Goal: Task Accomplishment & Management: Complete application form

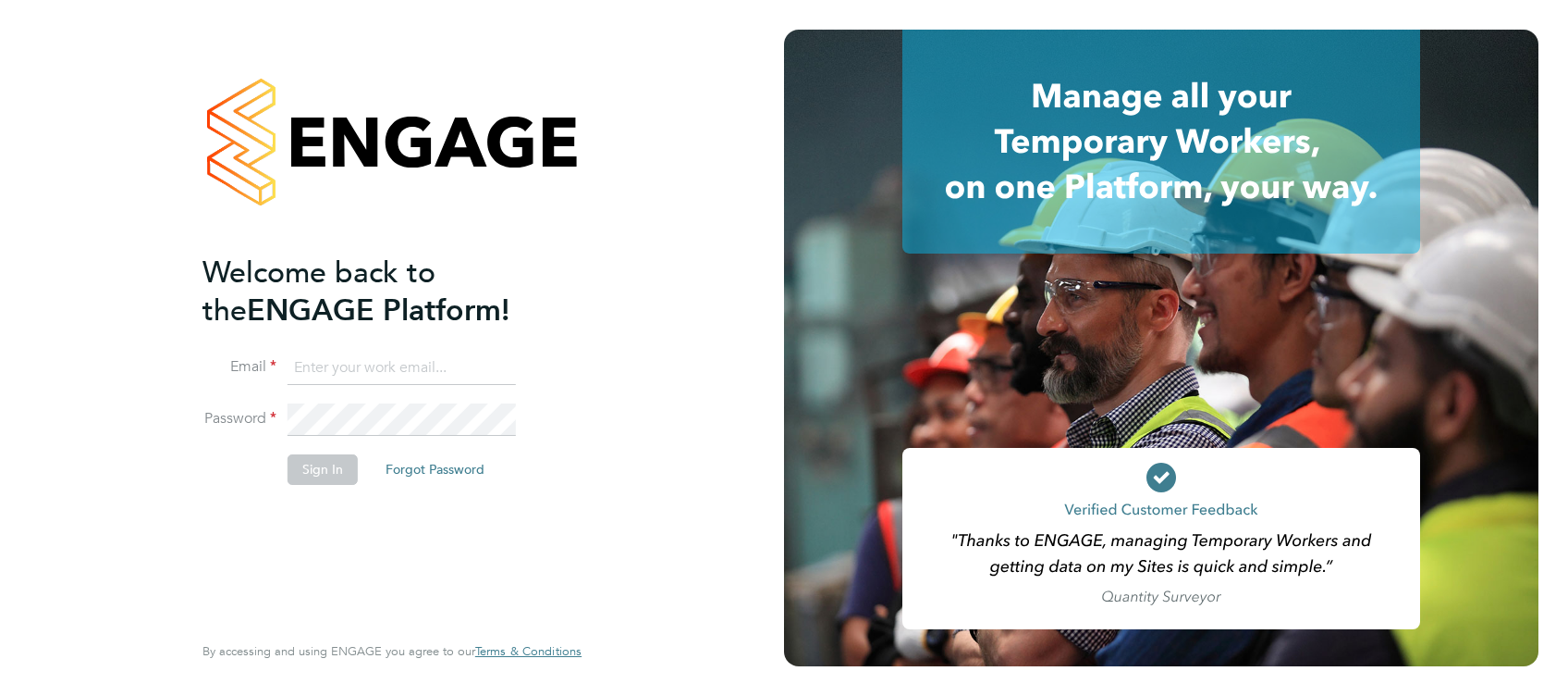
click at [413, 363] on input at bounding box center [402, 368] width 229 height 33
click at [413, 363] on input "lewis.railton@hay.com" at bounding box center [402, 368] width 229 height 33
click at [401, 363] on input "lewis.railton@hay.com" at bounding box center [402, 368] width 229 height 33
type input "lewis.railton@hays.com"
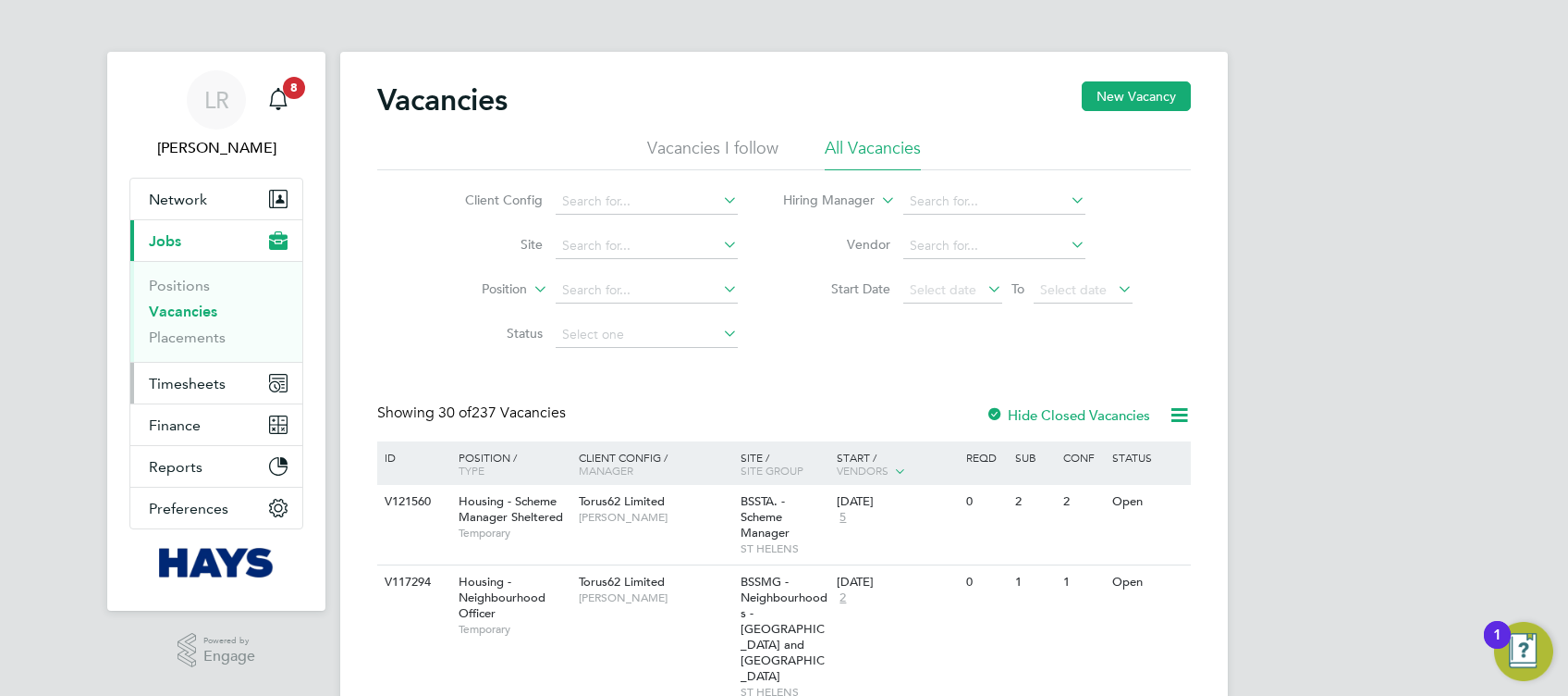
click at [206, 383] on span "Timesheets" at bounding box center [187, 383] width 77 height 18
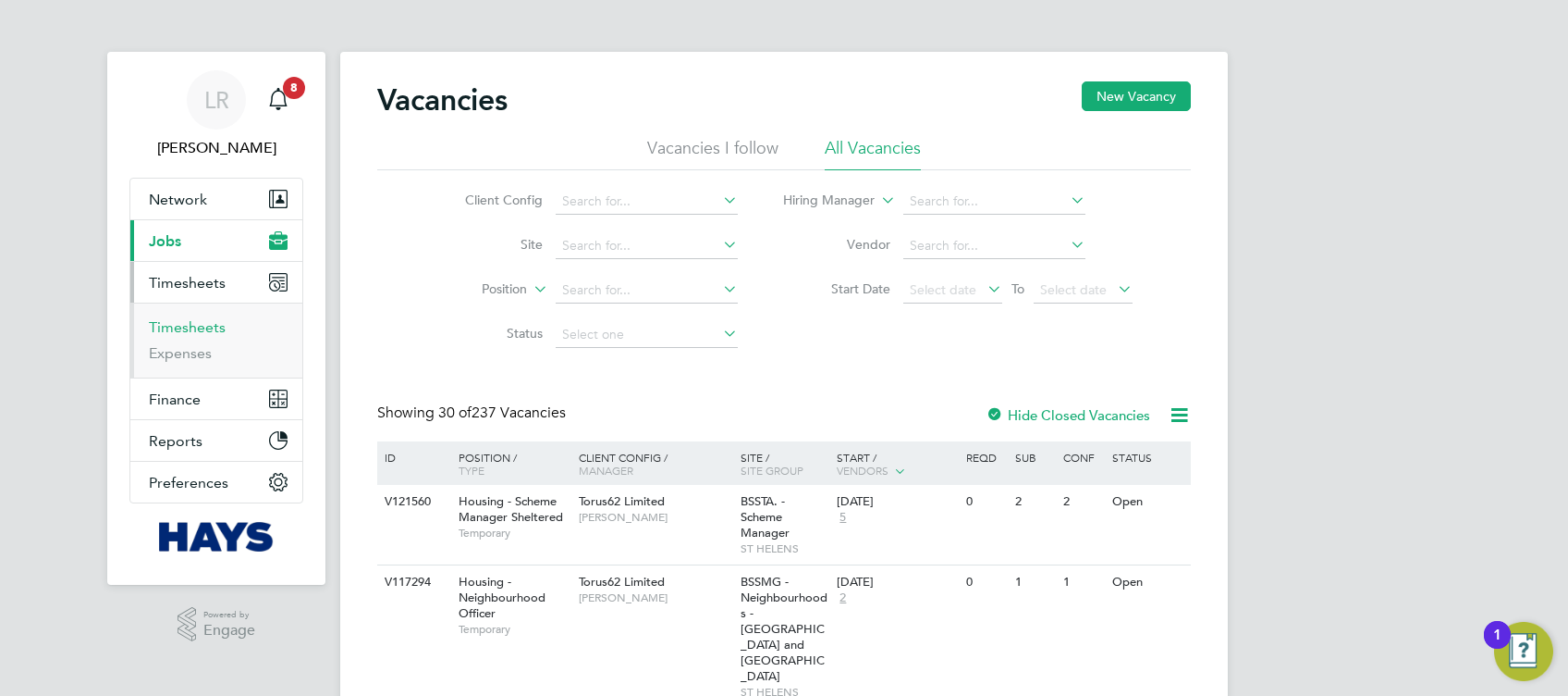
click at [206, 326] on link "Timesheets" at bounding box center [187, 327] width 77 height 18
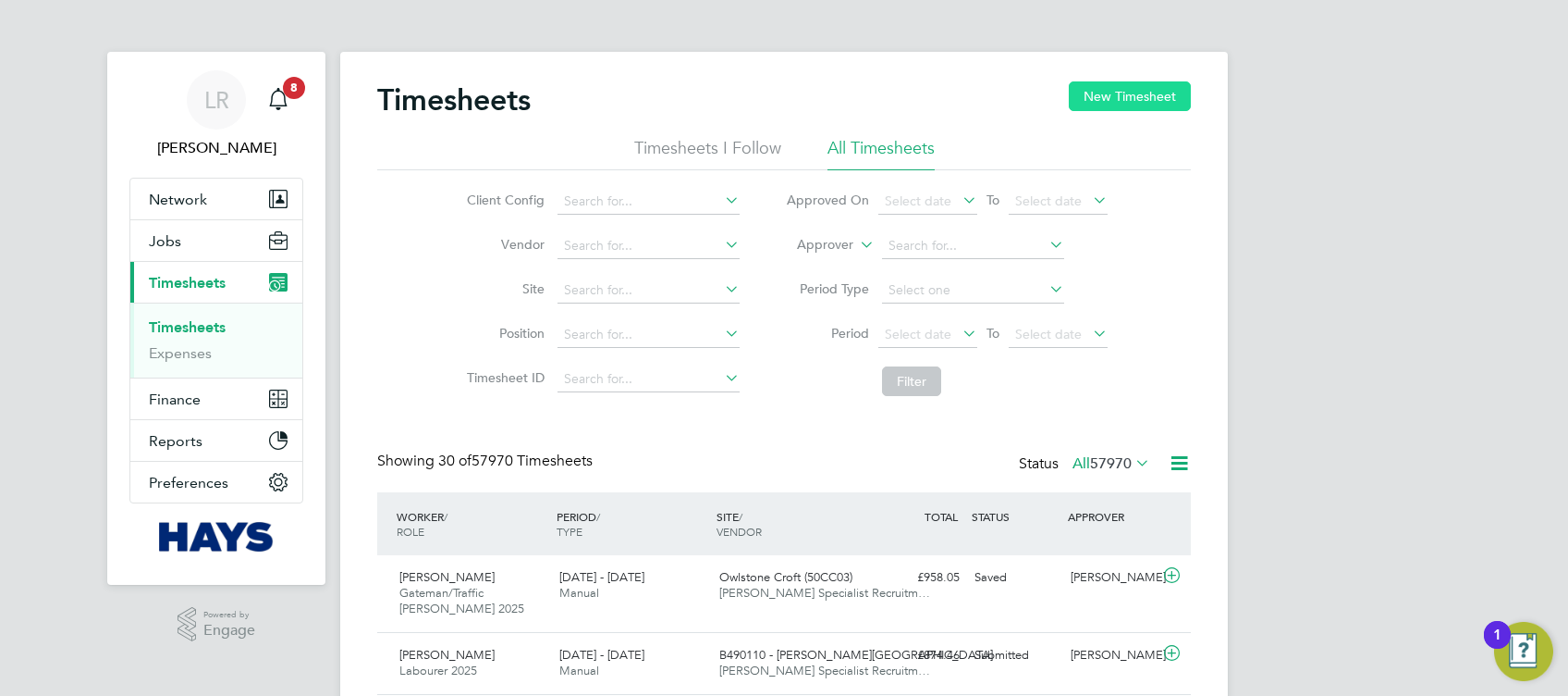
click at [1101, 90] on button "New Timesheet" at bounding box center [1129, 96] width 122 height 30
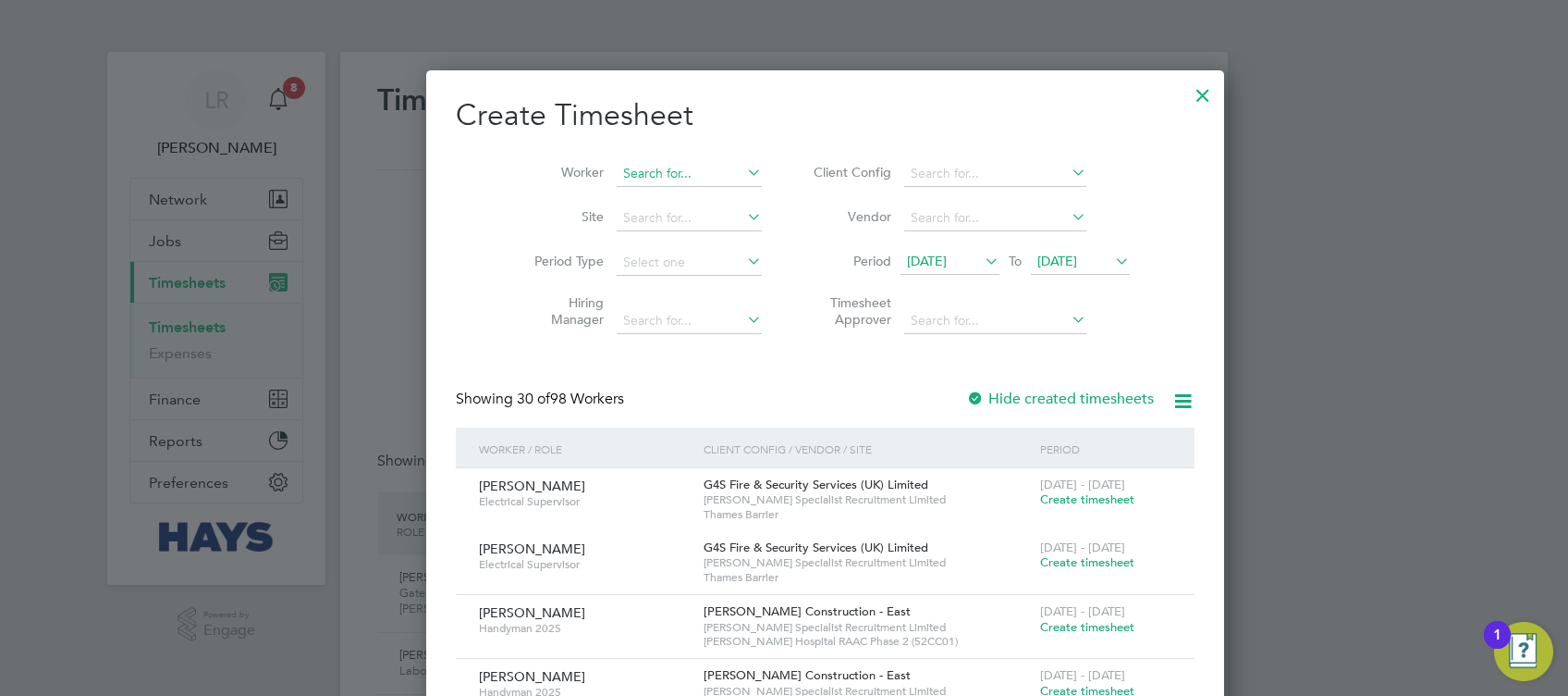
click at [625, 161] on input at bounding box center [689, 174] width 145 height 26
type input "[PERSON_NAME]"
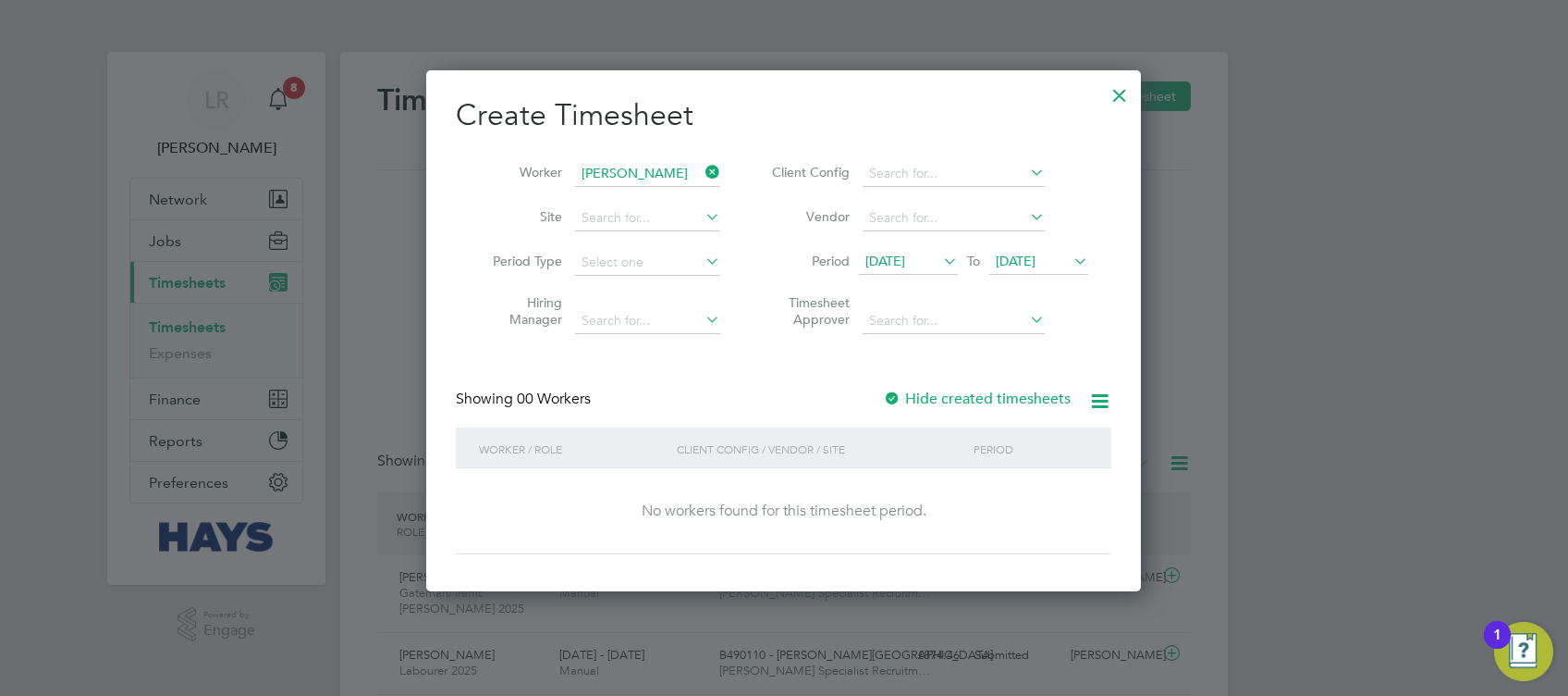
click at [962, 390] on label "Hide created timesheets" at bounding box center [977, 399] width 188 height 19
click at [1017, 268] on span "[DATE]" at bounding box center [1039, 261] width 99 height 25
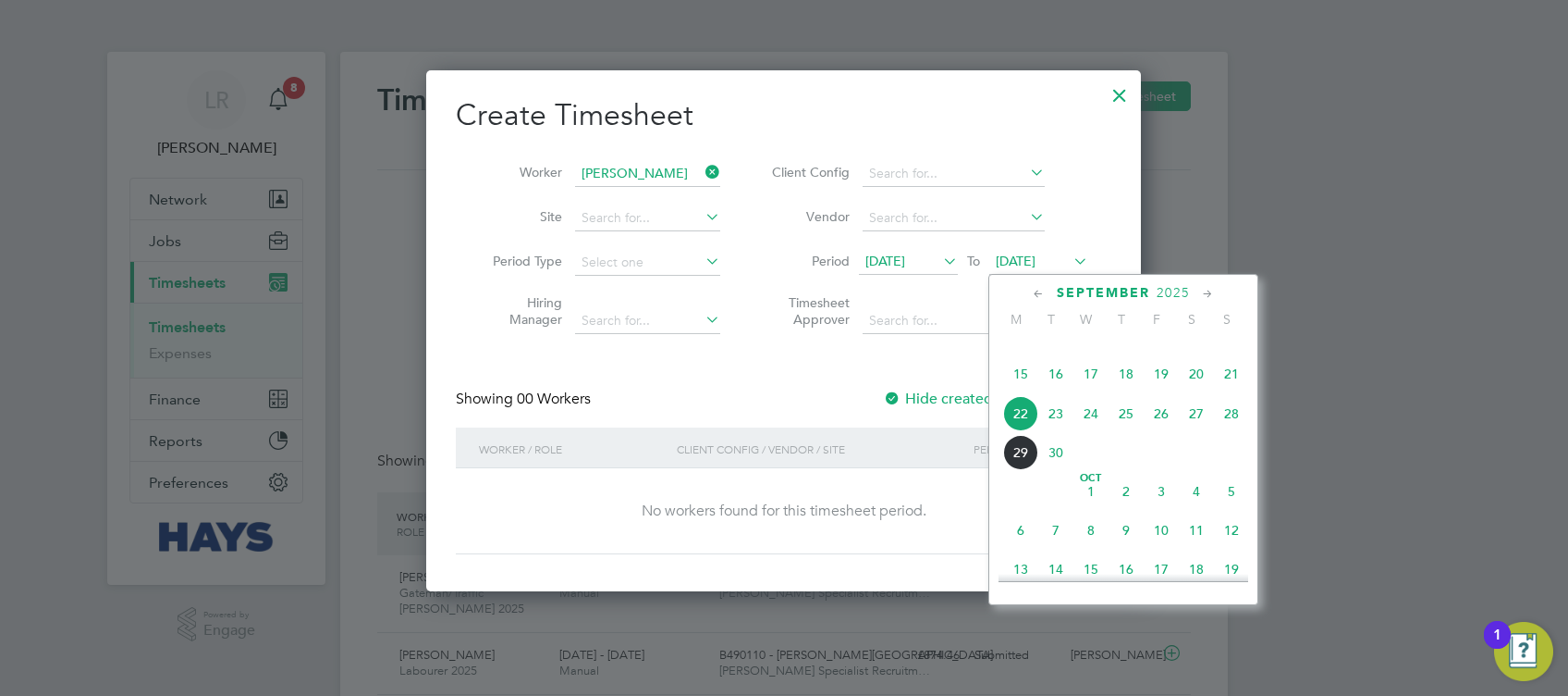
click at [1030, 470] on span "29" at bounding box center [1021, 452] width 35 height 35
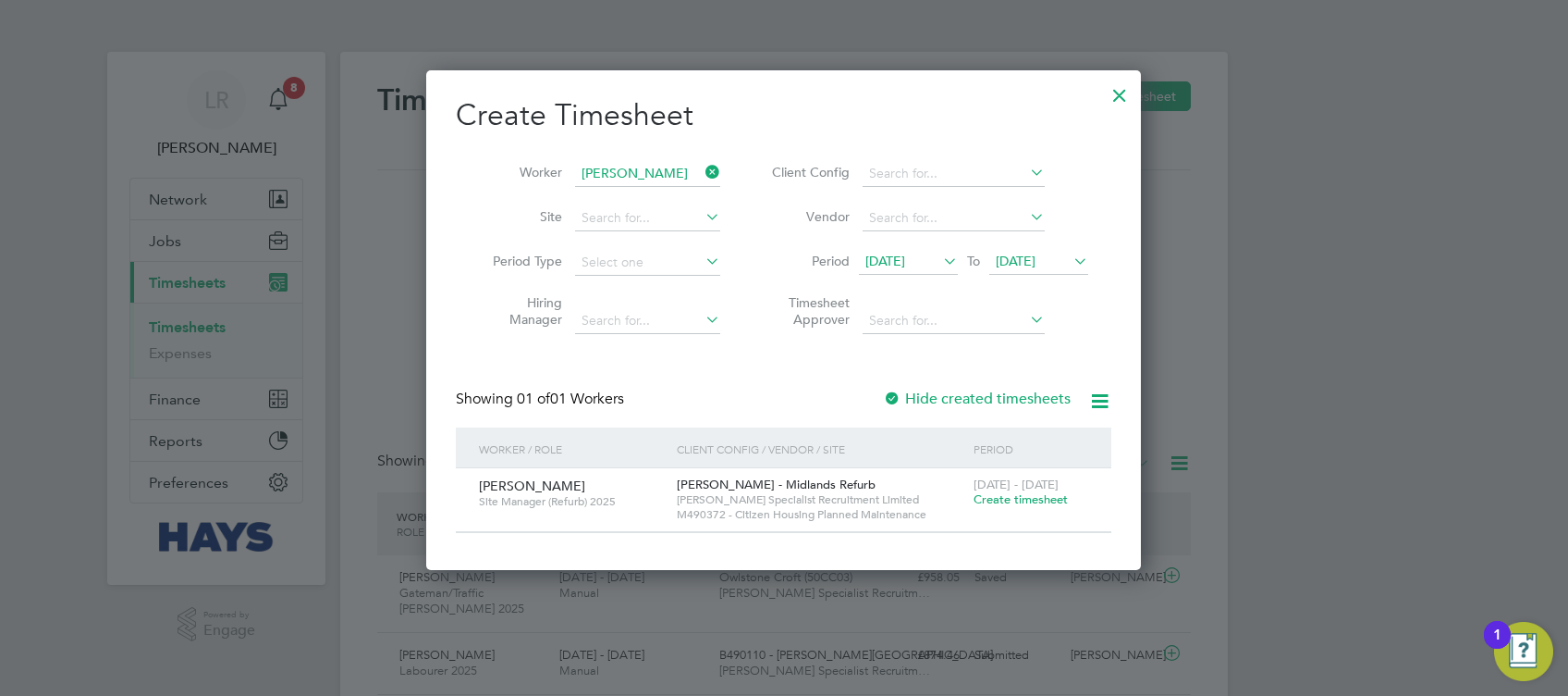
click at [929, 396] on label "Hide created timesheets" at bounding box center [977, 399] width 188 height 19
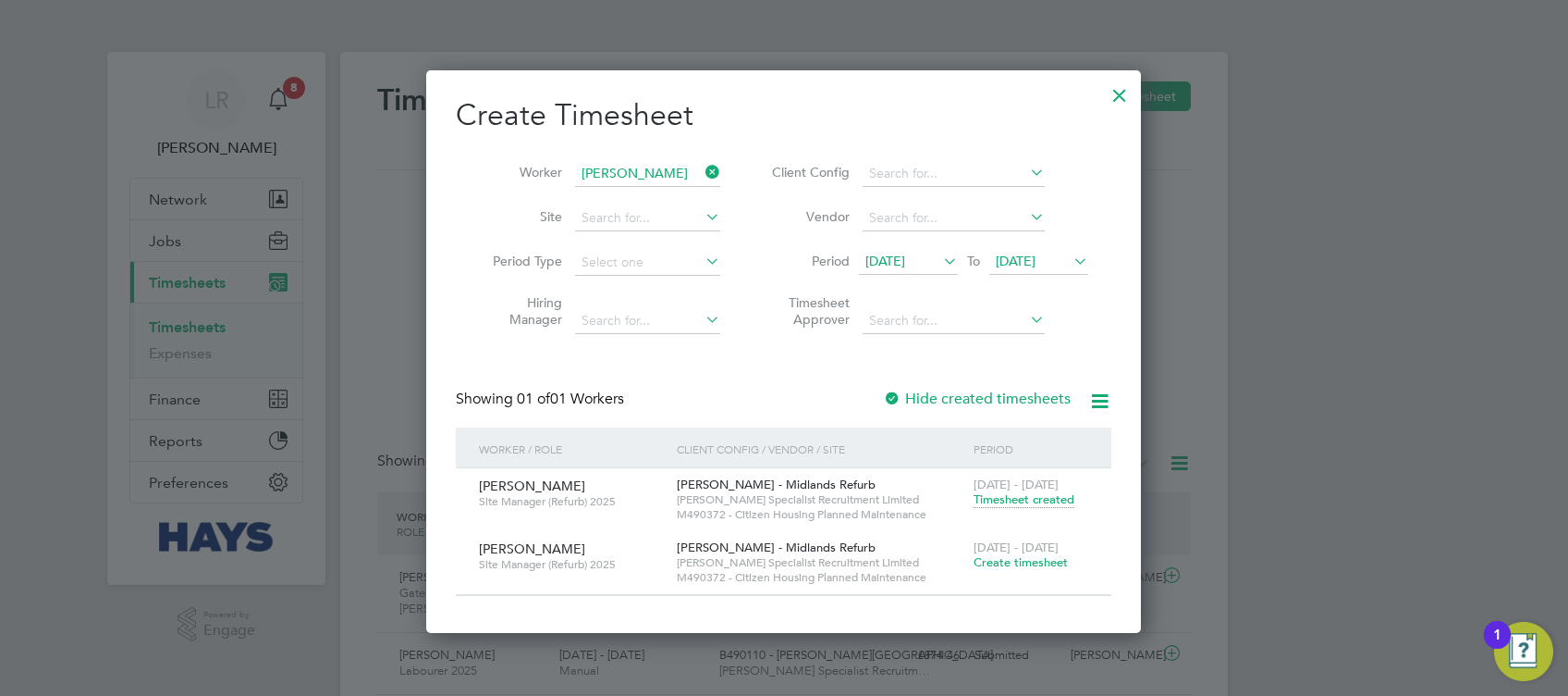
click at [1055, 504] on span "Timesheet created" at bounding box center [1024, 500] width 100 height 17
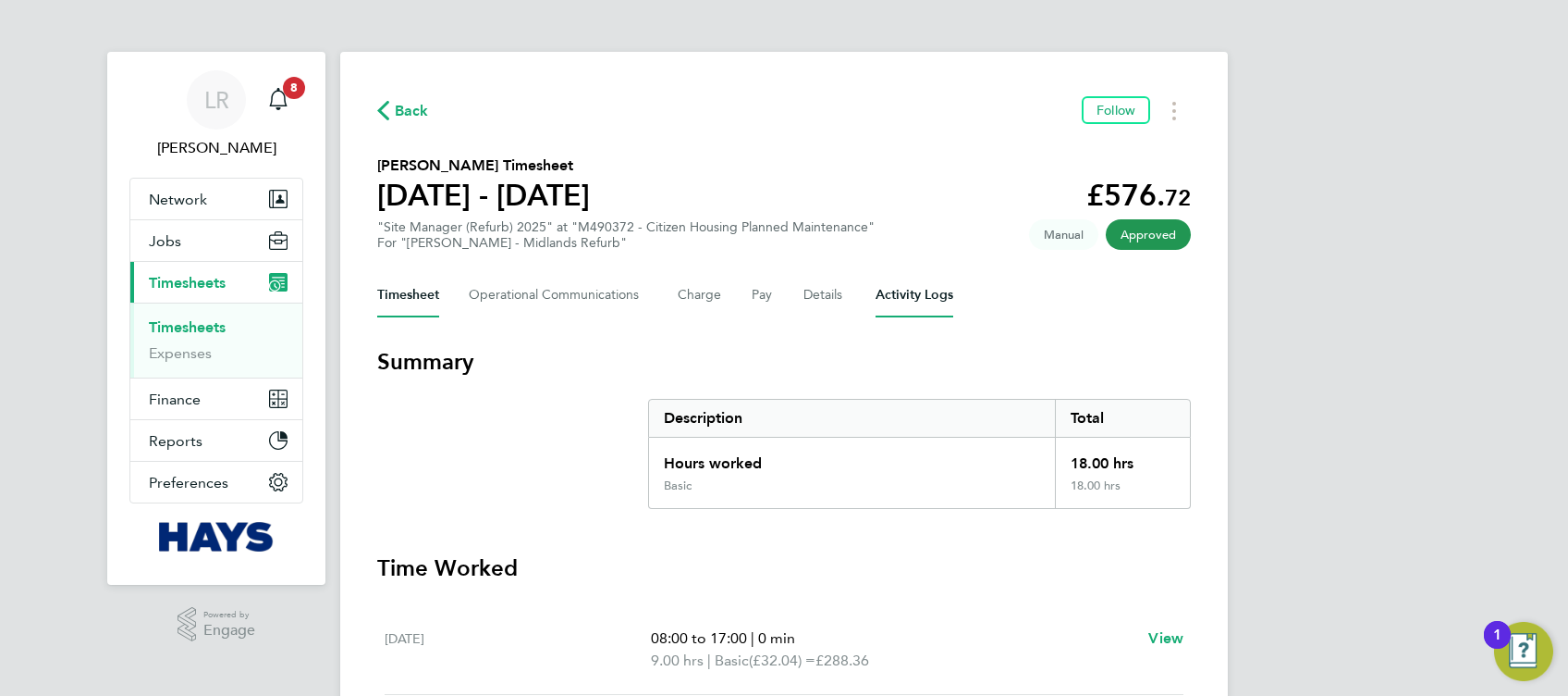
click at [902, 307] on Logs-tab "Activity Logs" at bounding box center [915, 295] width 78 height 45
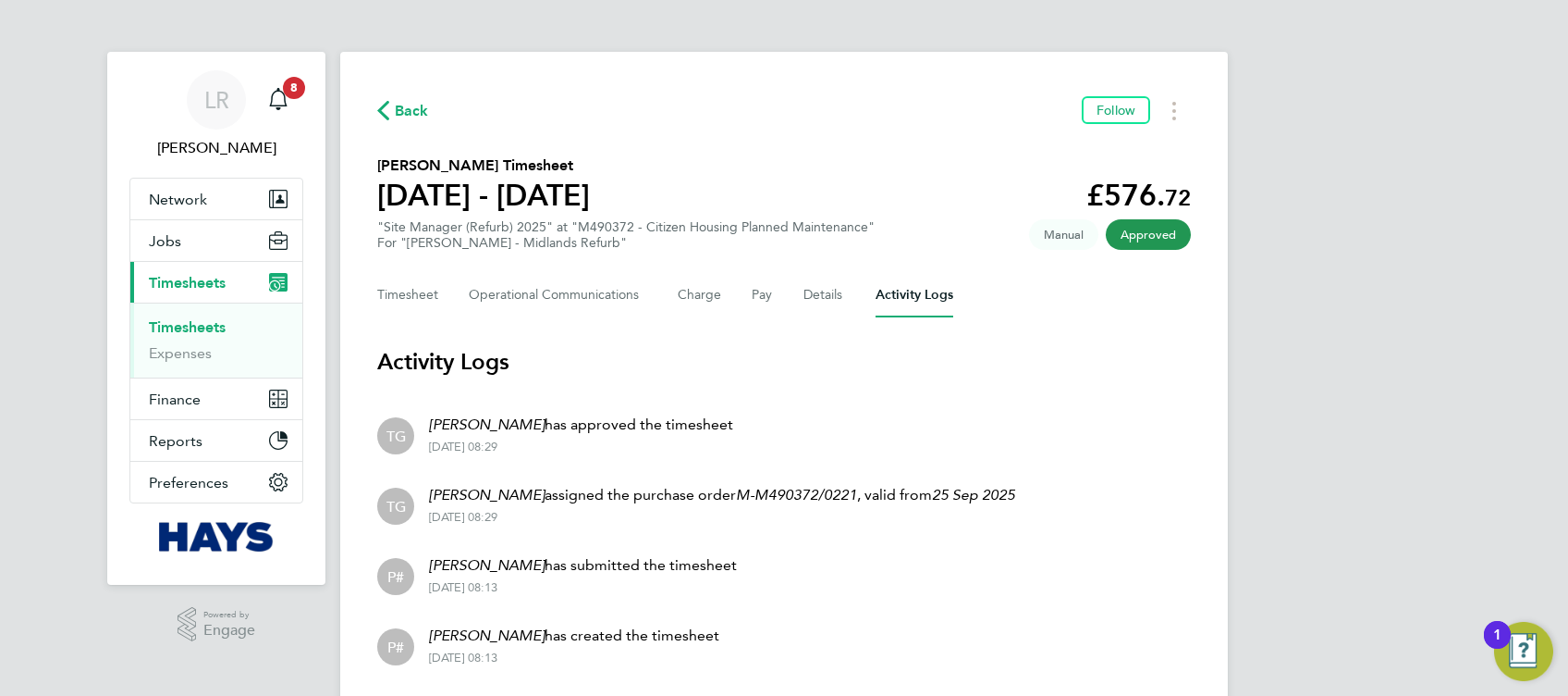
click at [417, 100] on span "Back" at bounding box center [412, 111] width 34 height 22
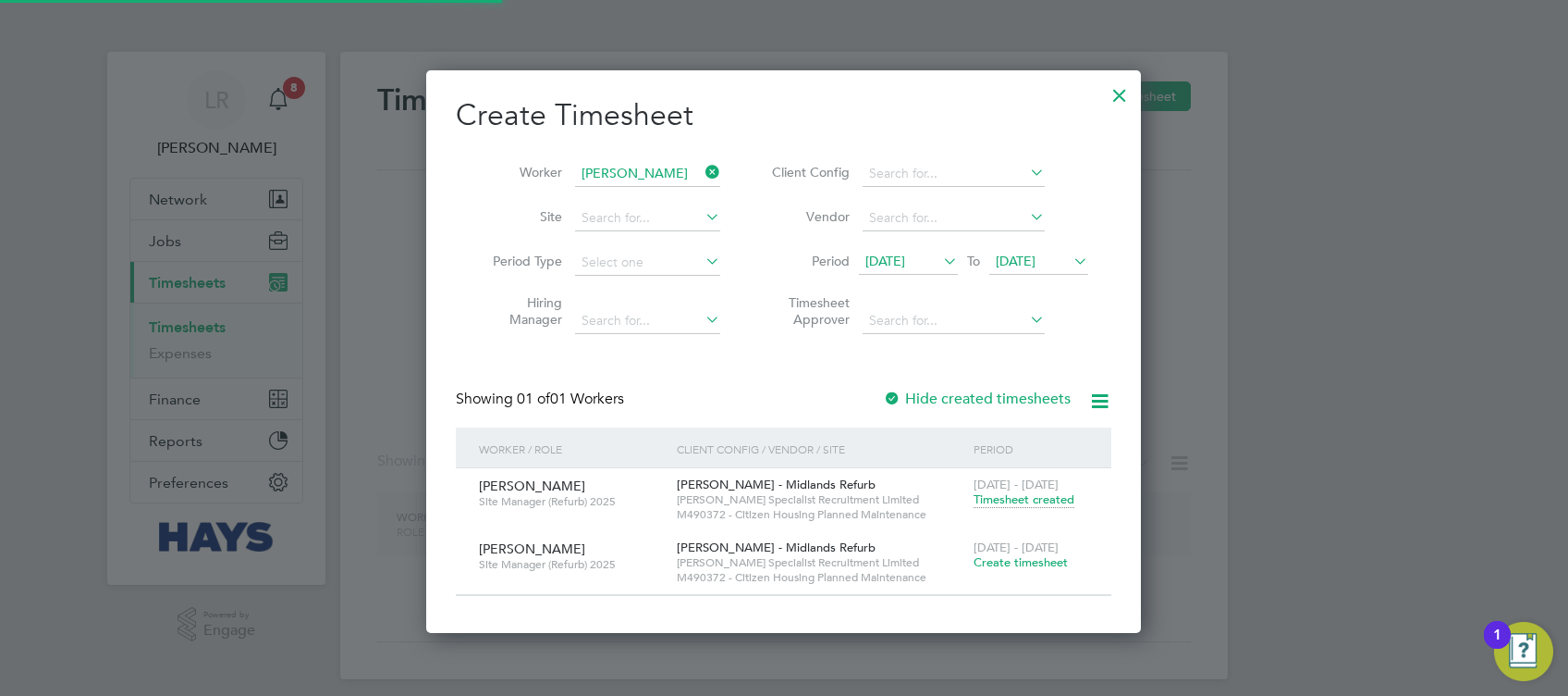
click at [417, 100] on div at bounding box center [784, 348] width 1568 height 696
click at [604, 159] on li "Worker Henry Nwankwo" at bounding box center [599, 174] width 287 height 45
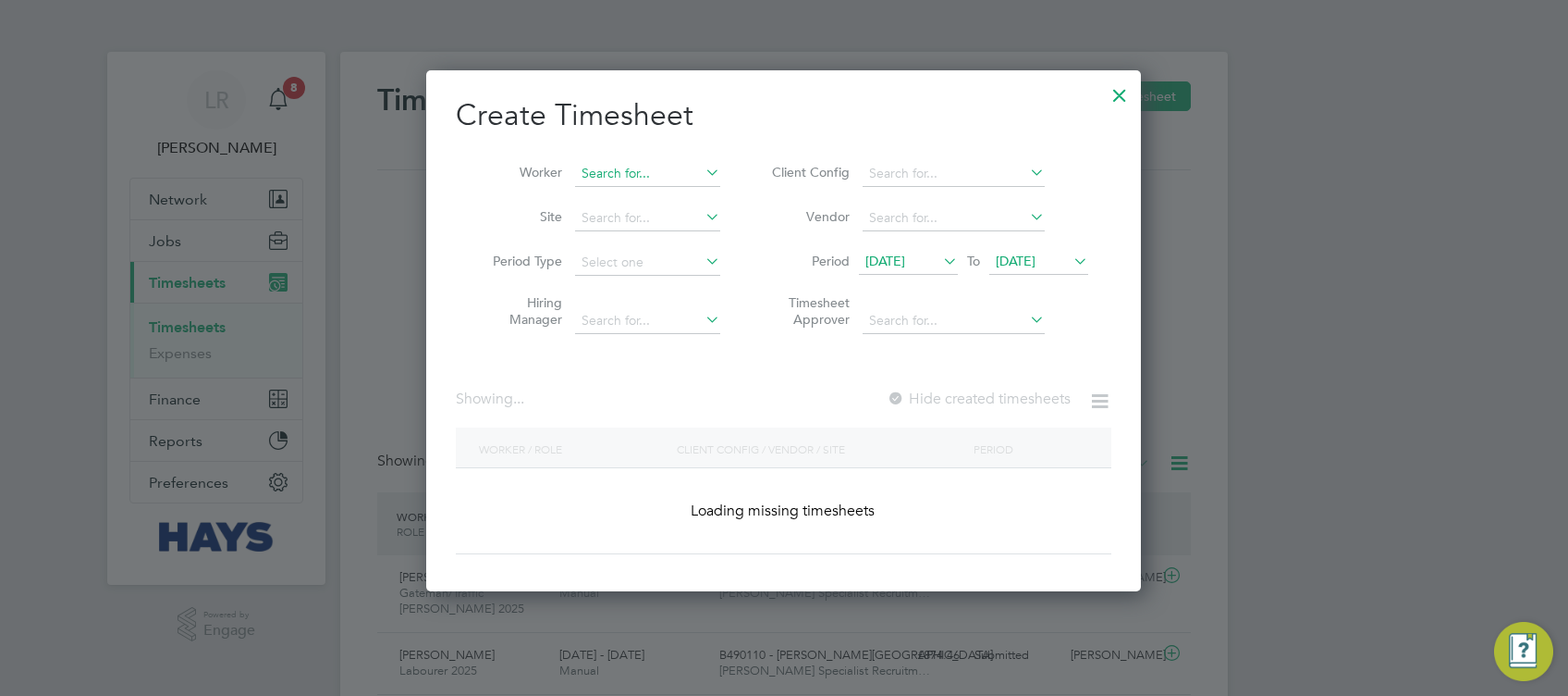
click at [616, 177] on input at bounding box center [647, 174] width 145 height 26
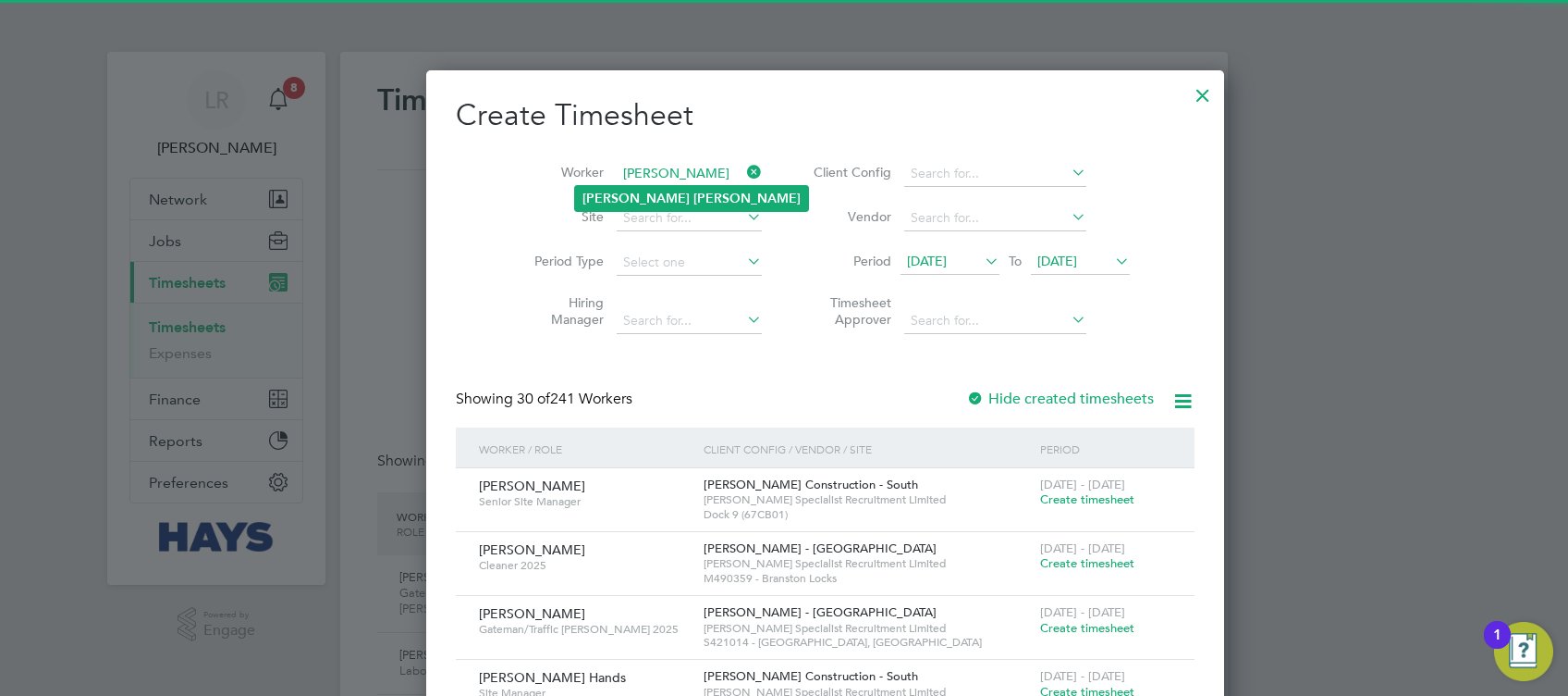
type input "Leon Sampson"
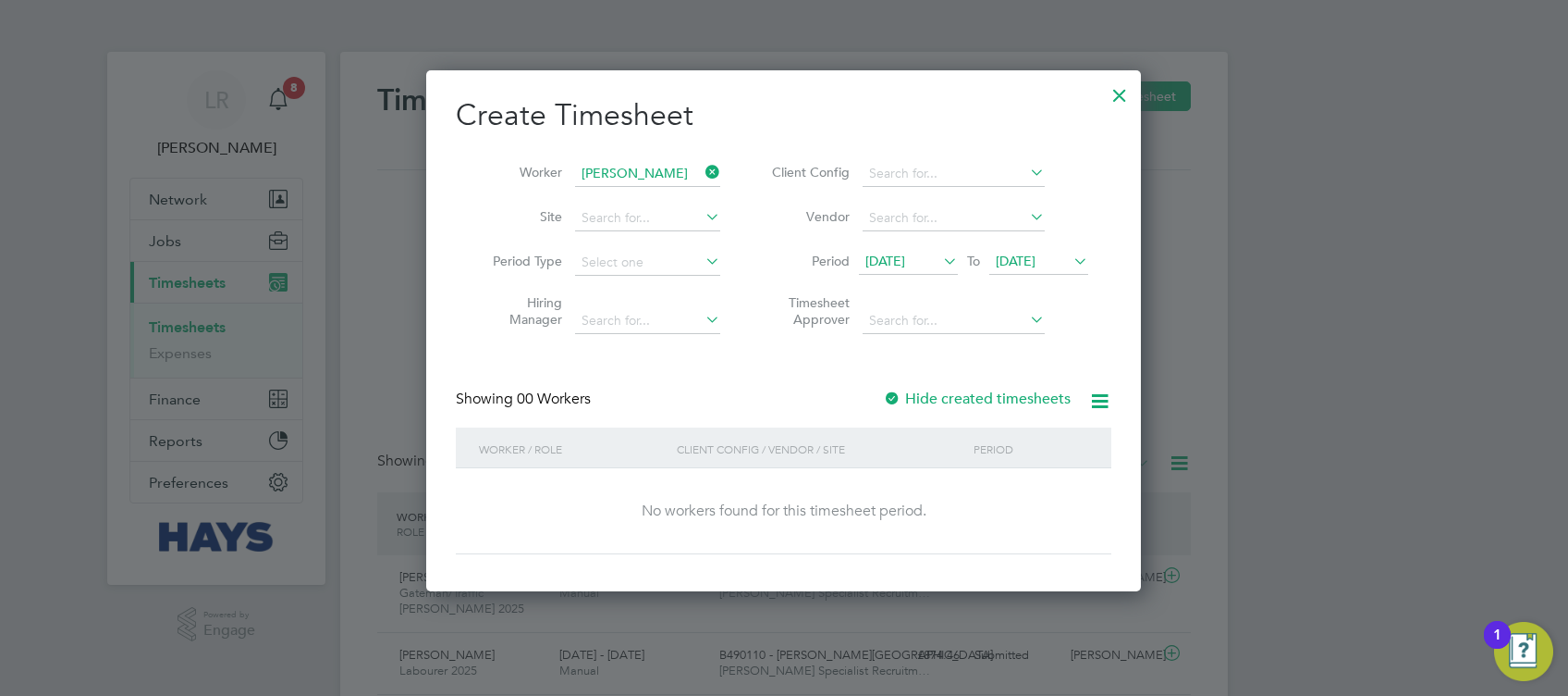
click at [957, 395] on label "Hide created timesheets" at bounding box center [977, 399] width 188 height 19
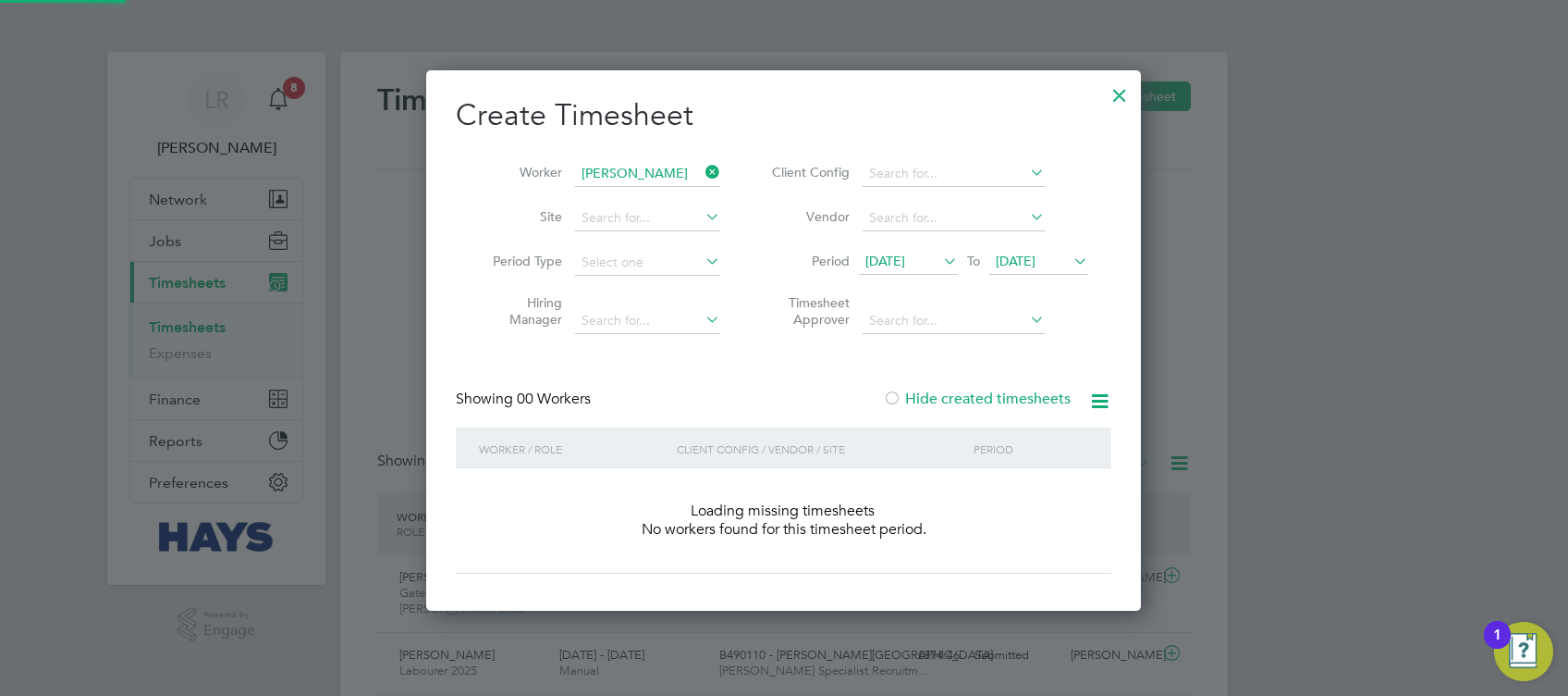
click at [957, 395] on label "Hide created timesheets" at bounding box center [977, 399] width 188 height 19
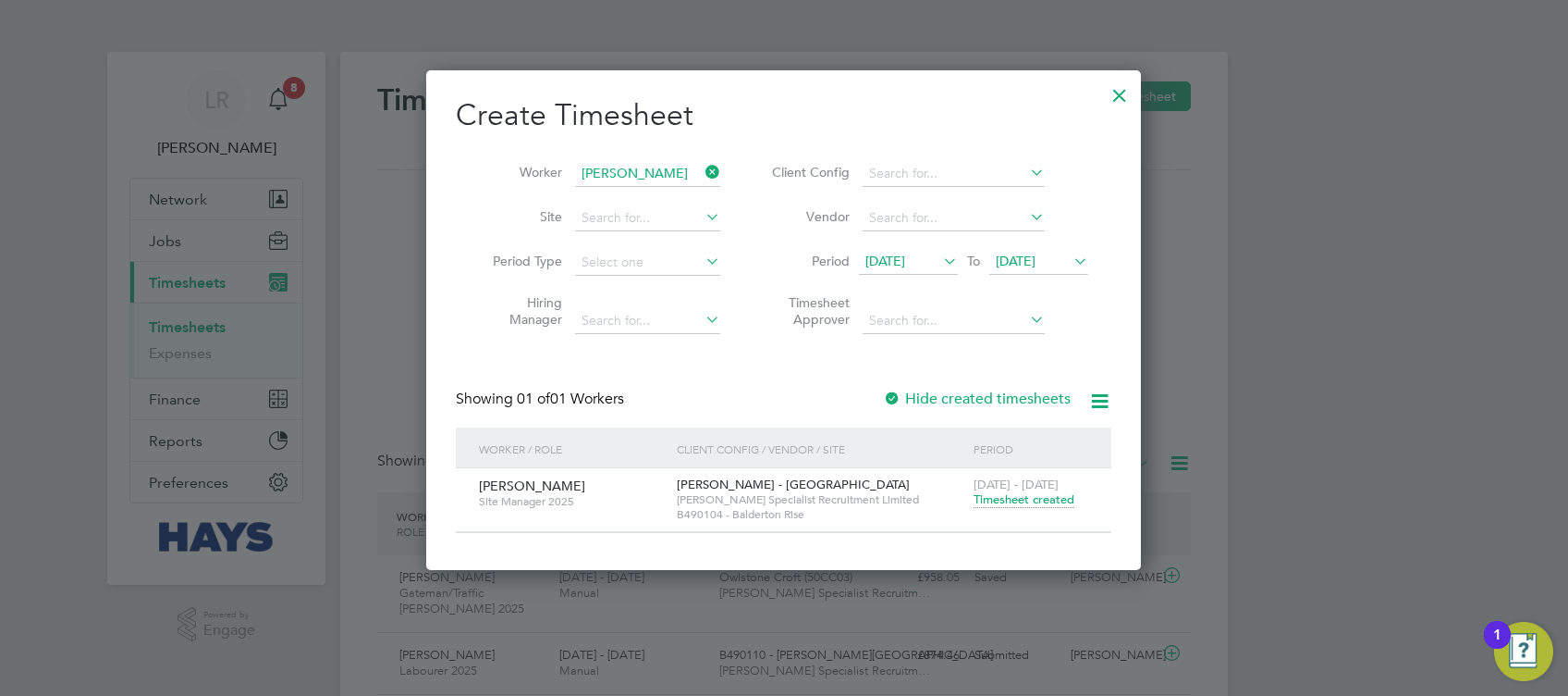
click at [1036, 491] on span "Timesheet created" at bounding box center [1024, 500] width 100 height 17
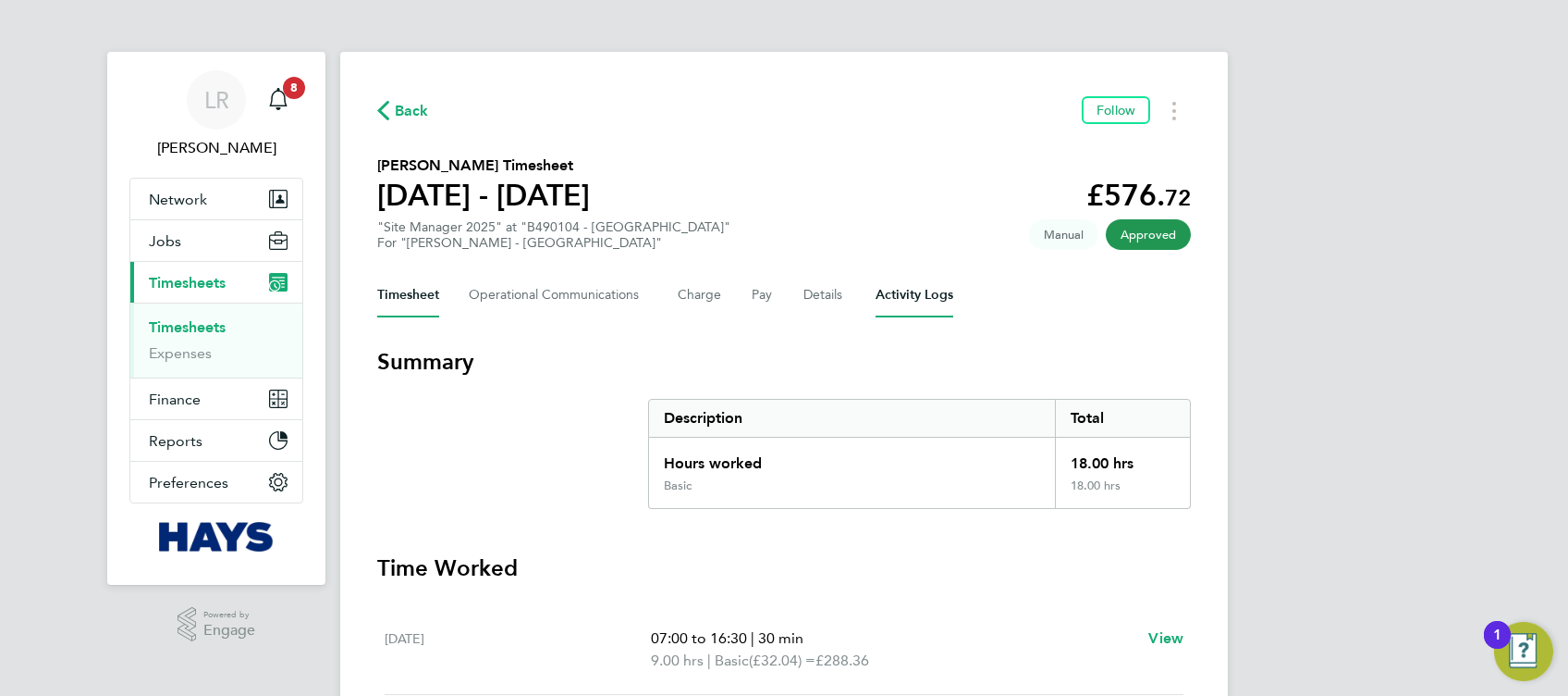
click at [876, 285] on Logs-tab "Activity Logs" at bounding box center [915, 295] width 78 height 45
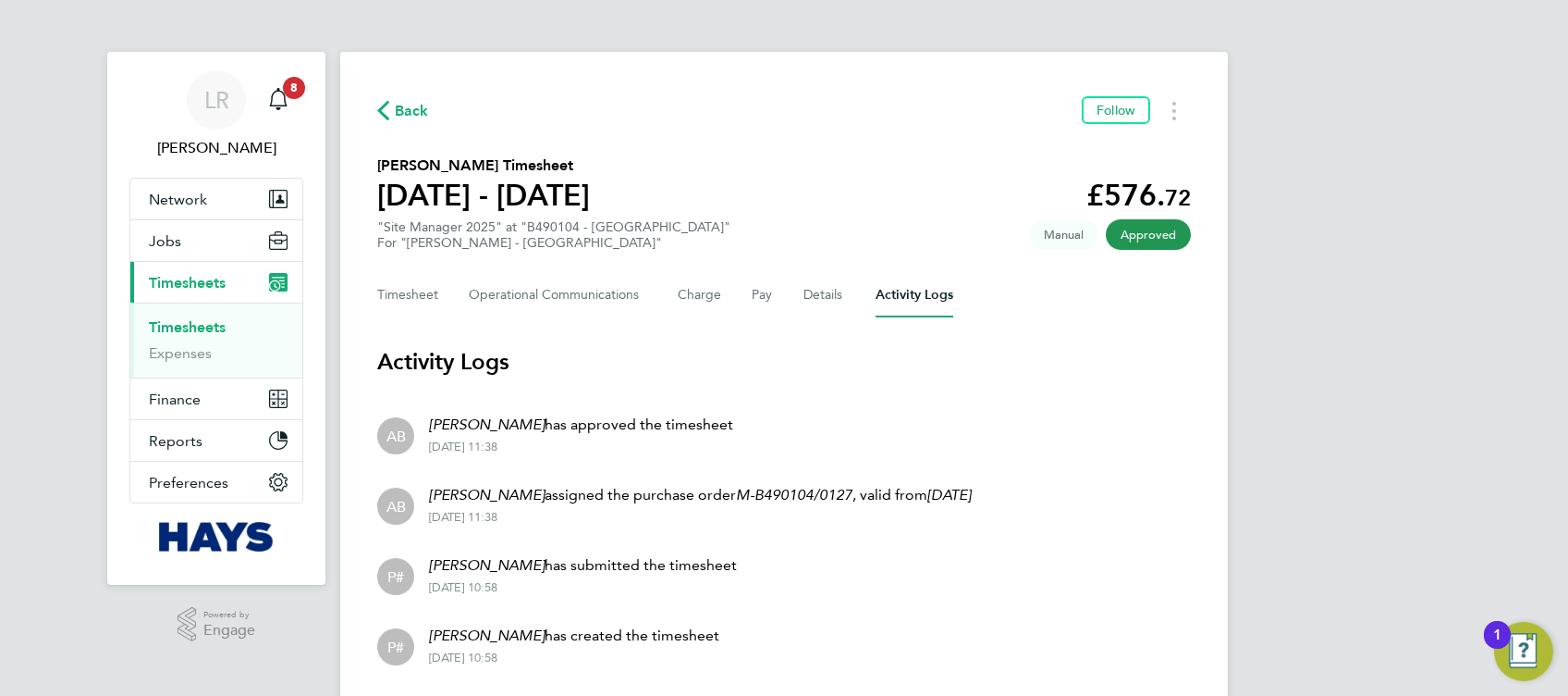
click at [427, 115] on span "Back" at bounding box center [412, 111] width 34 height 22
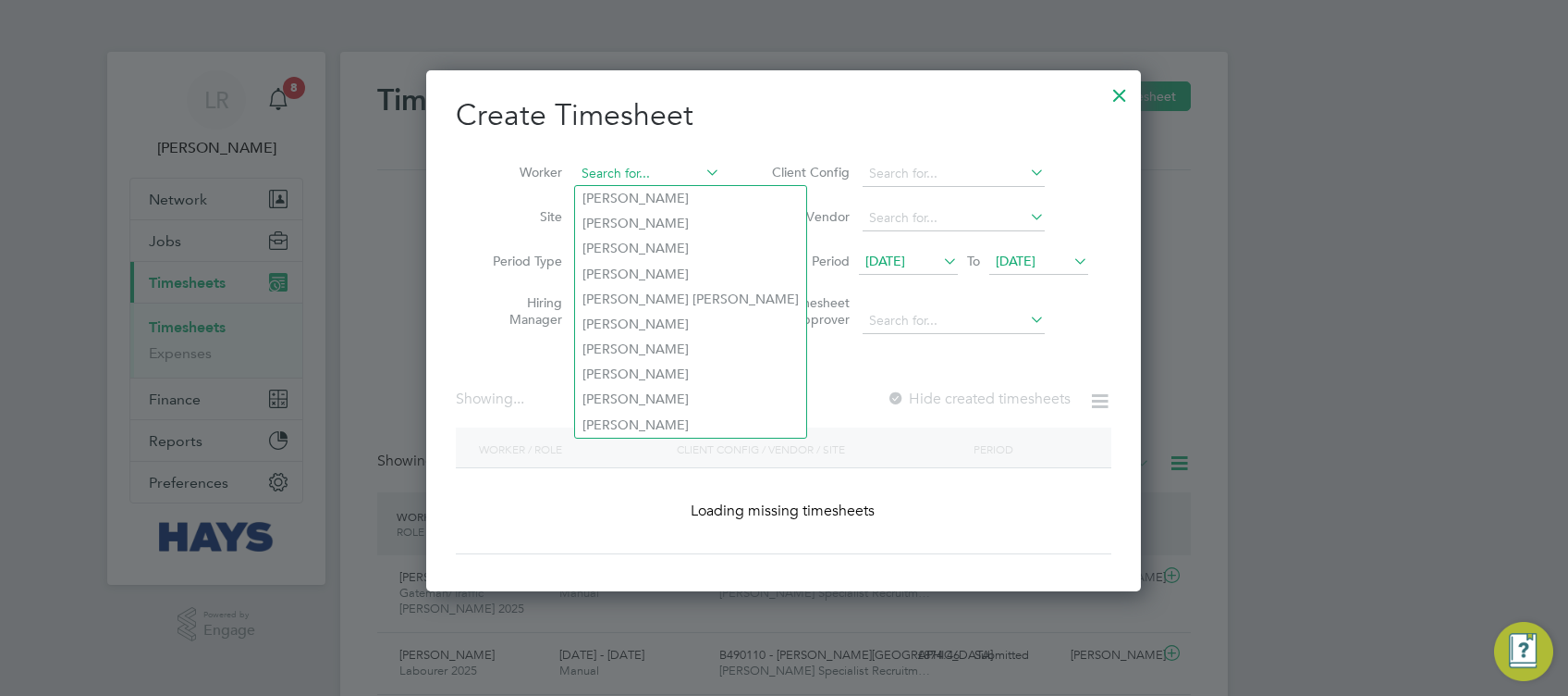
click at [629, 179] on input at bounding box center [647, 174] width 145 height 26
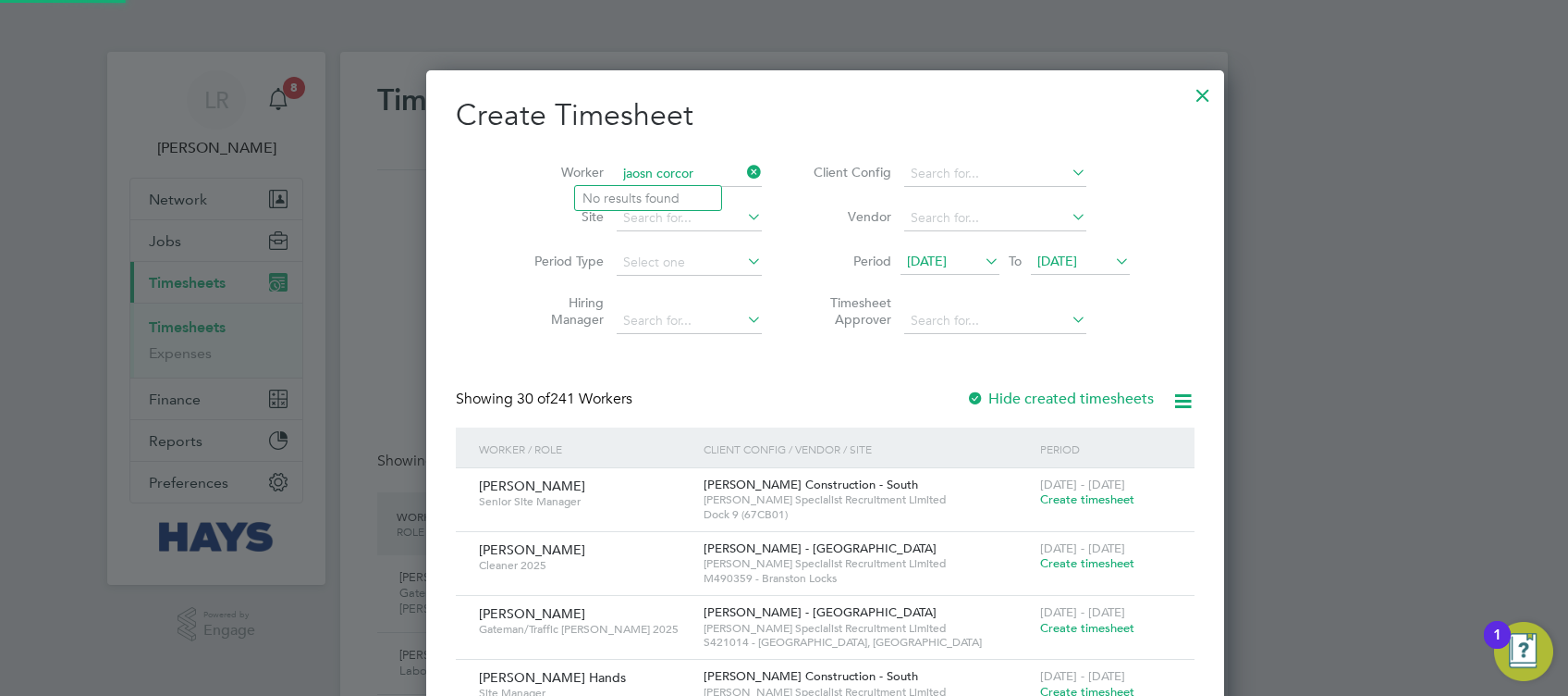
type input "jaosn corcor"
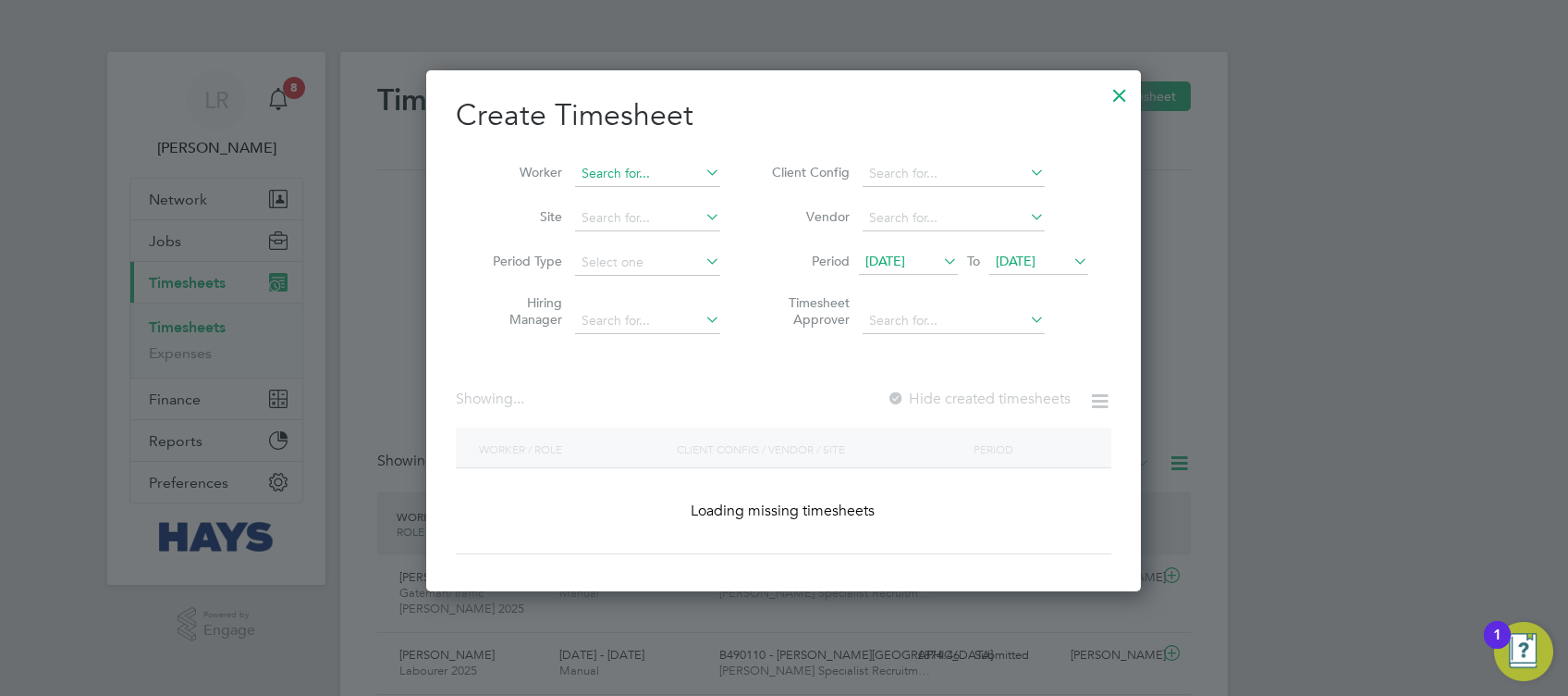
click at [629, 179] on input at bounding box center [647, 174] width 145 height 26
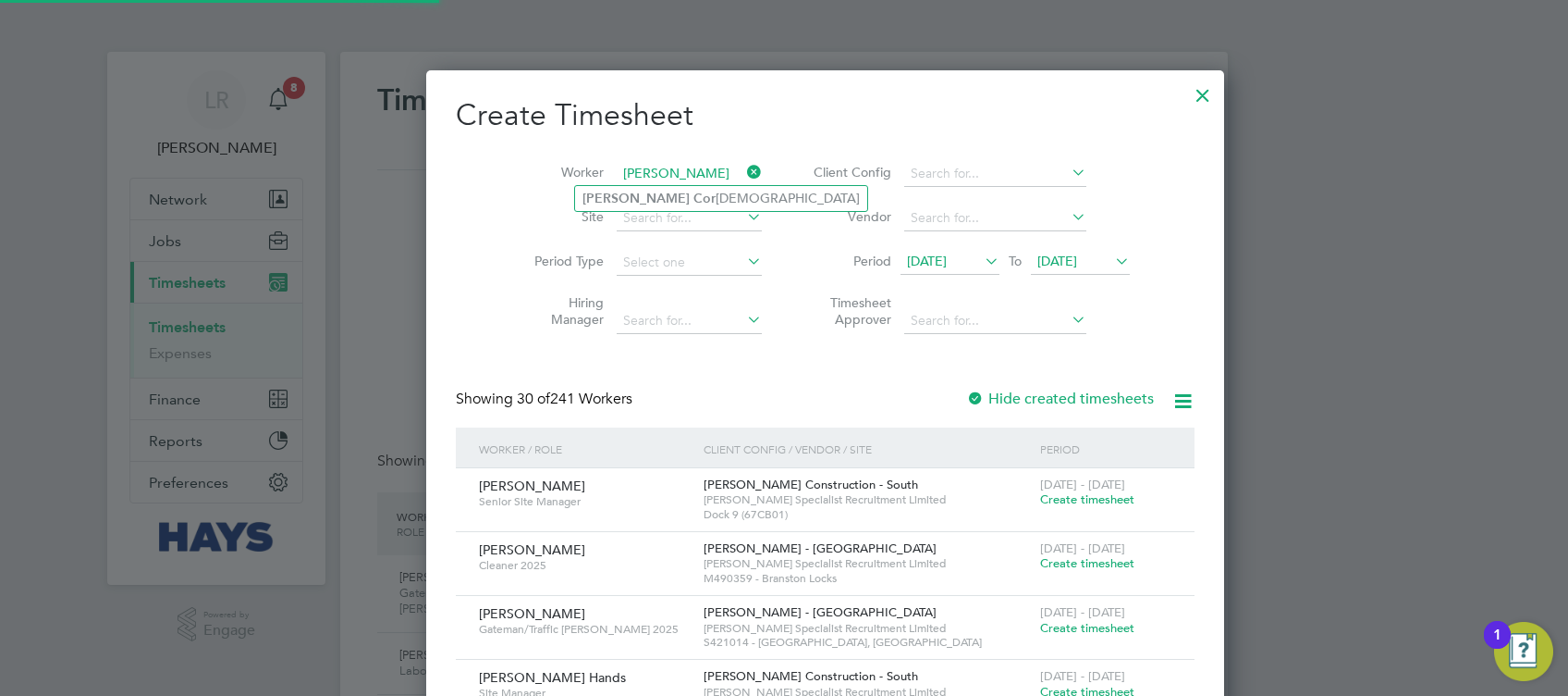
type input "[PERSON_NAME]"
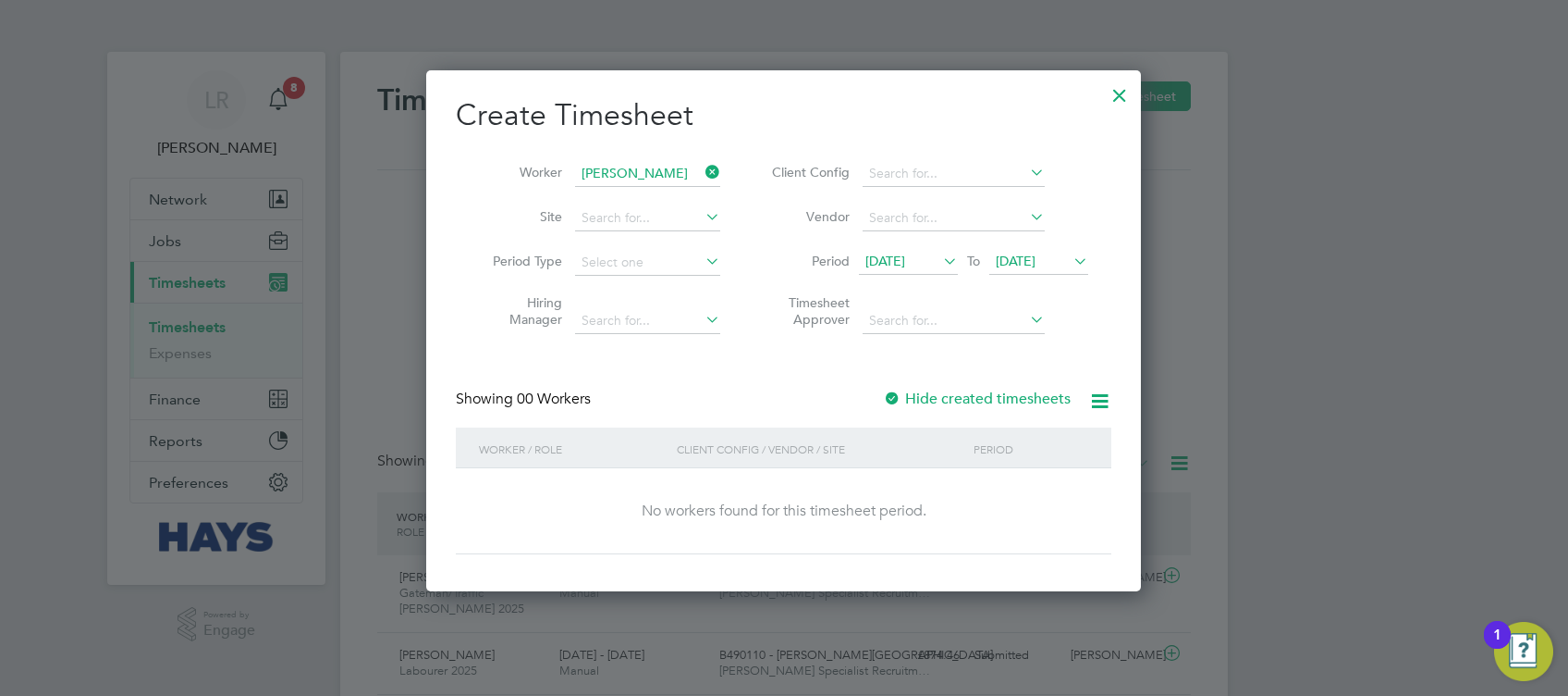
click at [958, 387] on div "Create Timesheet Worker Jason Corcoran Site Period Type Hiring Manager Client C…" at bounding box center [783, 325] width 656 height 458
click at [963, 394] on label "Hide created timesheets" at bounding box center [977, 399] width 188 height 19
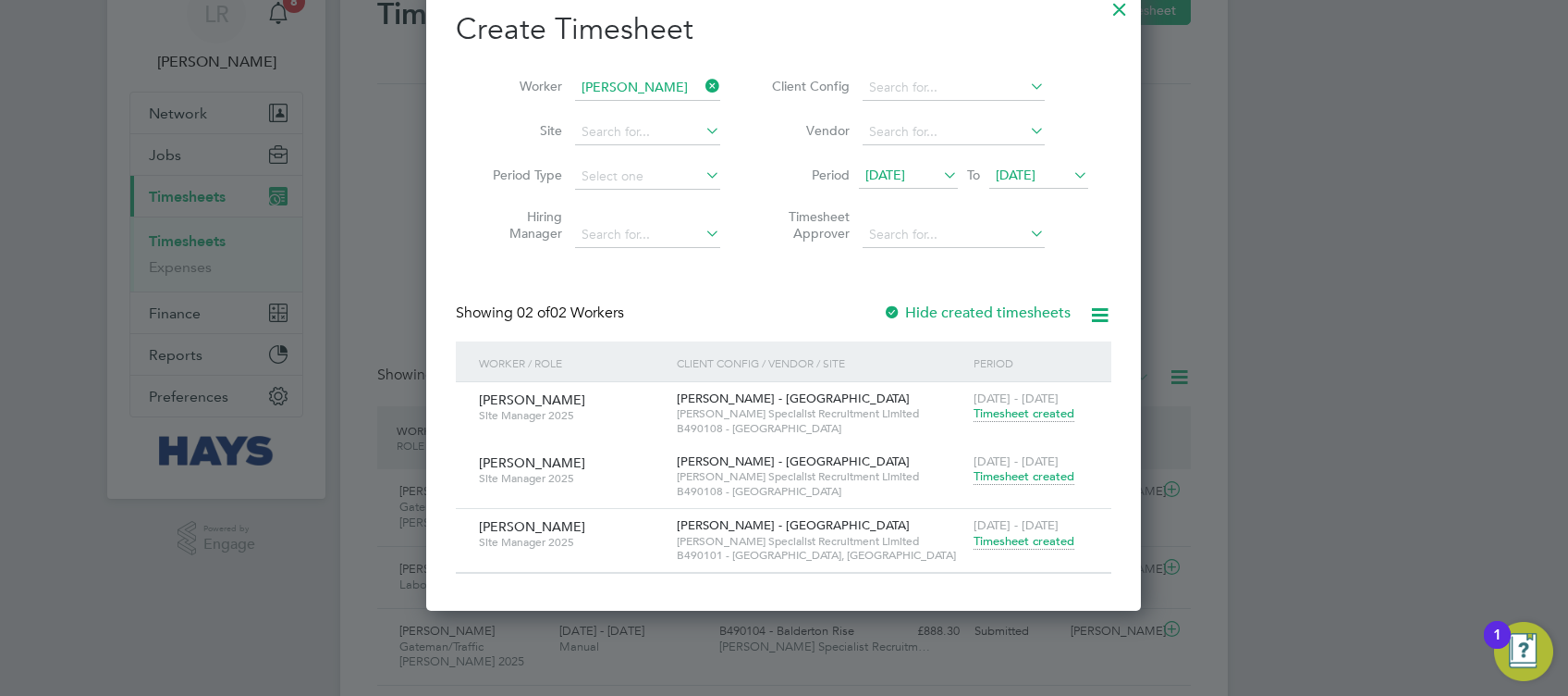
click at [1037, 537] on span "Timesheet created" at bounding box center [1024, 542] width 100 height 17
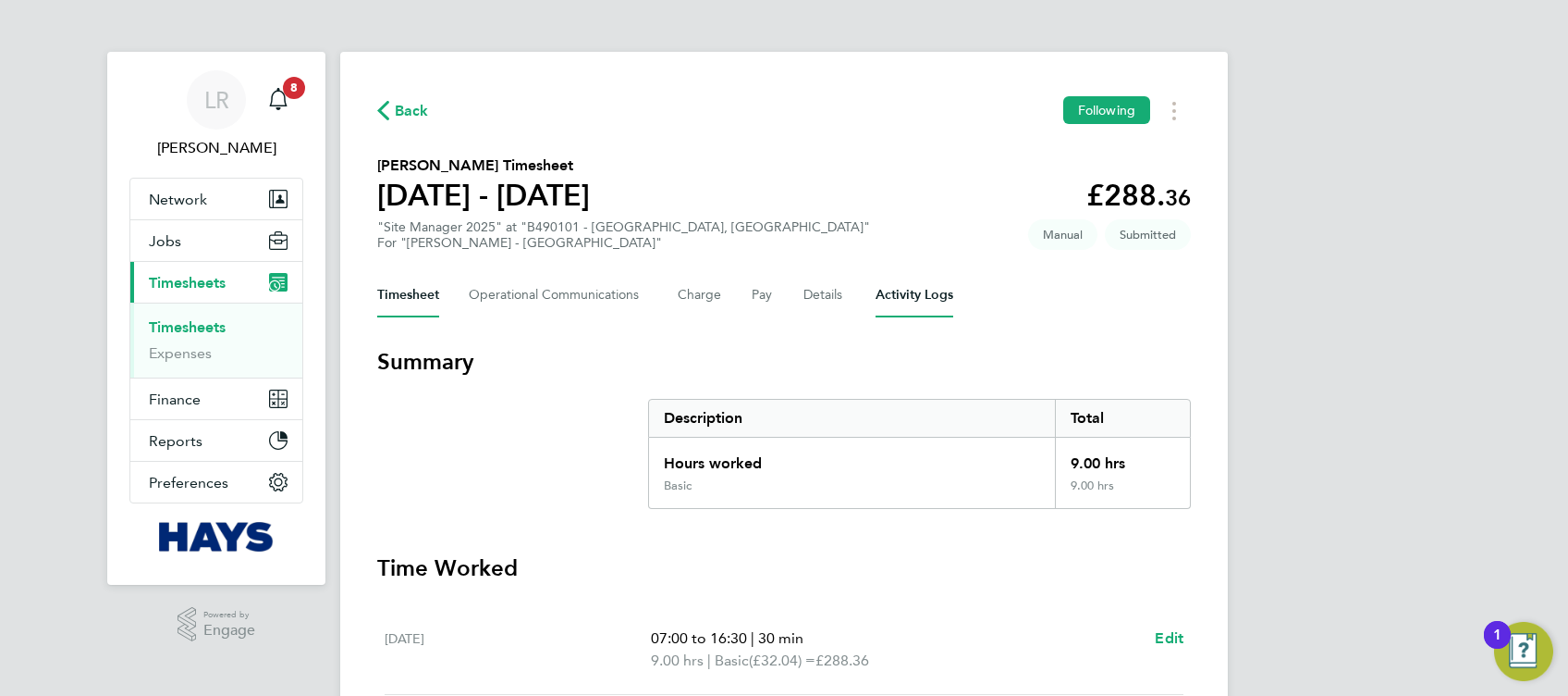
click at [904, 301] on Logs-tab "Activity Logs" at bounding box center [915, 295] width 78 height 45
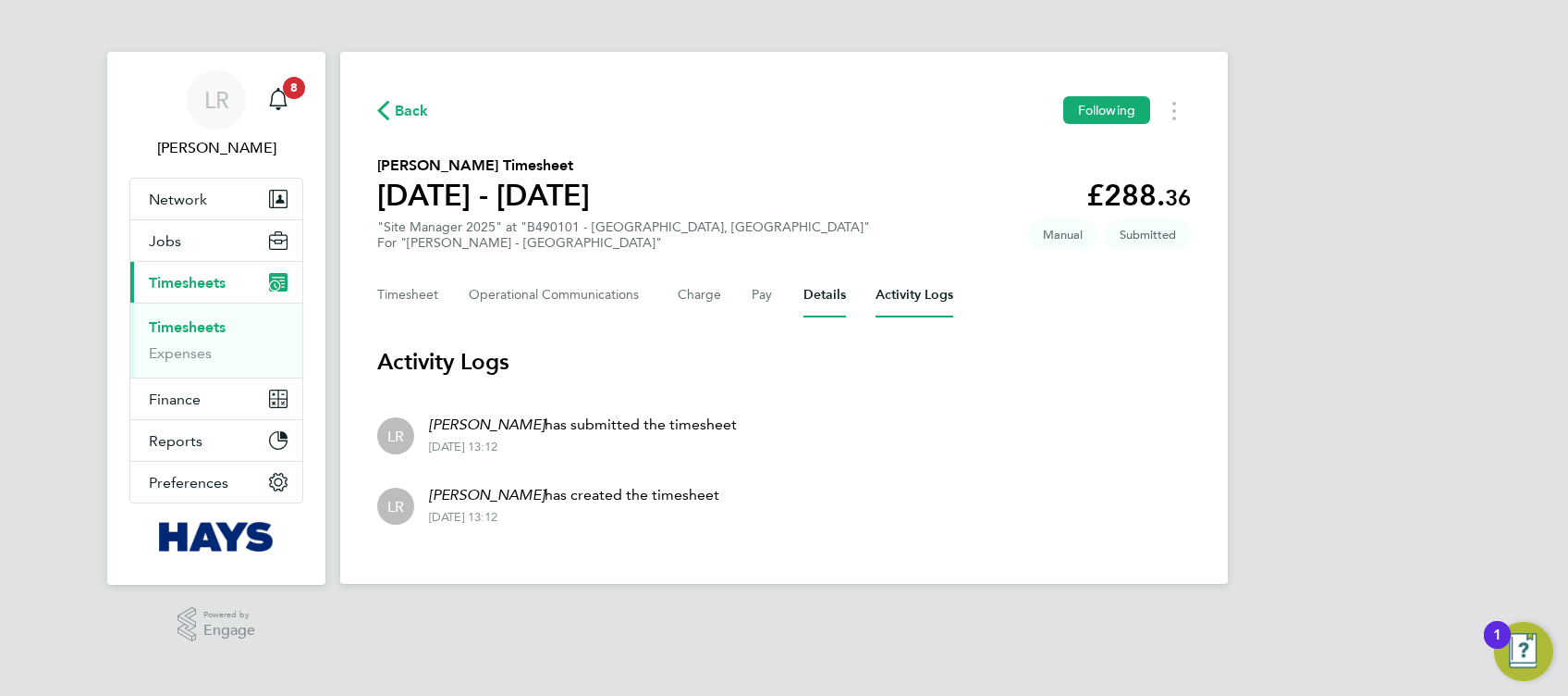
click at [817, 307] on button "Details" at bounding box center [825, 295] width 43 height 45
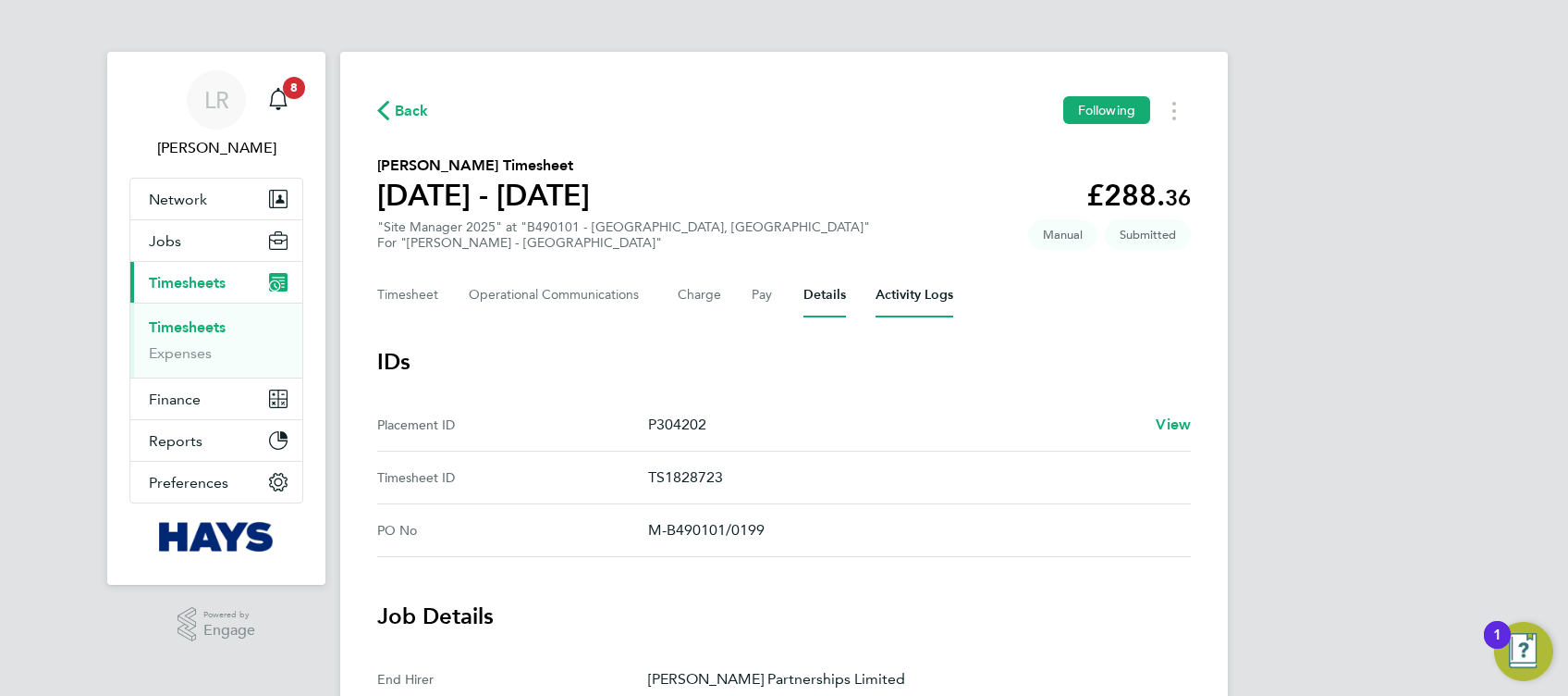
click at [895, 296] on Logs-tab "Activity Logs" at bounding box center [915, 295] width 78 height 45
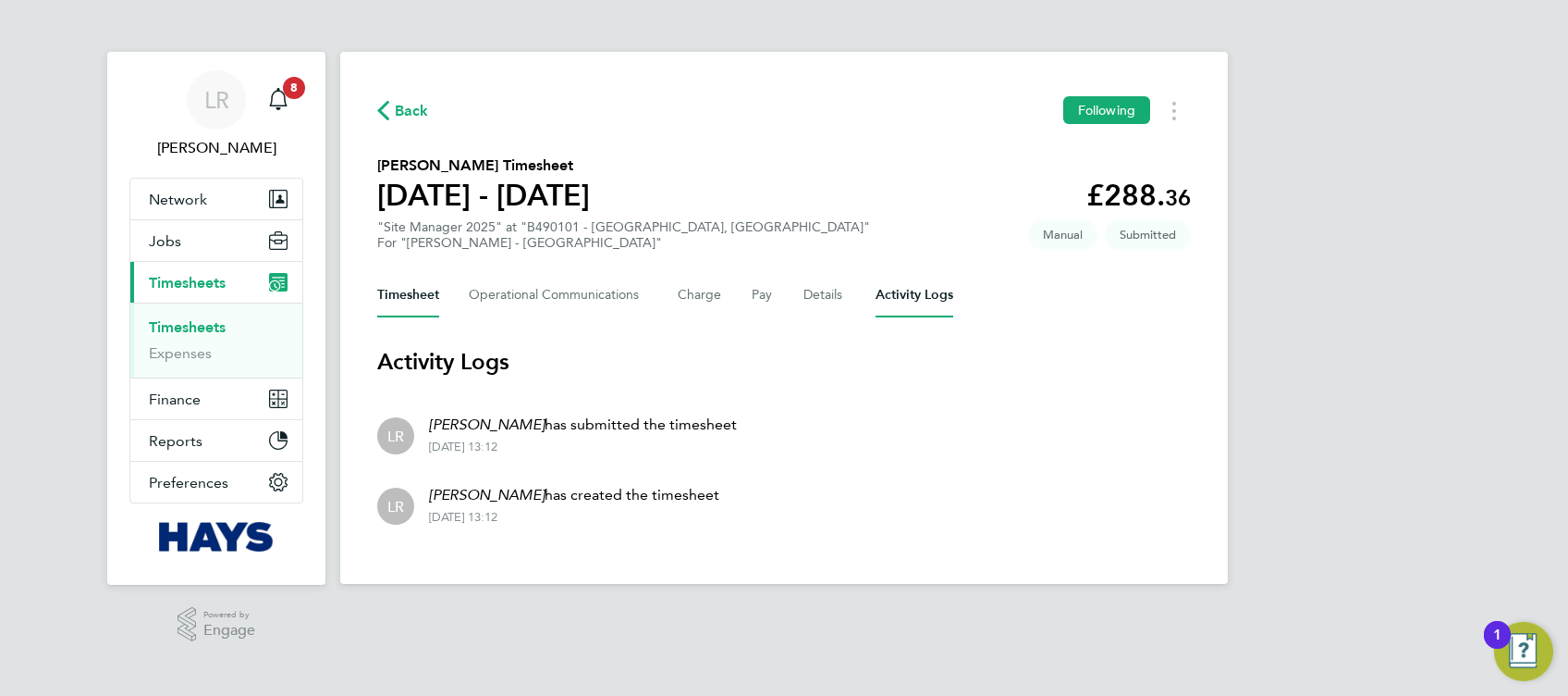
click at [403, 294] on button "Timesheet" at bounding box center [408, 295] width 62 height 45
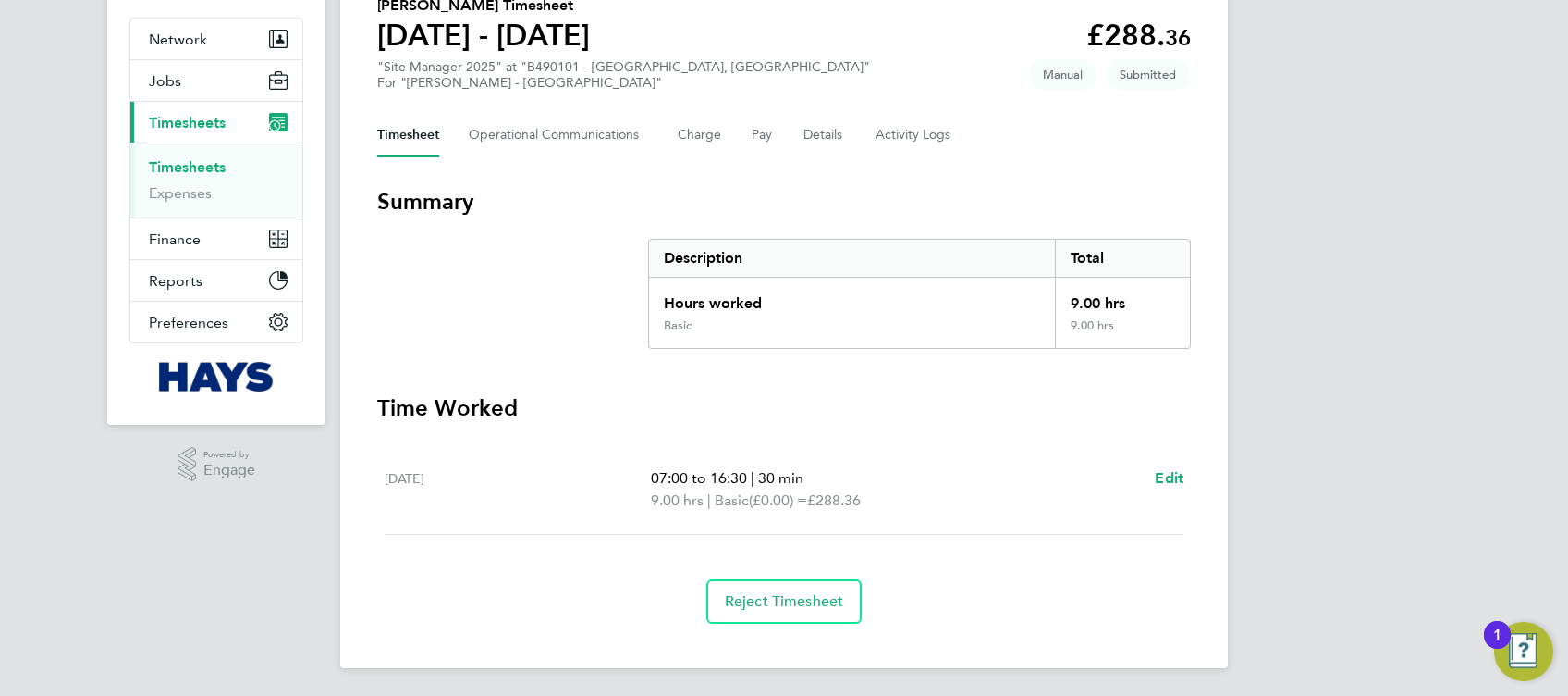
click at [943, 397] on h3 "Time Worked" at bounding box center [784, 408] width 814 height 30
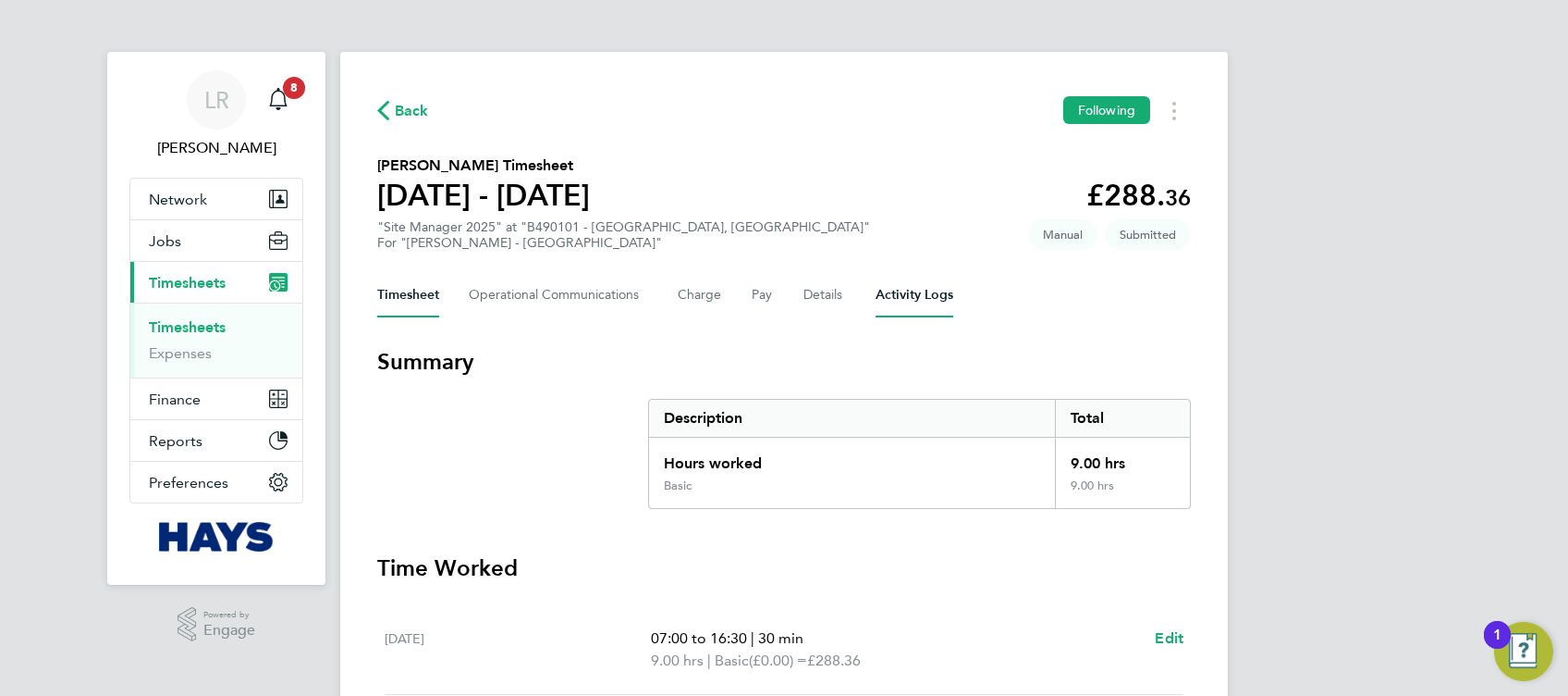
click at [904, 311] on Logs-tab "Activity Logs" at bounding box center [915, 295] width 78 height 45
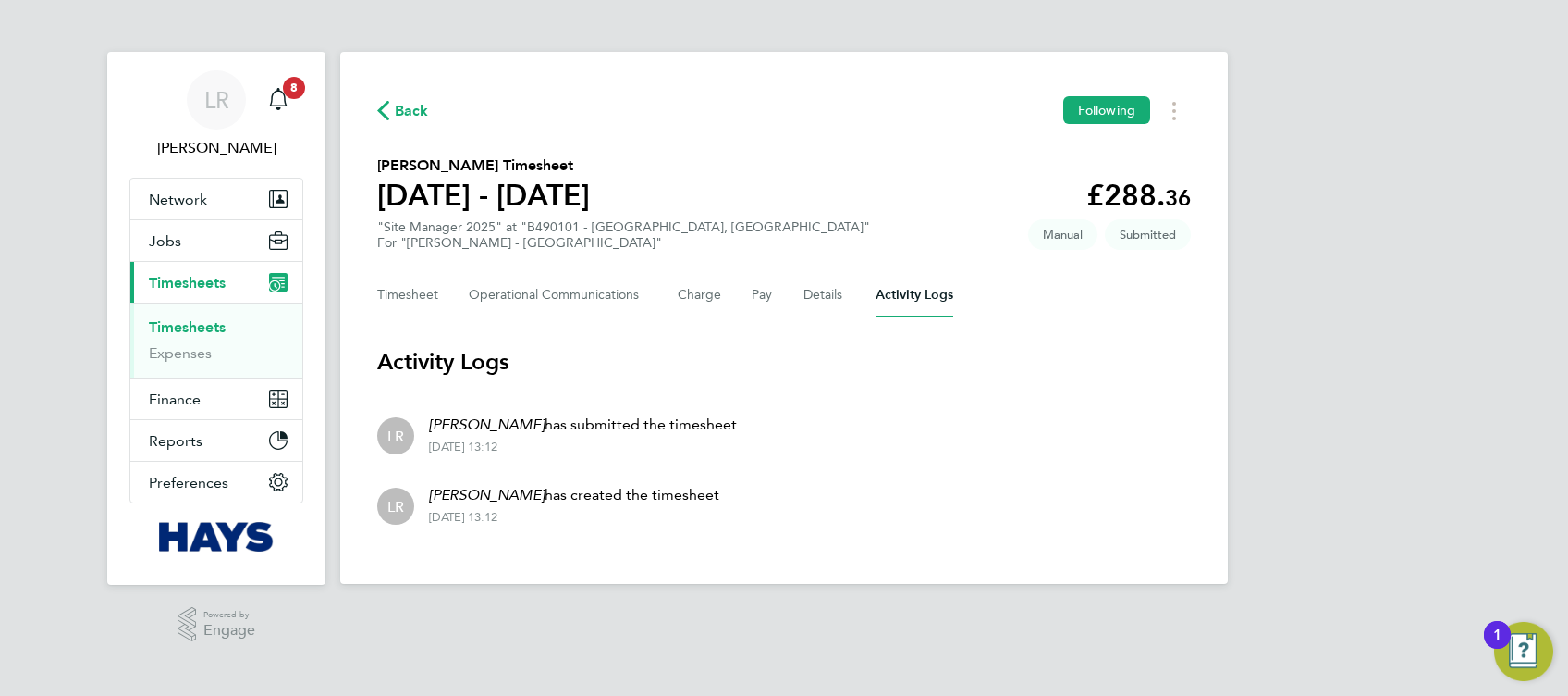
click at [868, 315] on div "Timesheet Operational Communications Charge Pay Details Activity Logs" at bounding box center [784, 295] width 814 height 45
click at [403, 300] on button "Timesheet" at bounding box center [408, 295] width 62 height 45
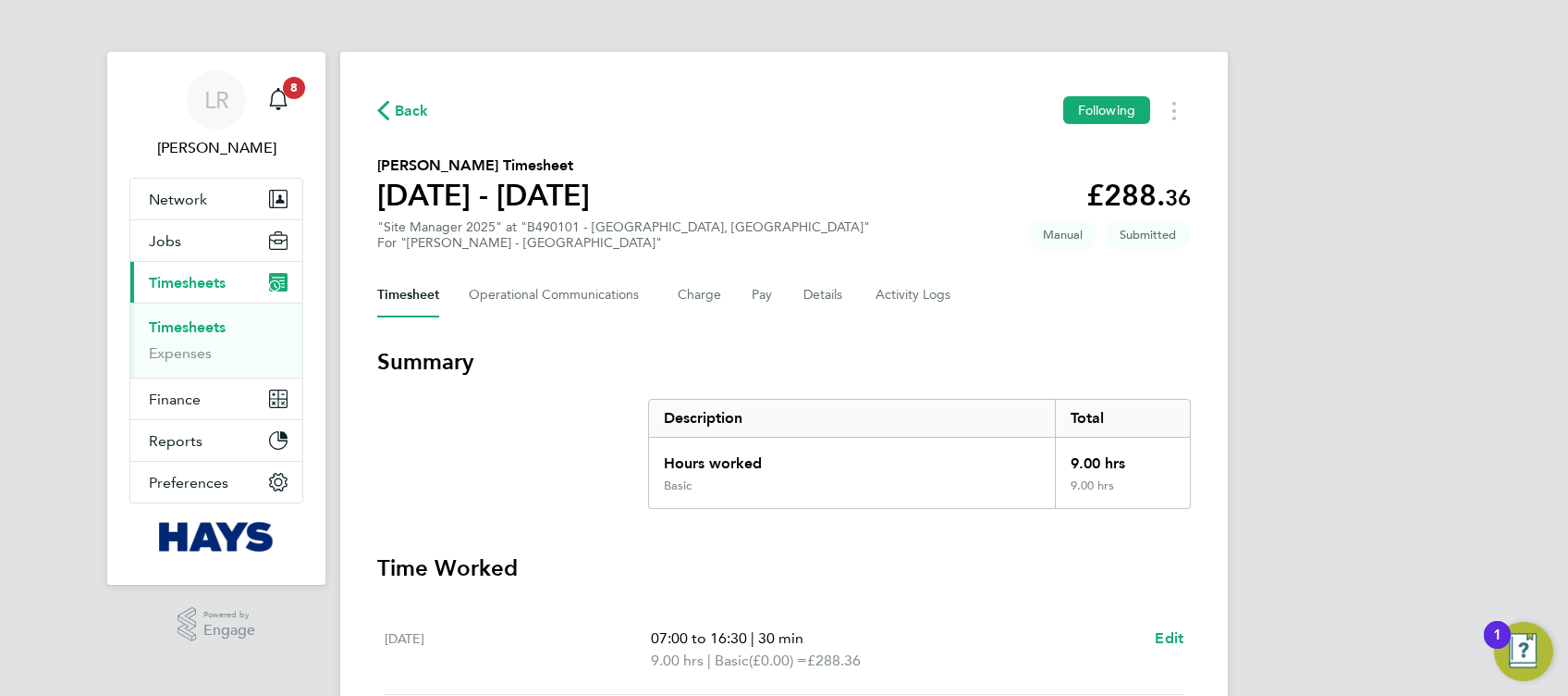
click at [392, 111] on span "Back" at bounding box center [404, 109] width 52 height 18
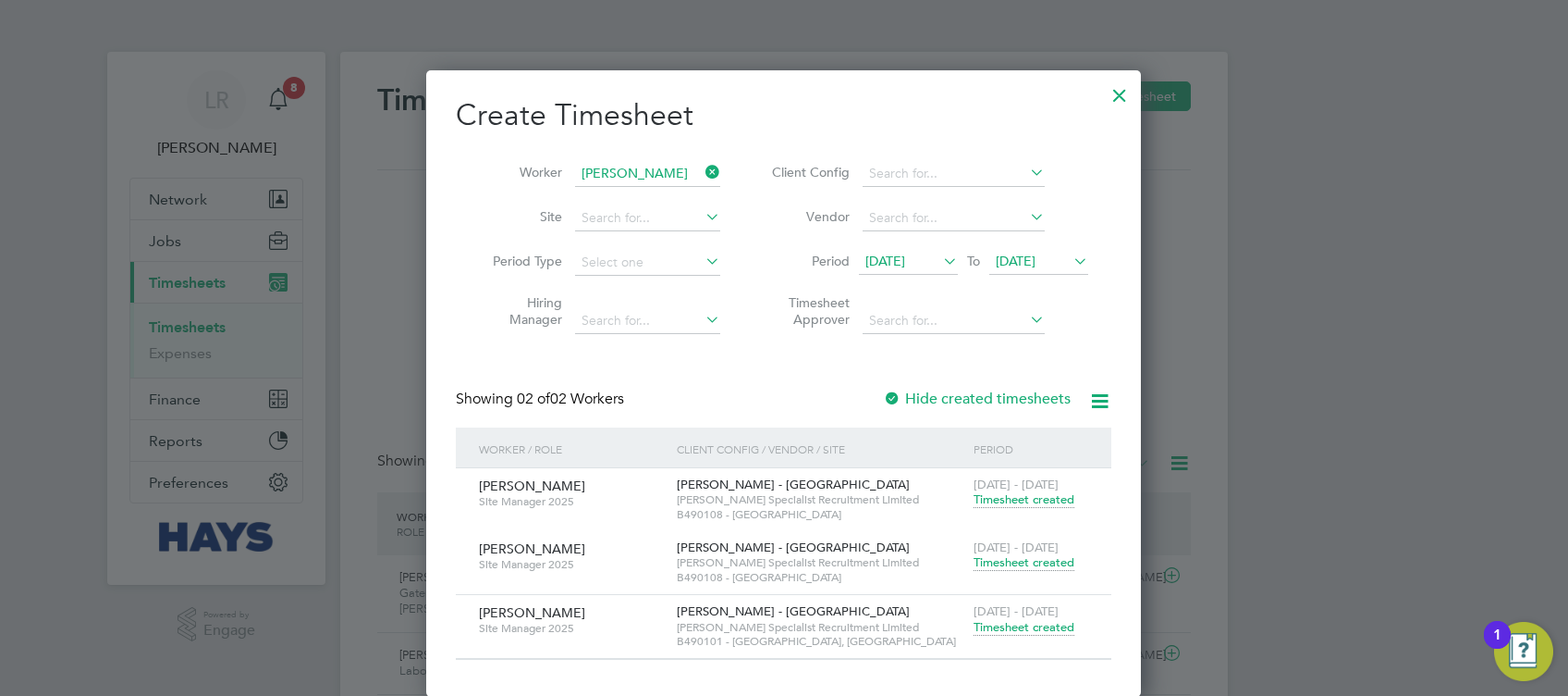
click at [1041, 569] on span "Timesheet created" at bounding box center [1024, 563] width 100 height 17
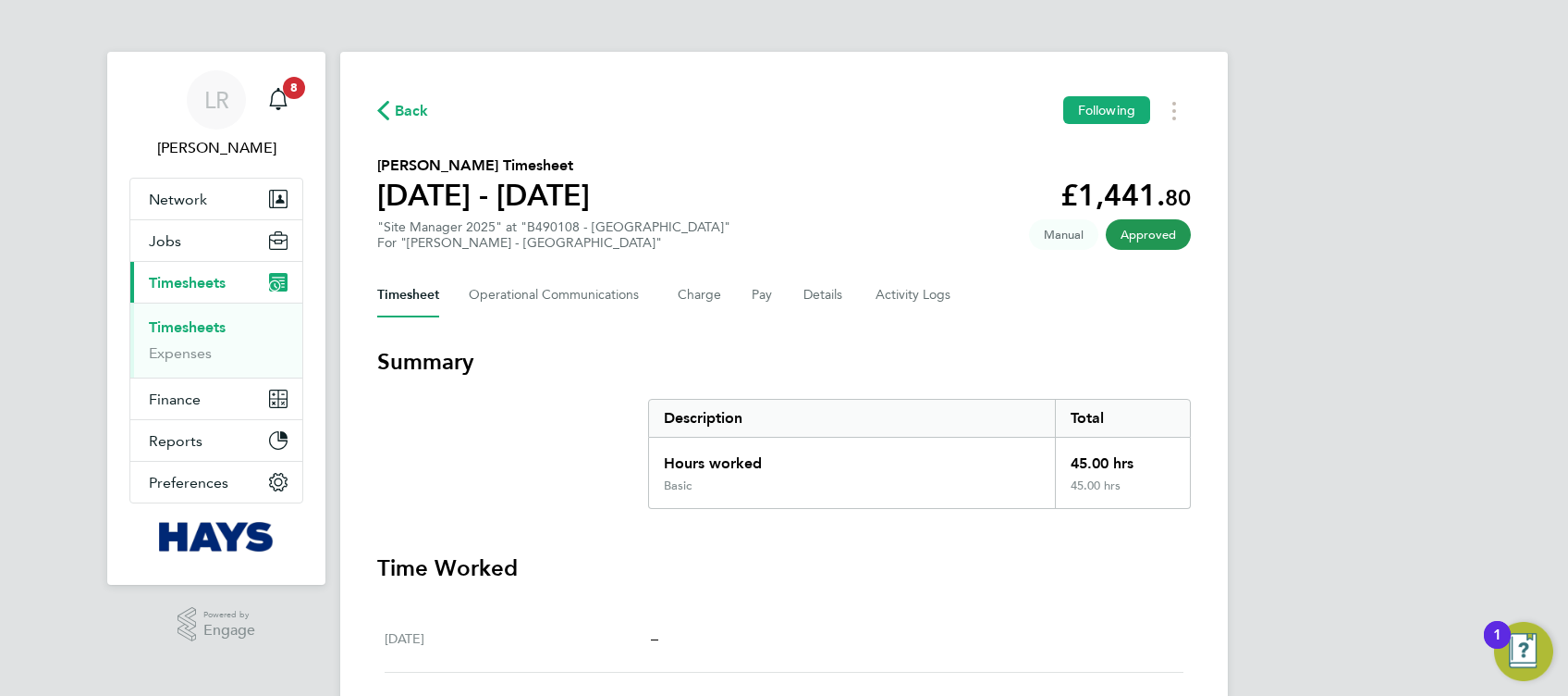
click at [426, 114] on span "Back" at bounding box center [412, 111] width 34 height 22
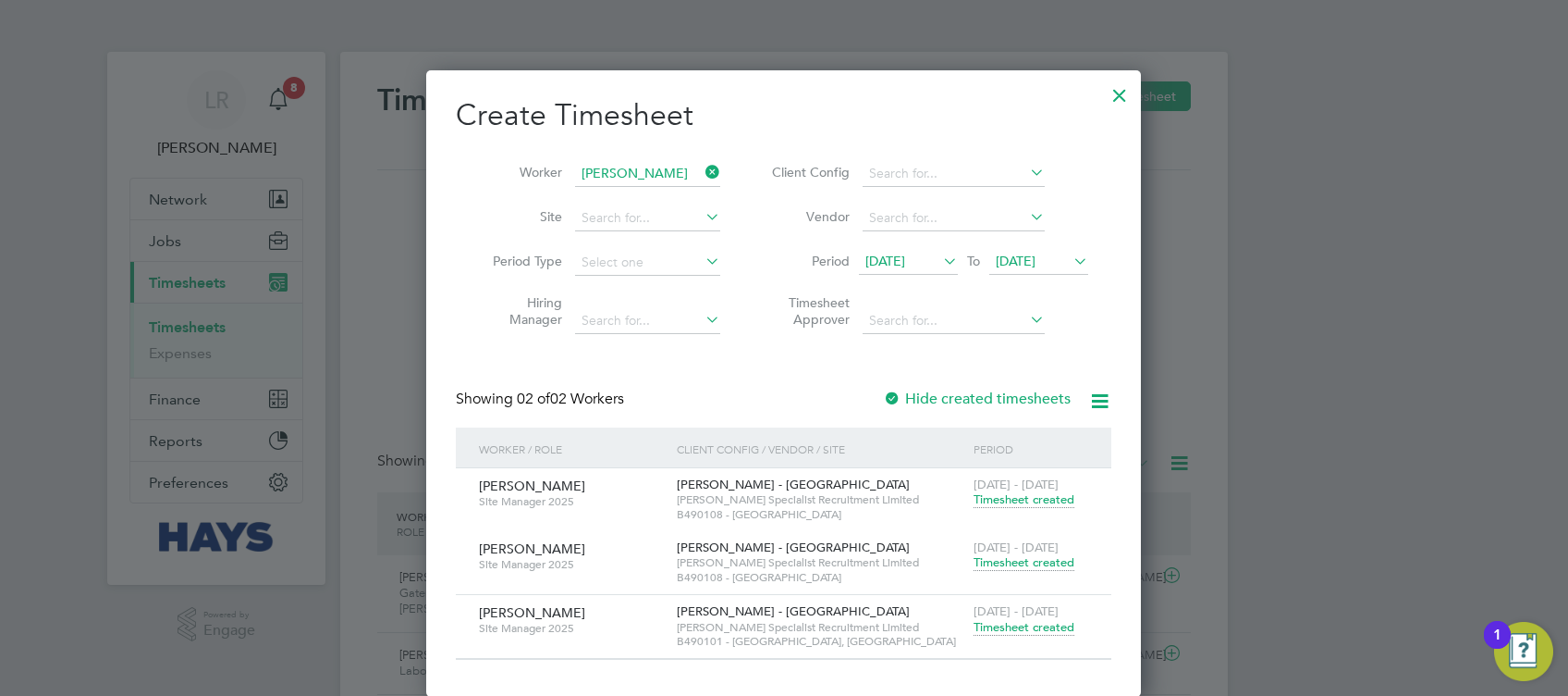
click at [948, 408] on div "Showing 02 of 02 Workers Hide created timesheets" at bounding box center [783, 408] width 656 height 38
click at [948, 407] on div "Hide created timesheets" at bounding box center [979, 399] width 192 height 20
click at [949, 400] on label "Hide created timesheets" at bounding box center [977, 399] width 188 height 19
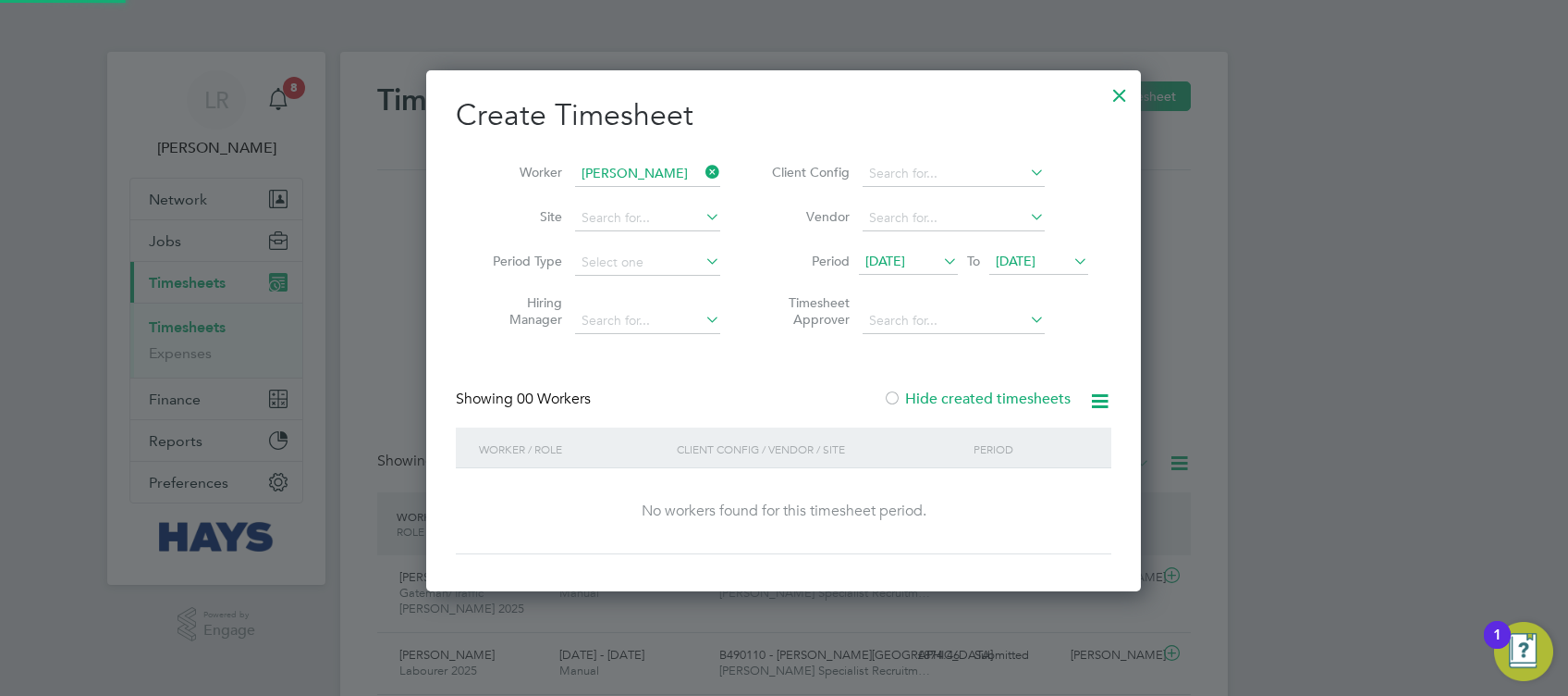
click at [949, 400] on label "Hide created timesheets" at bounding box center [977, 399] width 188 height 19
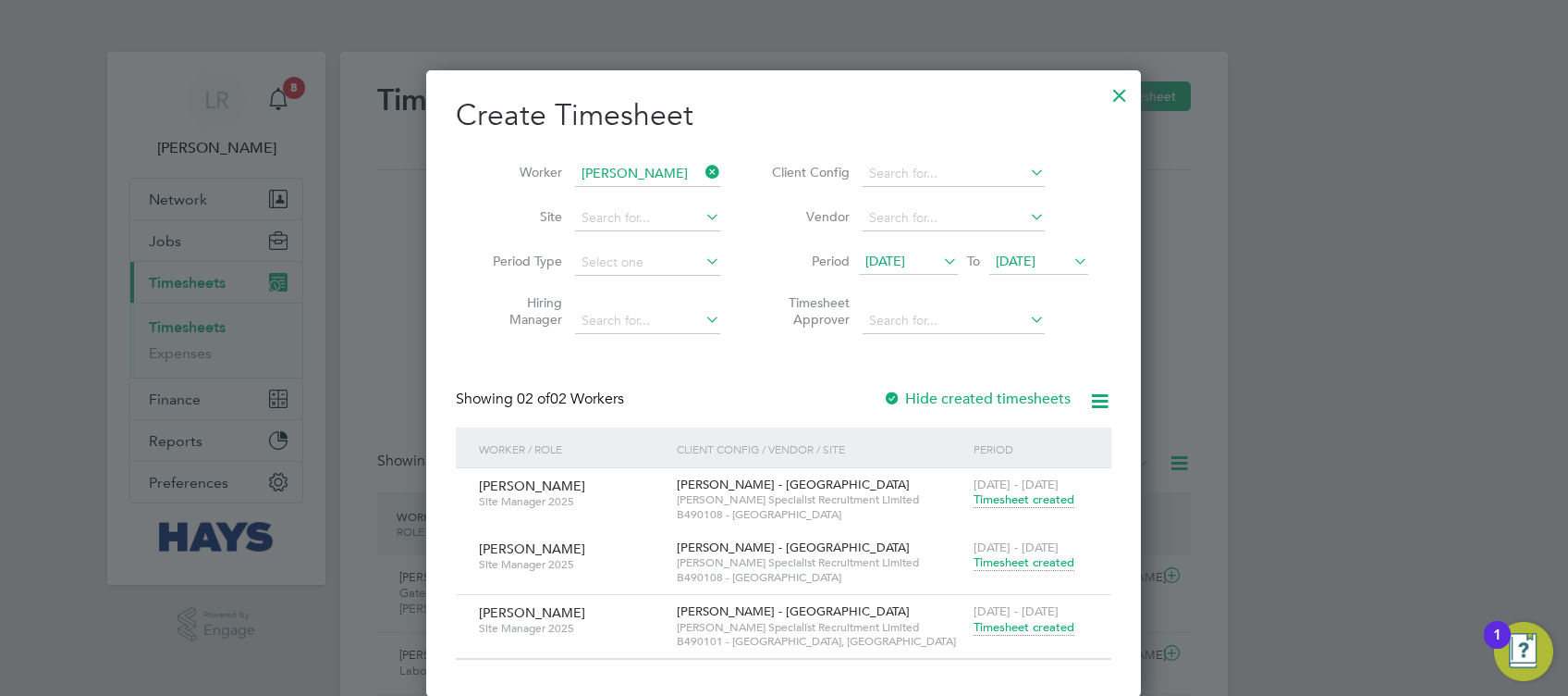
click at [922, 249] on span "[DATE]" at bounding box center [909, 261] width 99 height 25
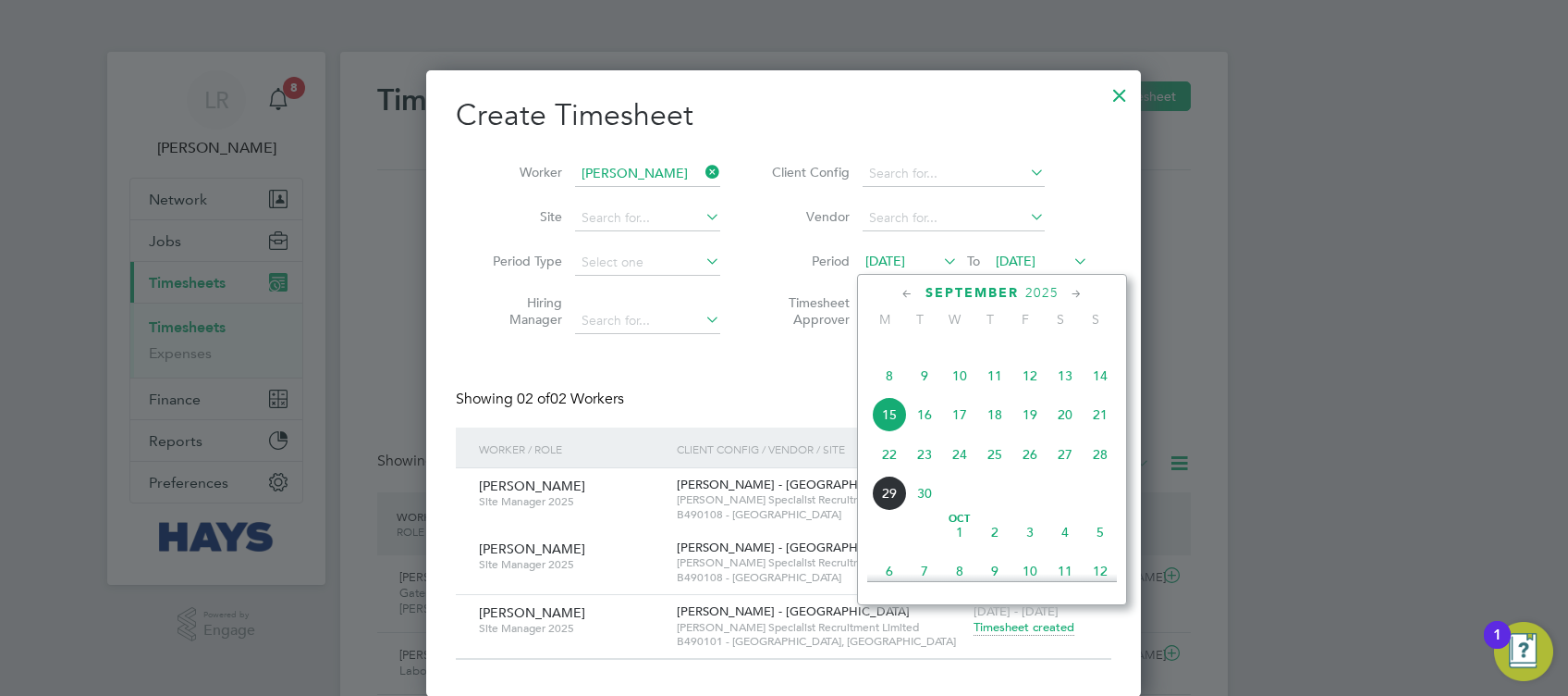
click at [886, 394] on span "8" at bounding box center [890, 376] width 35 height 35
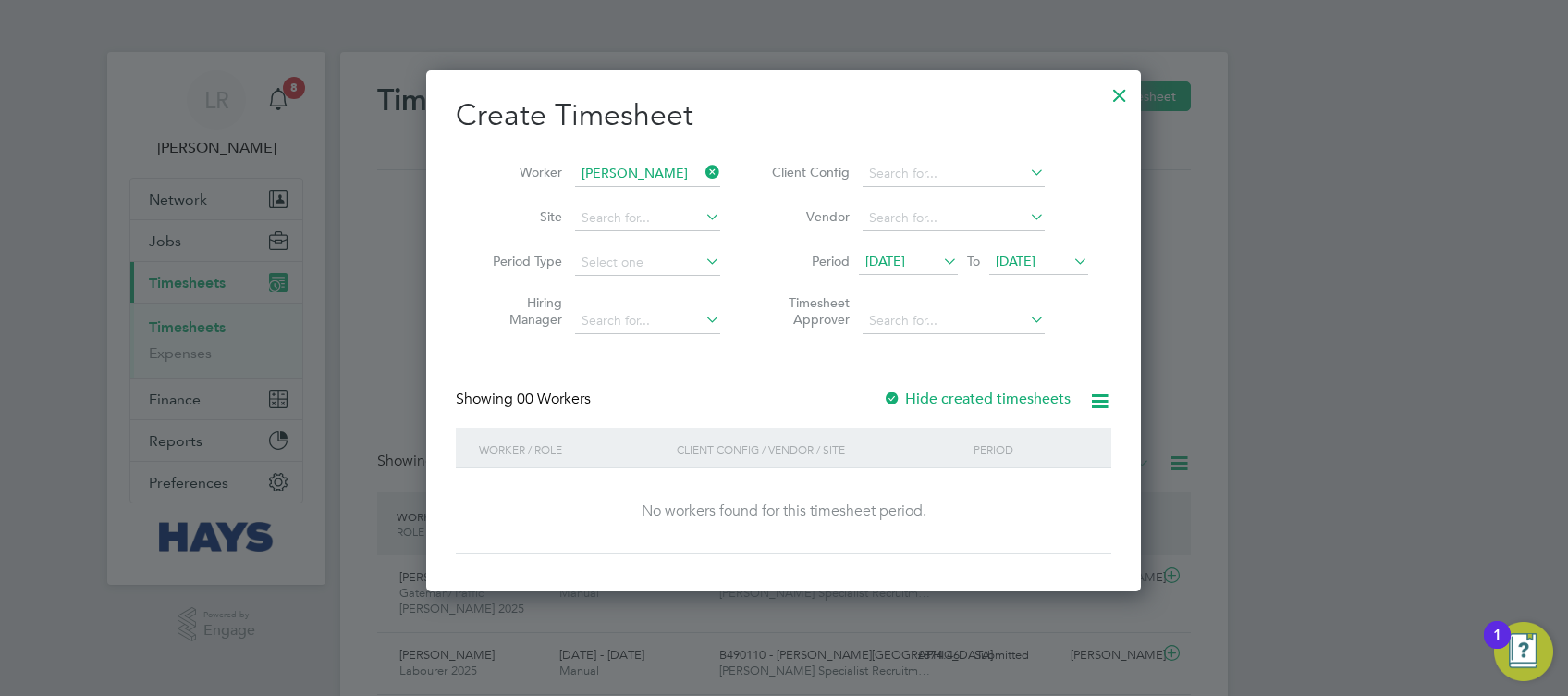
click at [950, 400] on label "Hide created timesheets" at bounding box center [977, 399] width 188 height 19
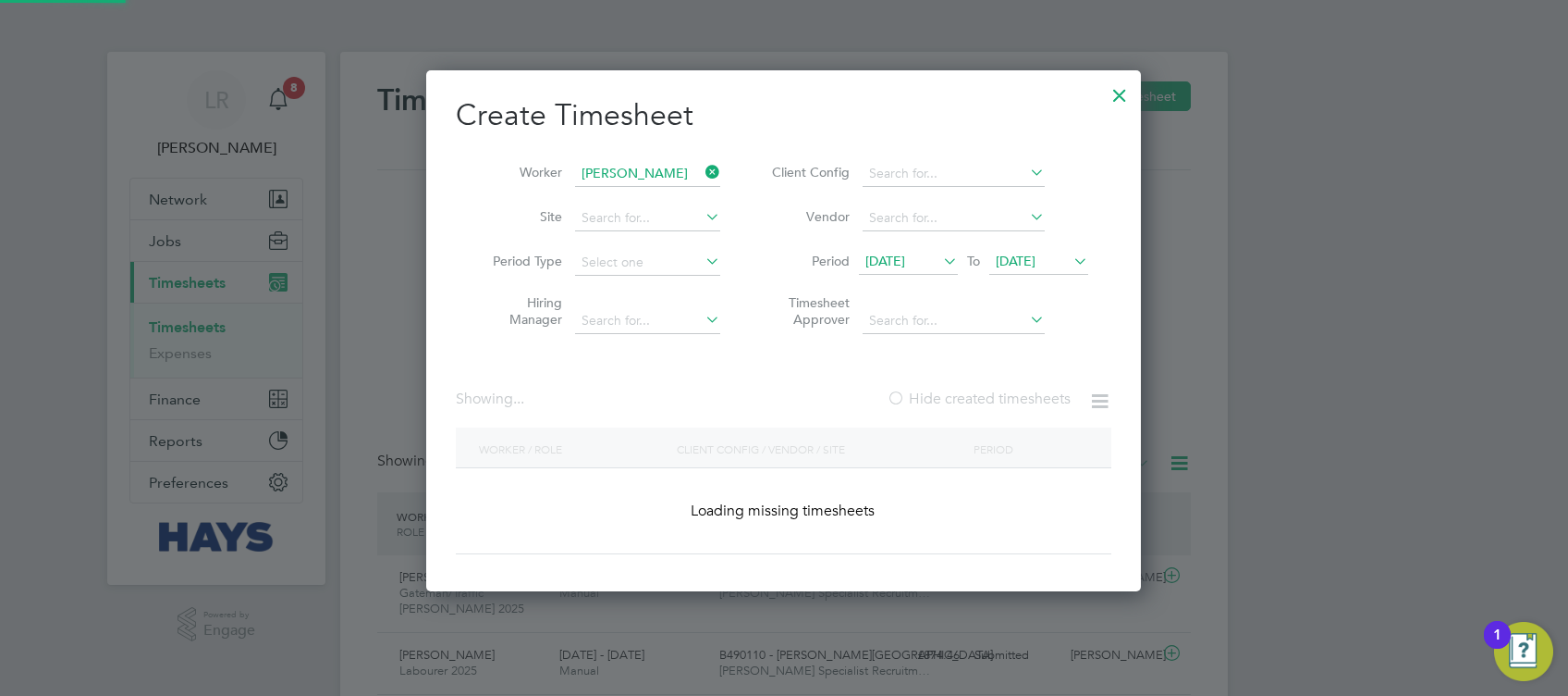
click at [950, 400] on label "Hide created timesheets" at bounding box center [979, 399] width 184 height 19
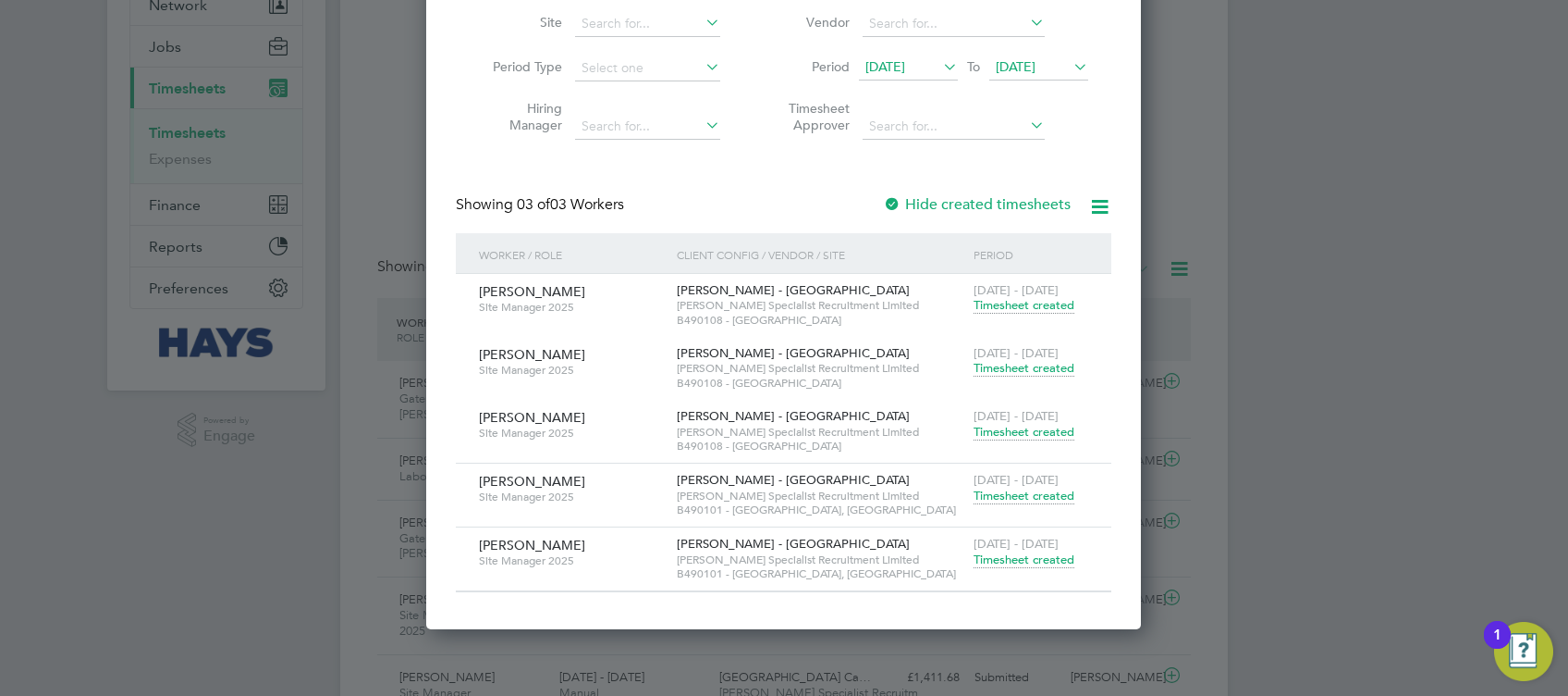
click at [1024, 500] on span "Timesheet created" at bounding box center [1024, 496] width 100 height 17
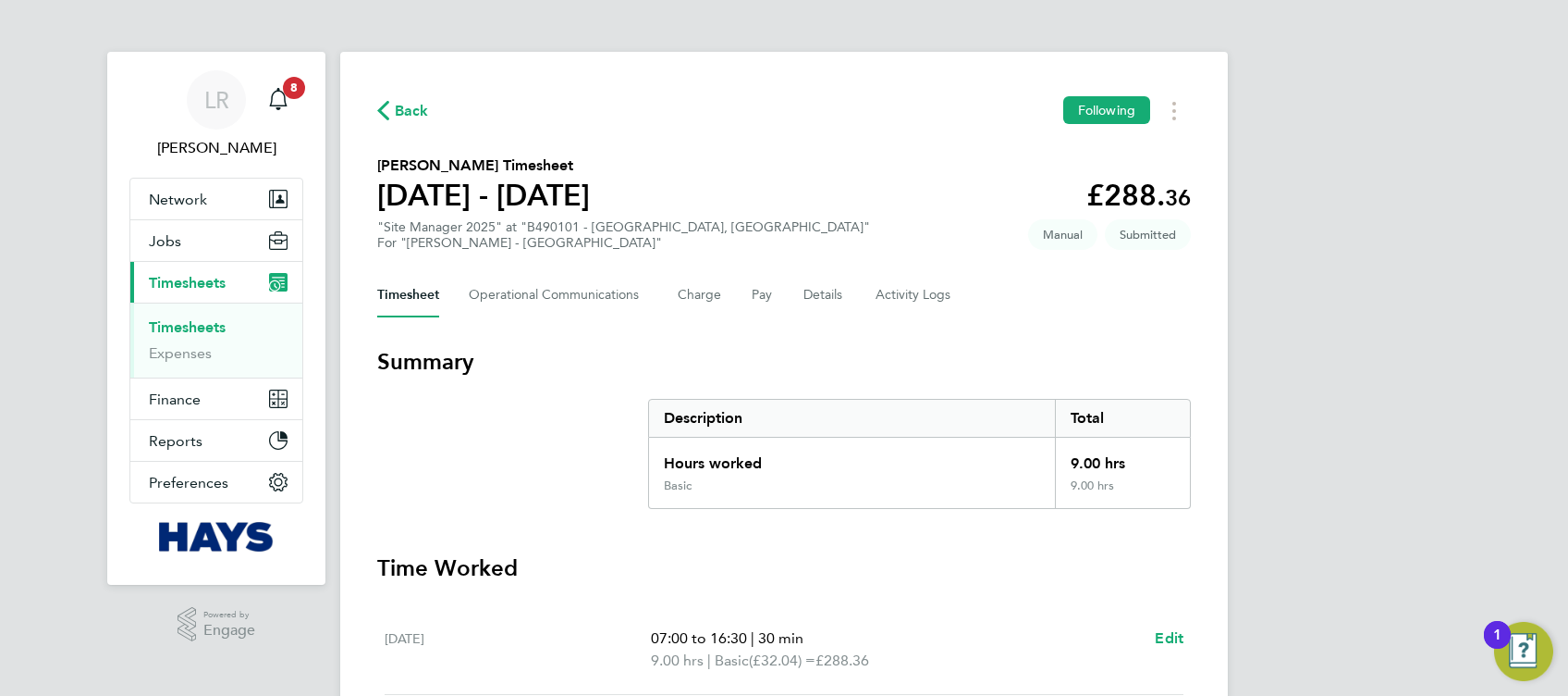
click at [410, 113] on span "Back" at bounding box center [412, 111] width 34 height 22
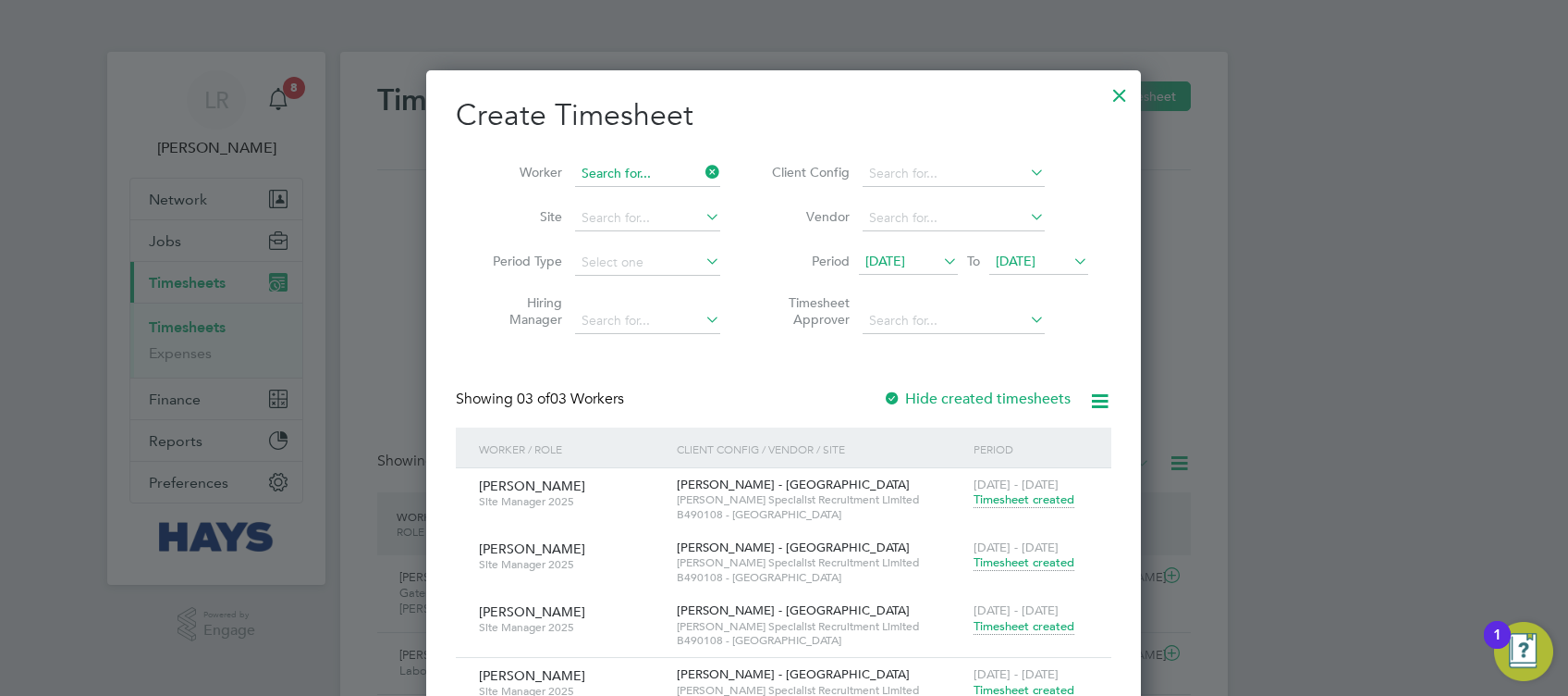
click at [635, 178] on input at bounding box center [647, 174] width 145 height 26
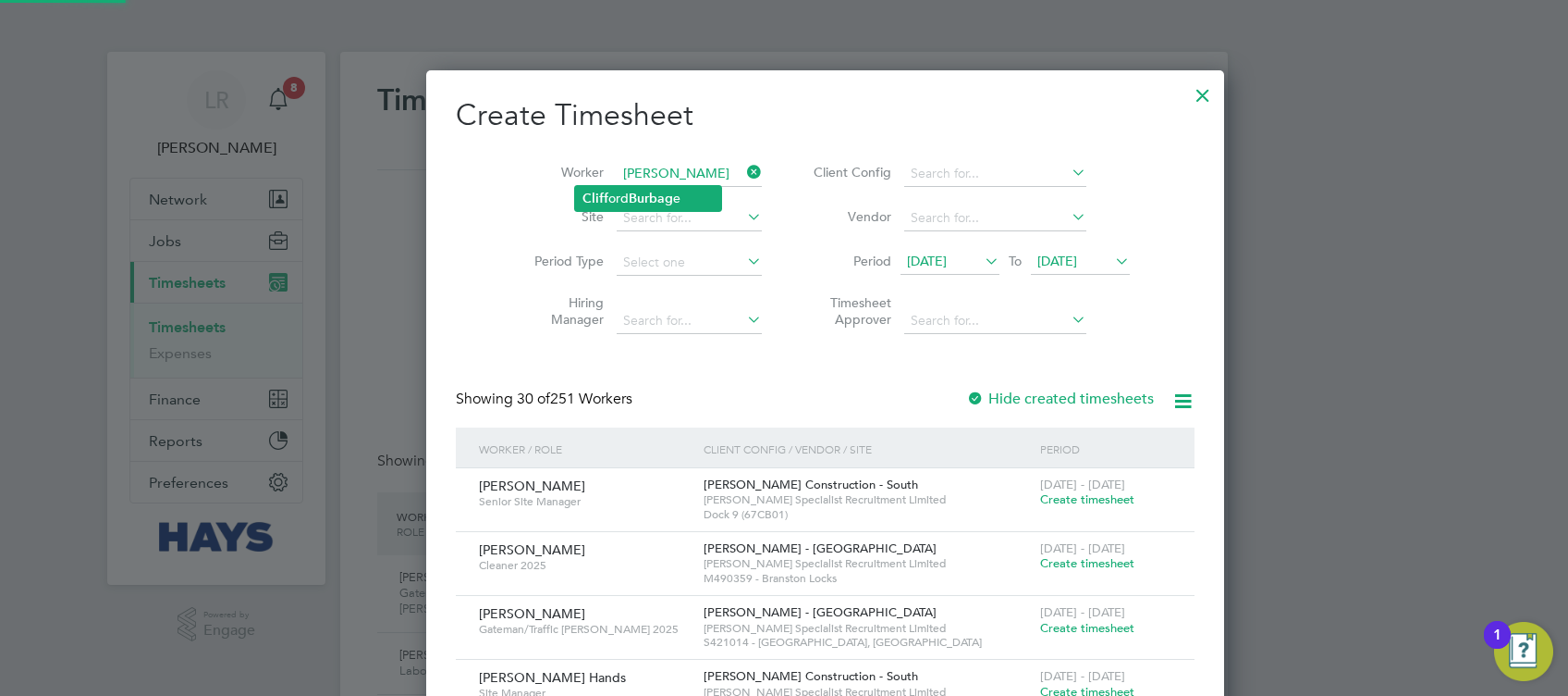
type input "[PERSON_NAME]"
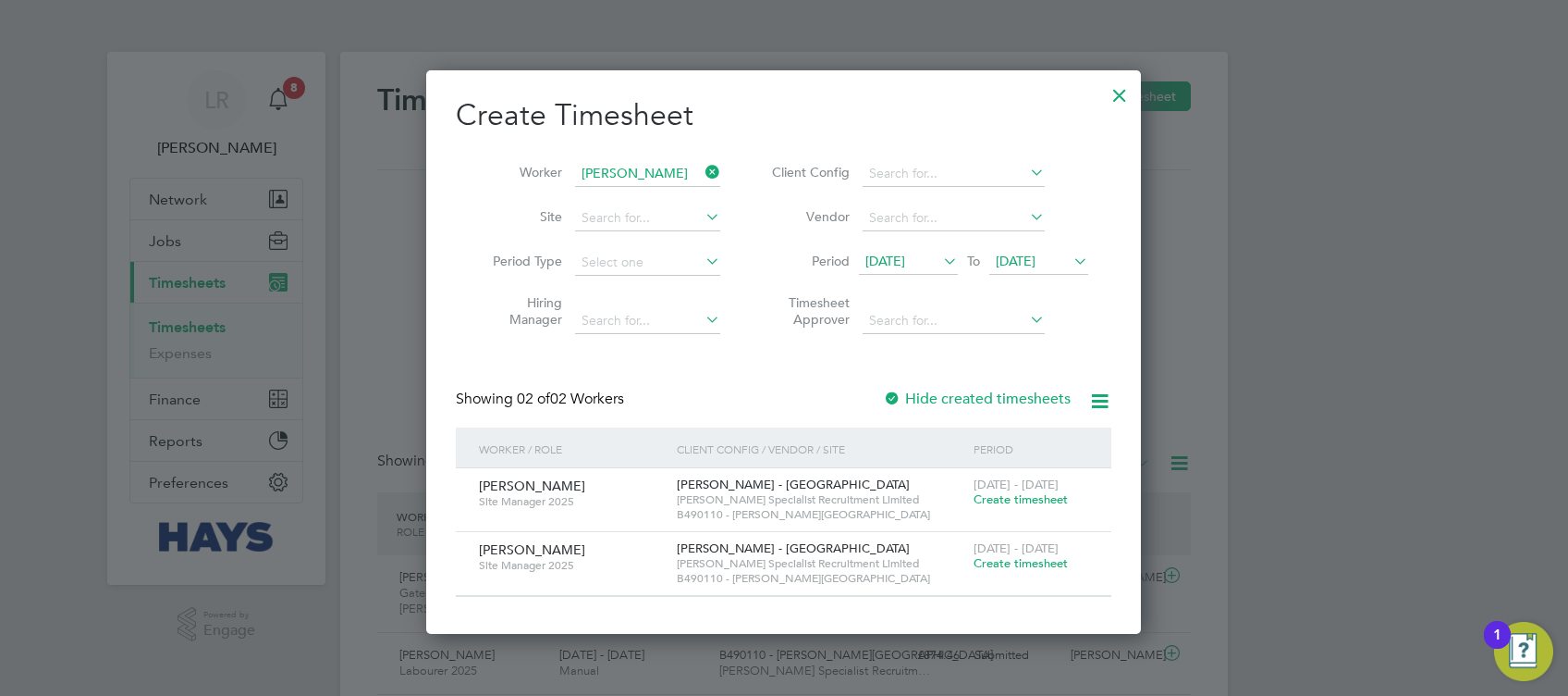
click at [976, 404] on label "Hide created timesheets" at bounding box center [977, 399] width 188 height 19
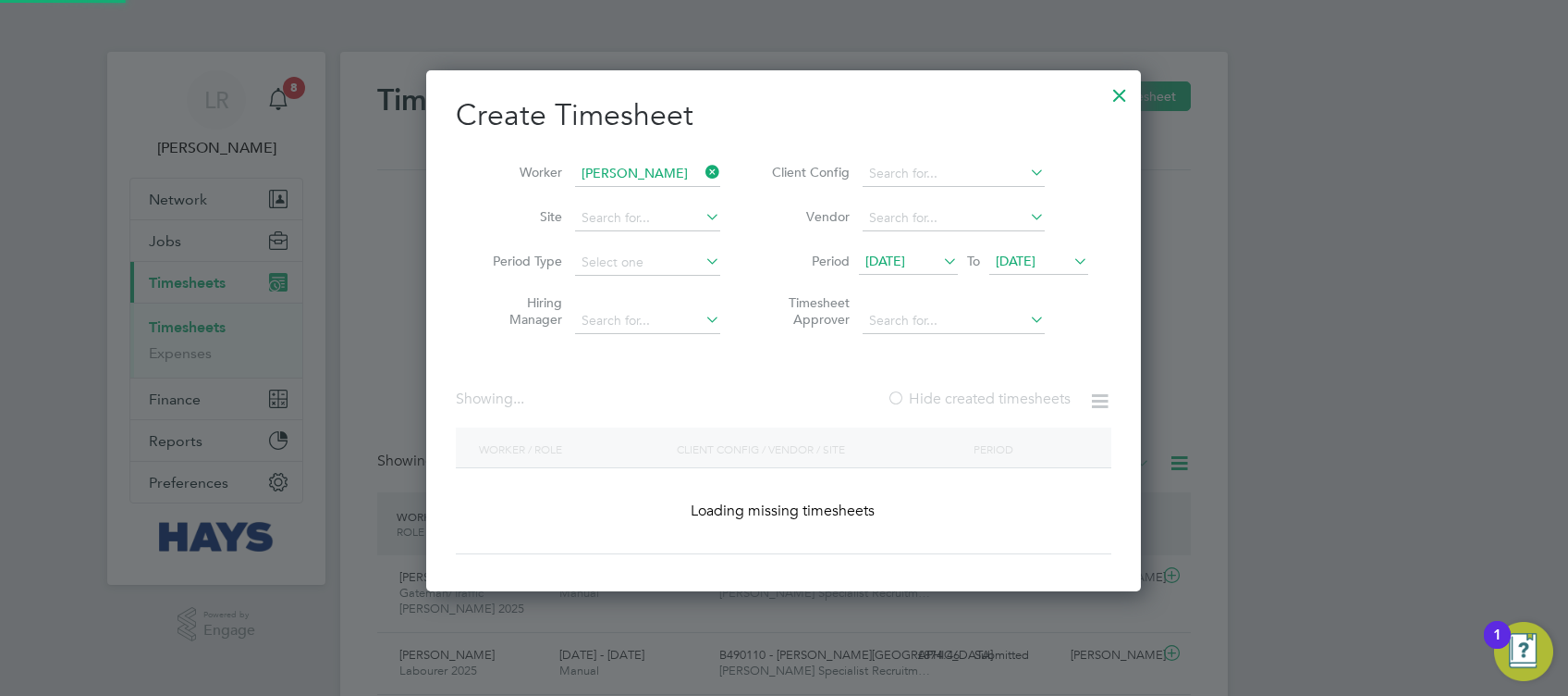
click at [976, 404] on label "Hide created timesheets" at bounding box center [979, 399] width 184 height 19
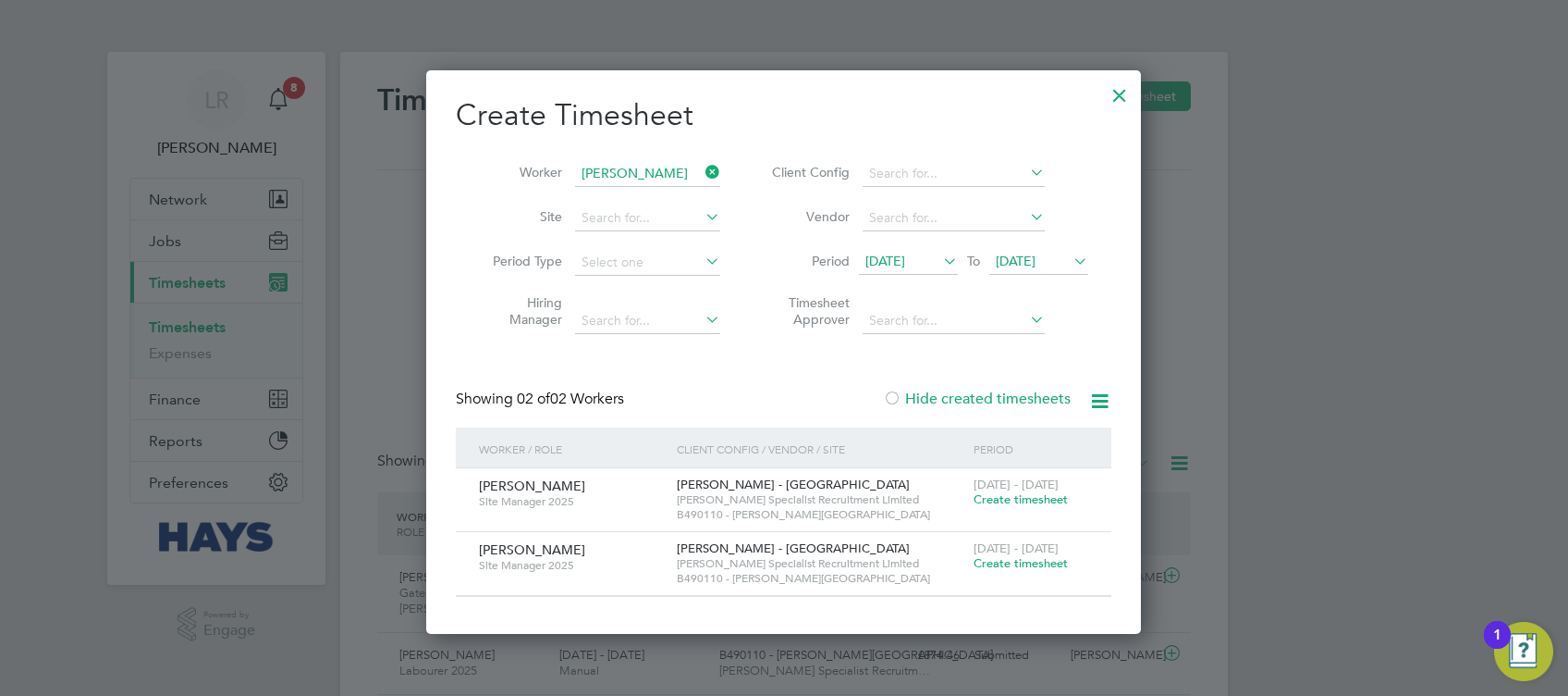
click at [977, 391] on label "Hide created timesheets" at bounding box center [977, 399] width 188 height 19
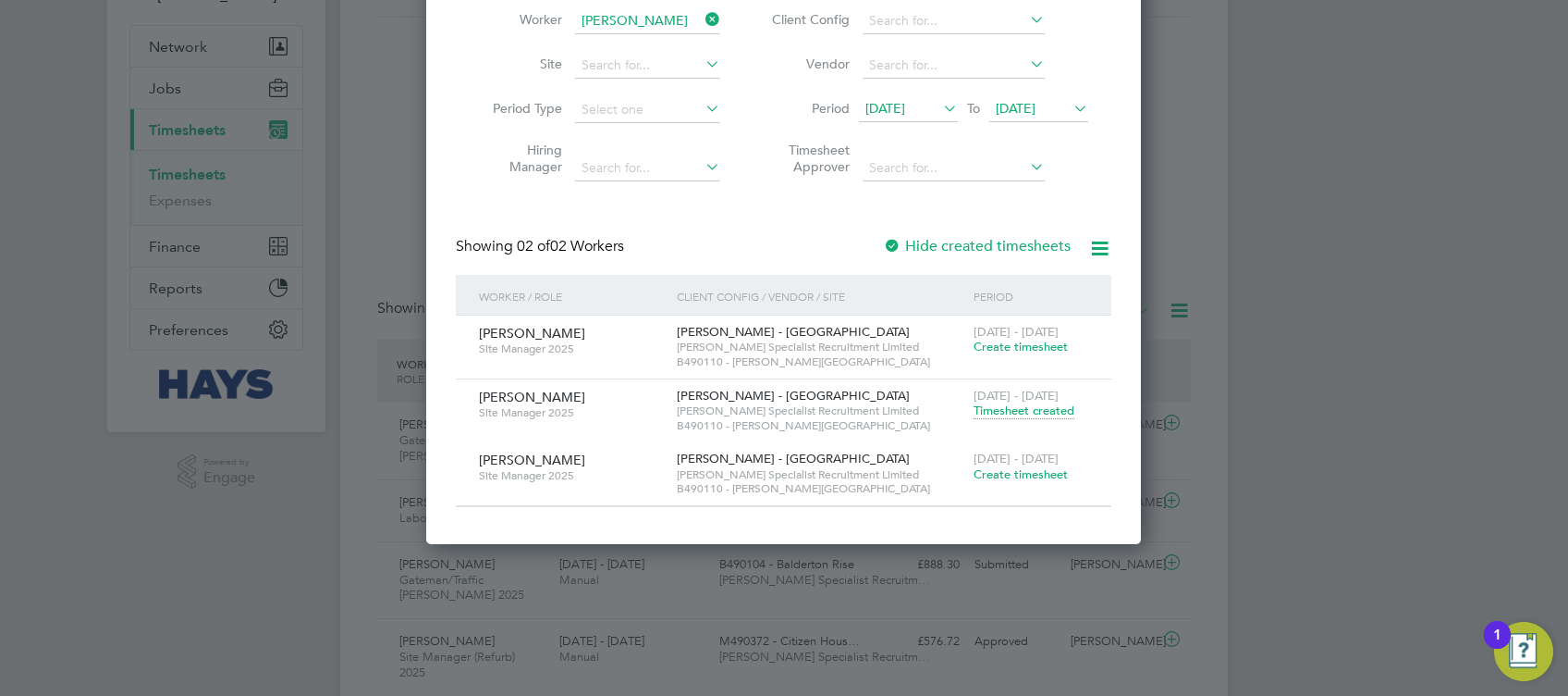
click at [1057, 410] on span "Timesheet created" at bounding box center [1024, 411] width 100 height 17
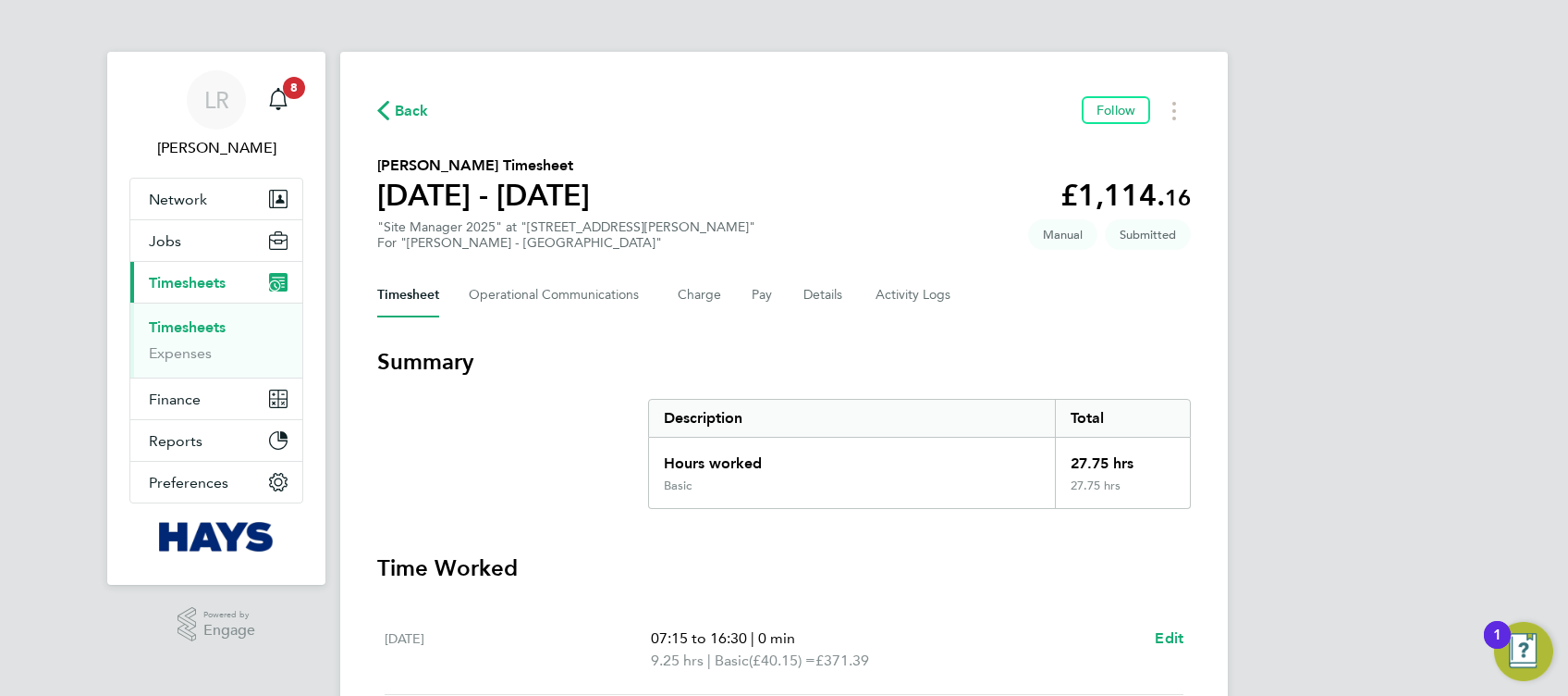
click at [400, 108] on span "Back" at bounding box center [412, 111] width 34 height 22
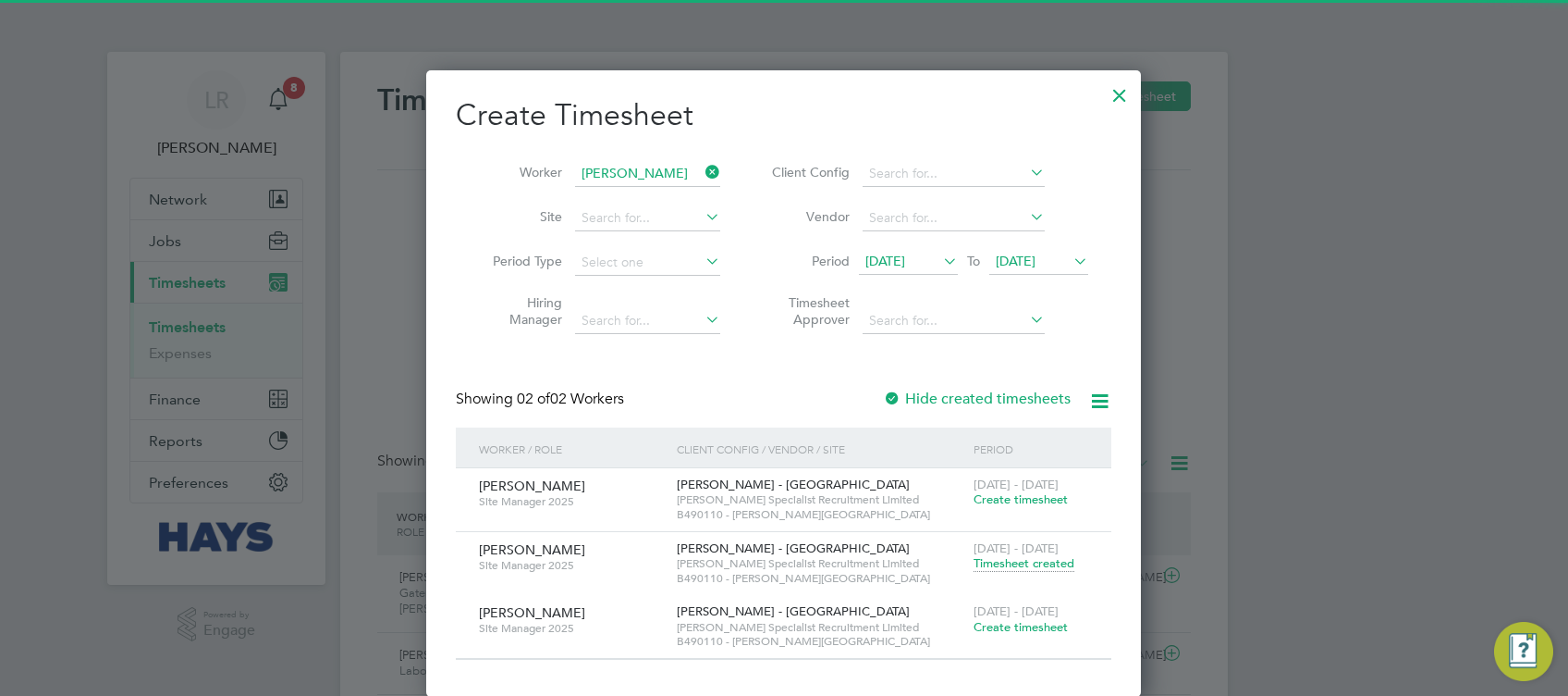
scroll to position [47, 160]
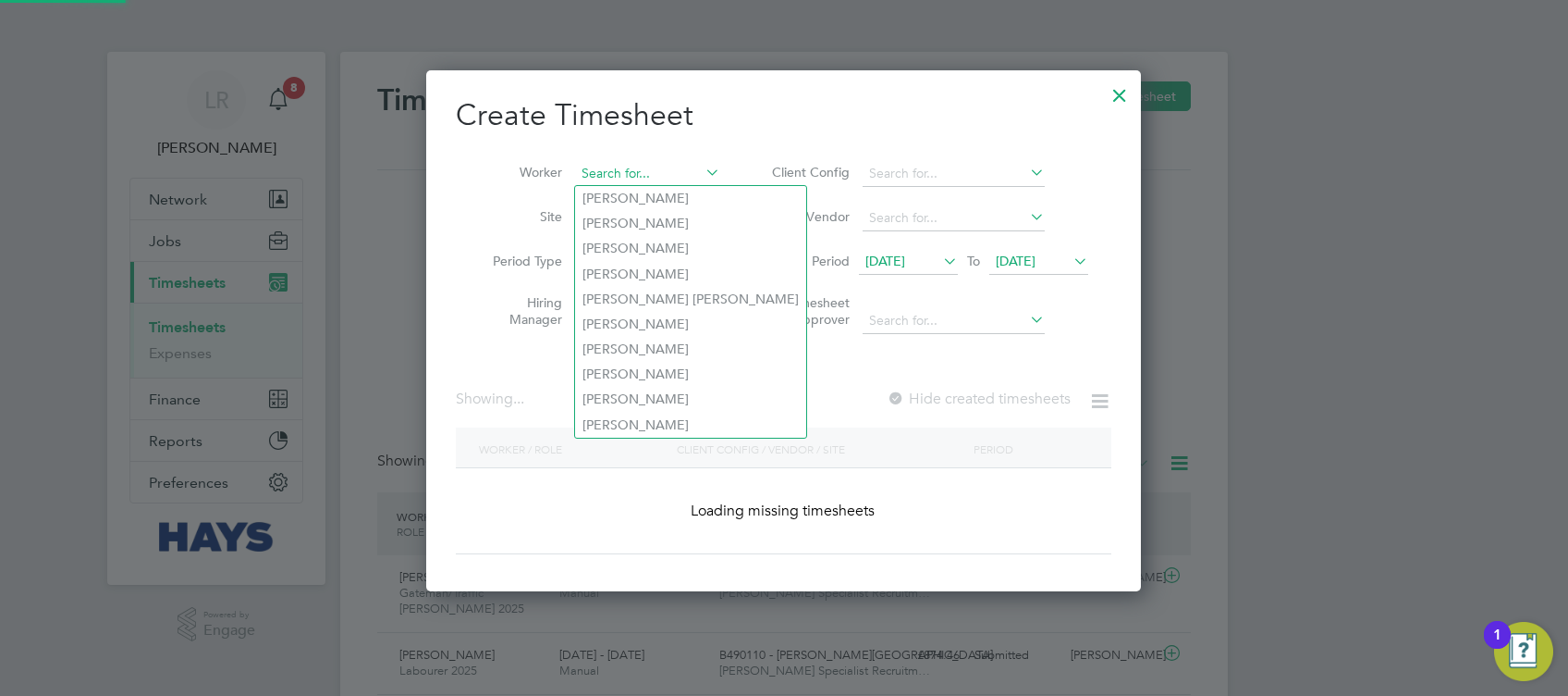
click at [666, 171] on input at bounding box center [647, 174] width 145 height 26
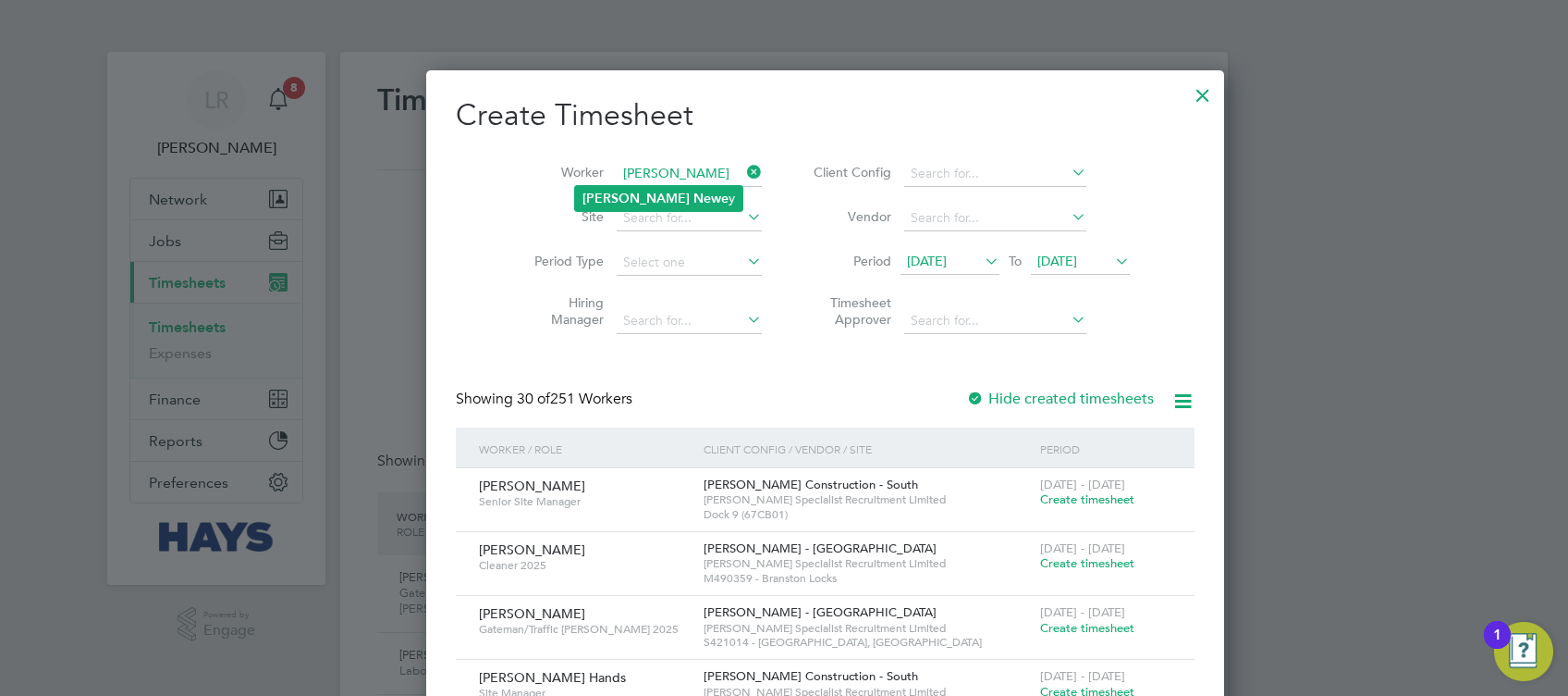
type input "[PERSON_NAME]"
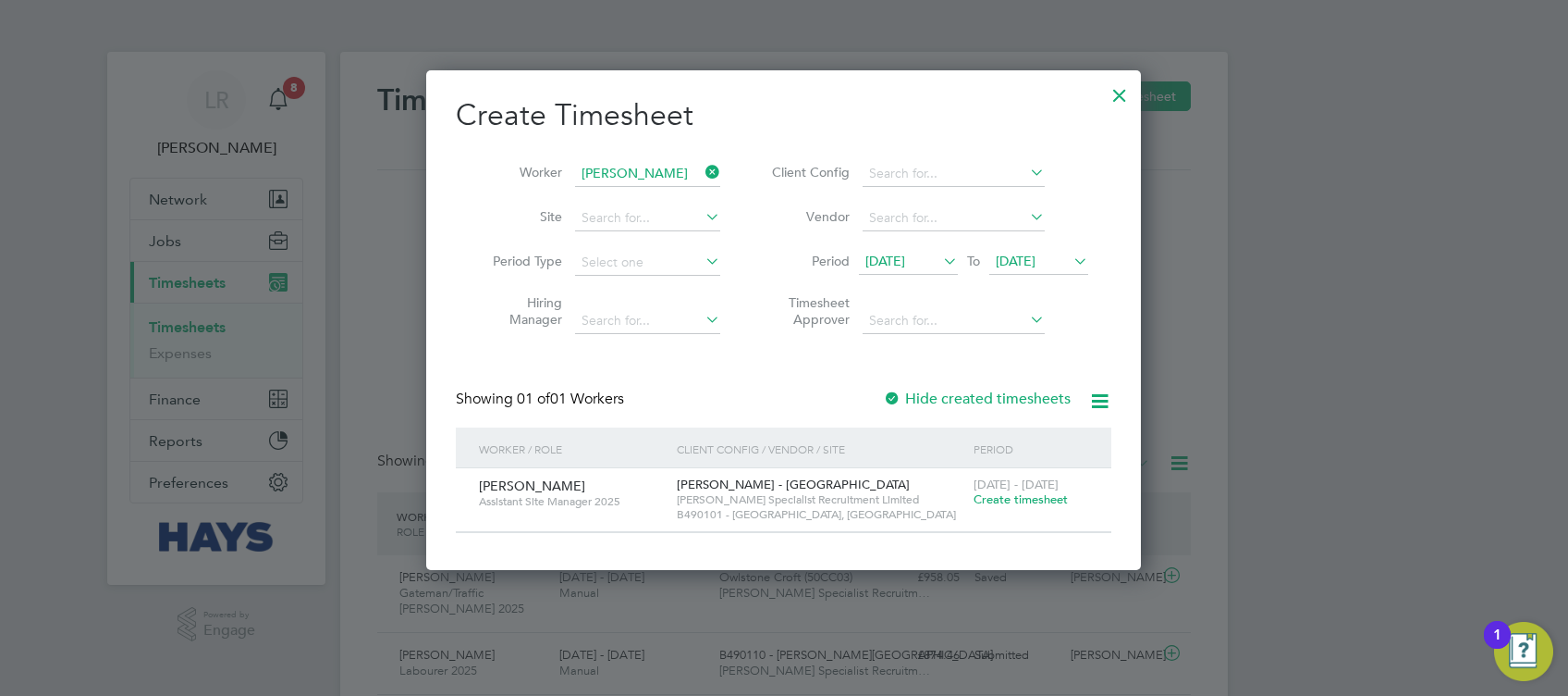
click at [968, 392] on label "Hide created timesheets" at bounding box center [977, 399] width 188 height 19
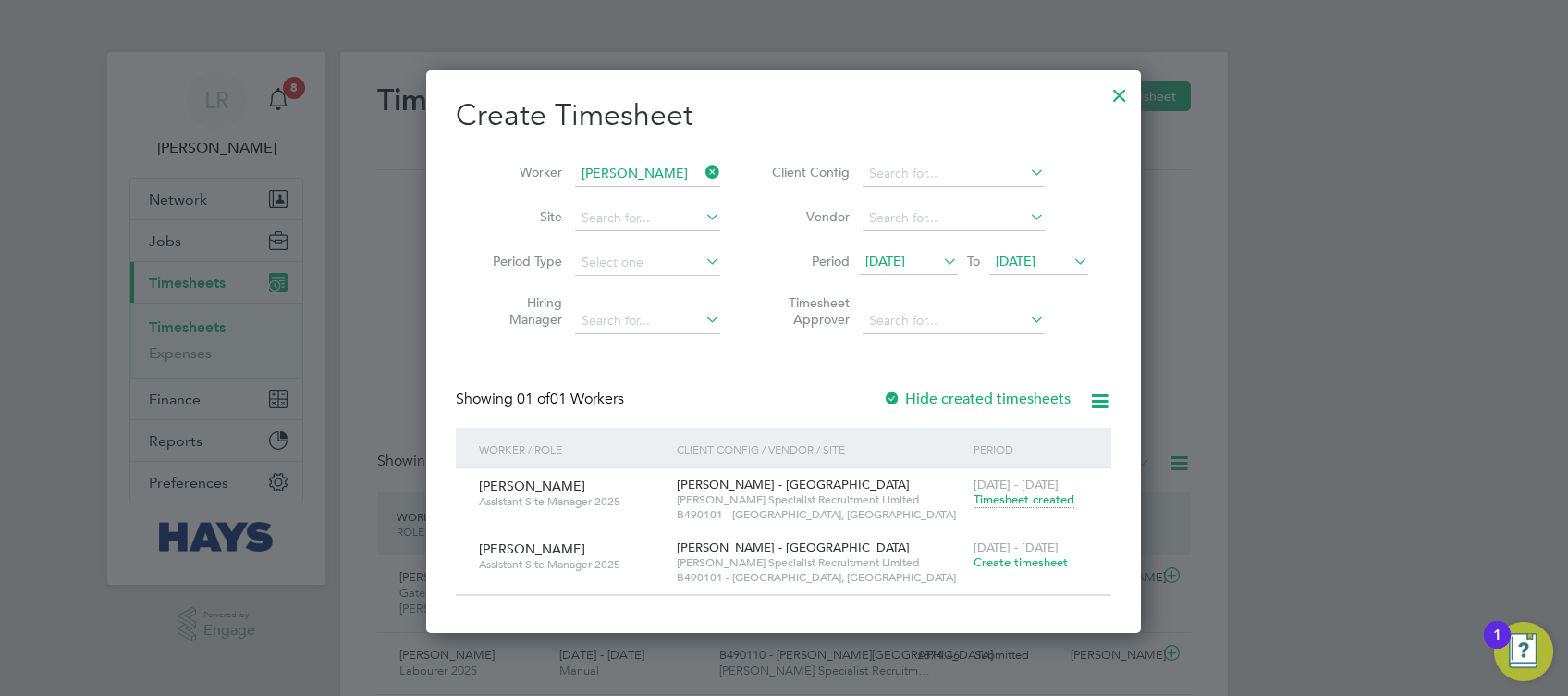
click at [1025, 488] on span "[DATE] - [DATE]" at bounding box center [1016, 484] width 85 height 16
click at [1025, 496] on span "Timesheet created" at bounding box center [1024, 500] width 100 height 17
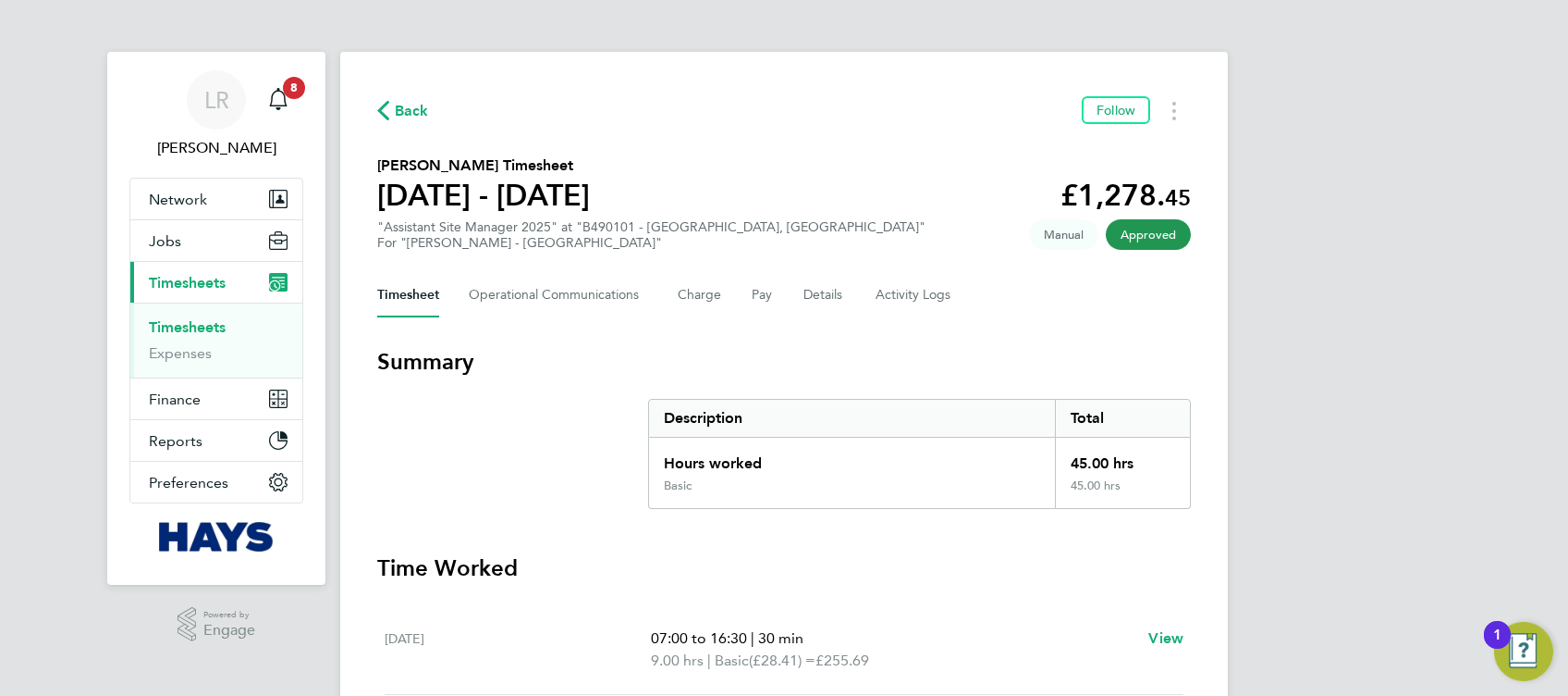
drag, startPoint x: 609, startPoint y: 44, endPoint x: 577, endPoint y: 11, distance: 46.0
click at [601, 34] on ng-component "Back Follow Adam Newey's Timesheet 20 - 26 Sept 2025 £1,278. 45 "Assistant Site…" at bounding box center [784, 594] width 888 height 1187
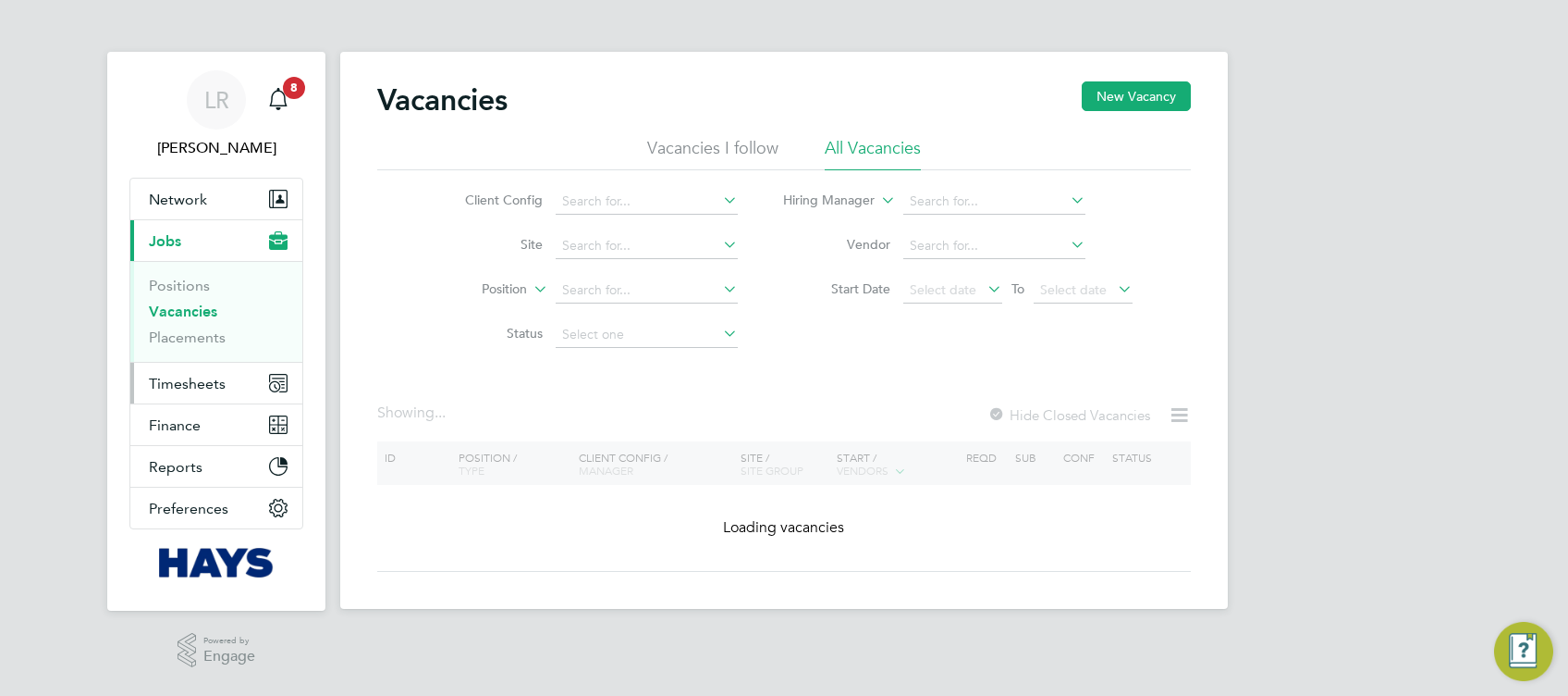
click at [207, 384] on span "Timesheets" at bounding box center [187, 383] width 77 height 18
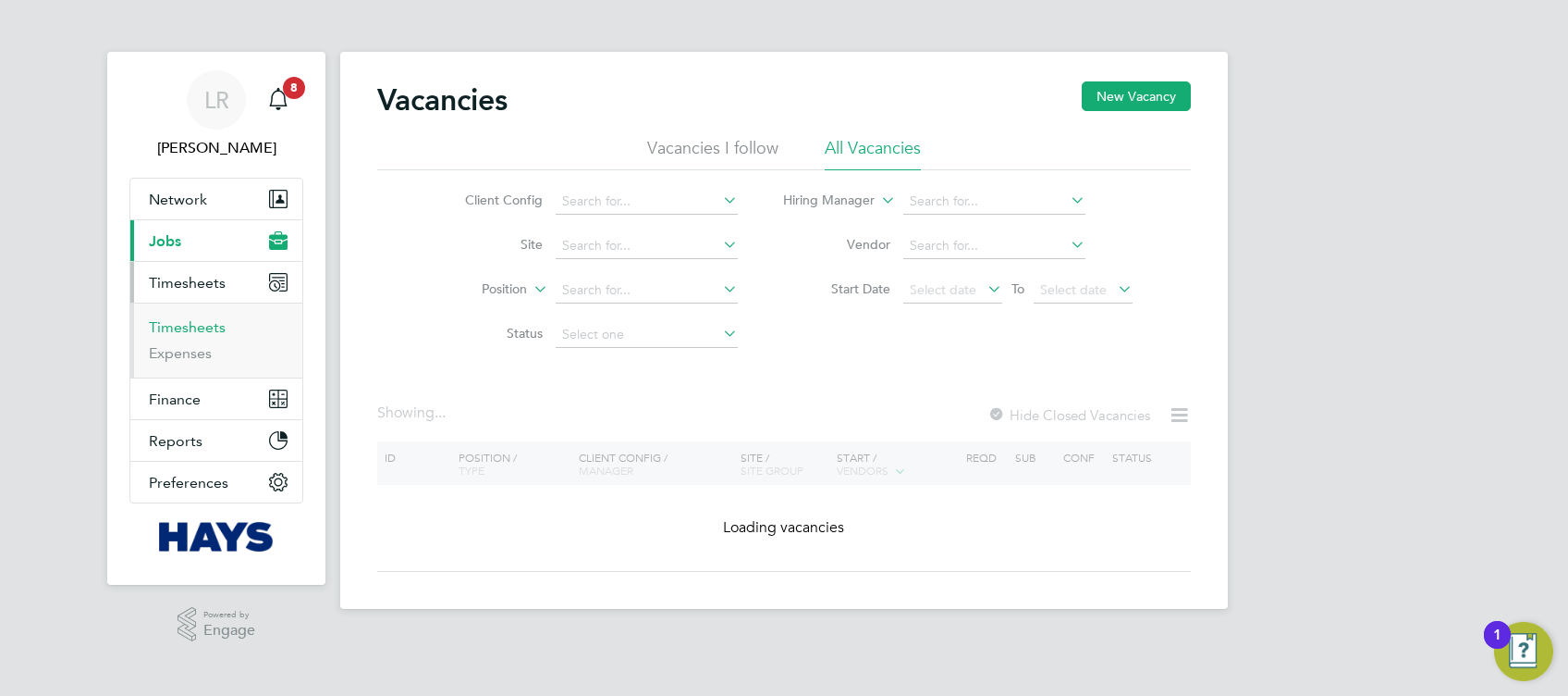
click at [210, 336] on li "Timesheets" at bounding box center [218, 331] width 139 height 26
click at [206, 328] on link "Timesheets" at bounding box center [187, 327] width 77 height 18
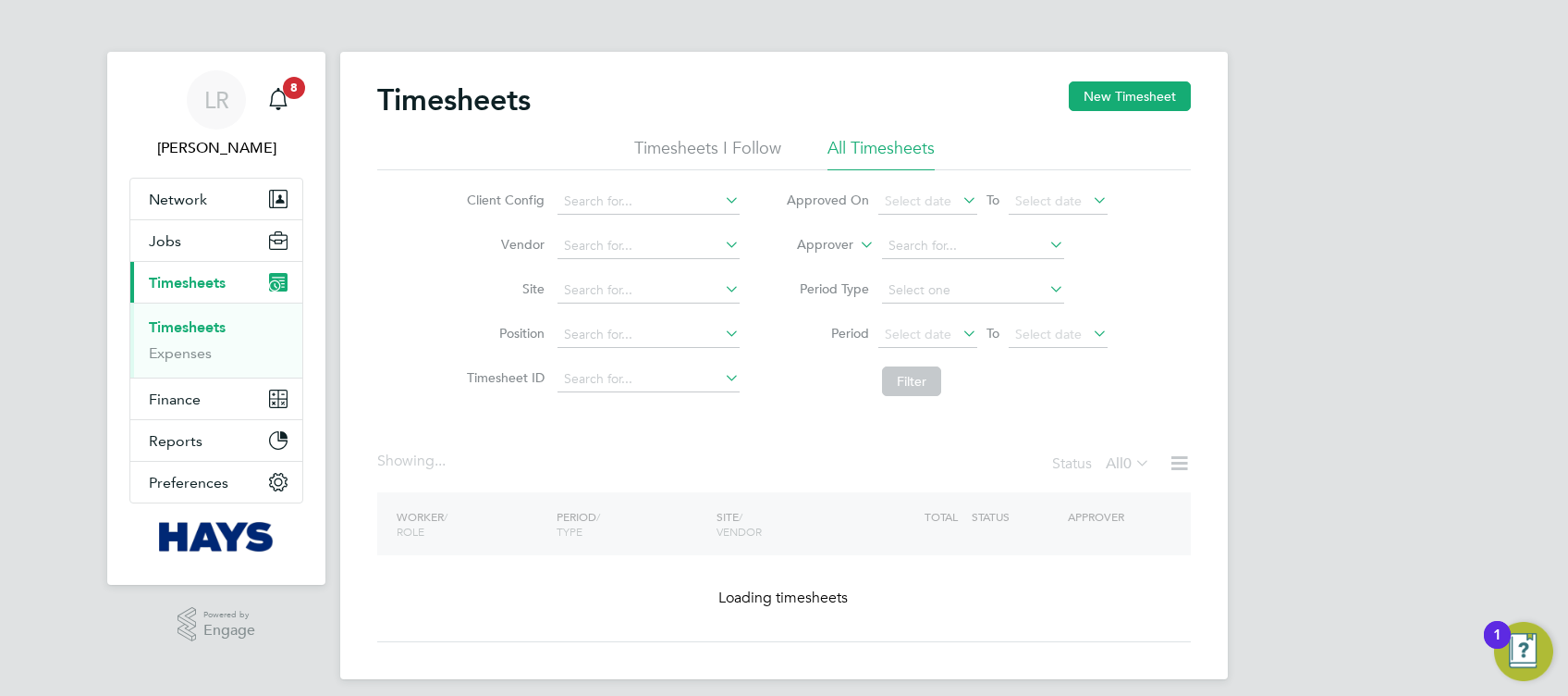
drag, startPoint x: 1120, startPoint y: 104, endPoint x: 1015, endPoint y: 137, distance: 110.1
click at [1120, 100] on button "New Timesheet" at bounding box center [1129, 96] width 122 height 30
click at [632, 178] on input at bounding box center [647, 174] width 145 height 26
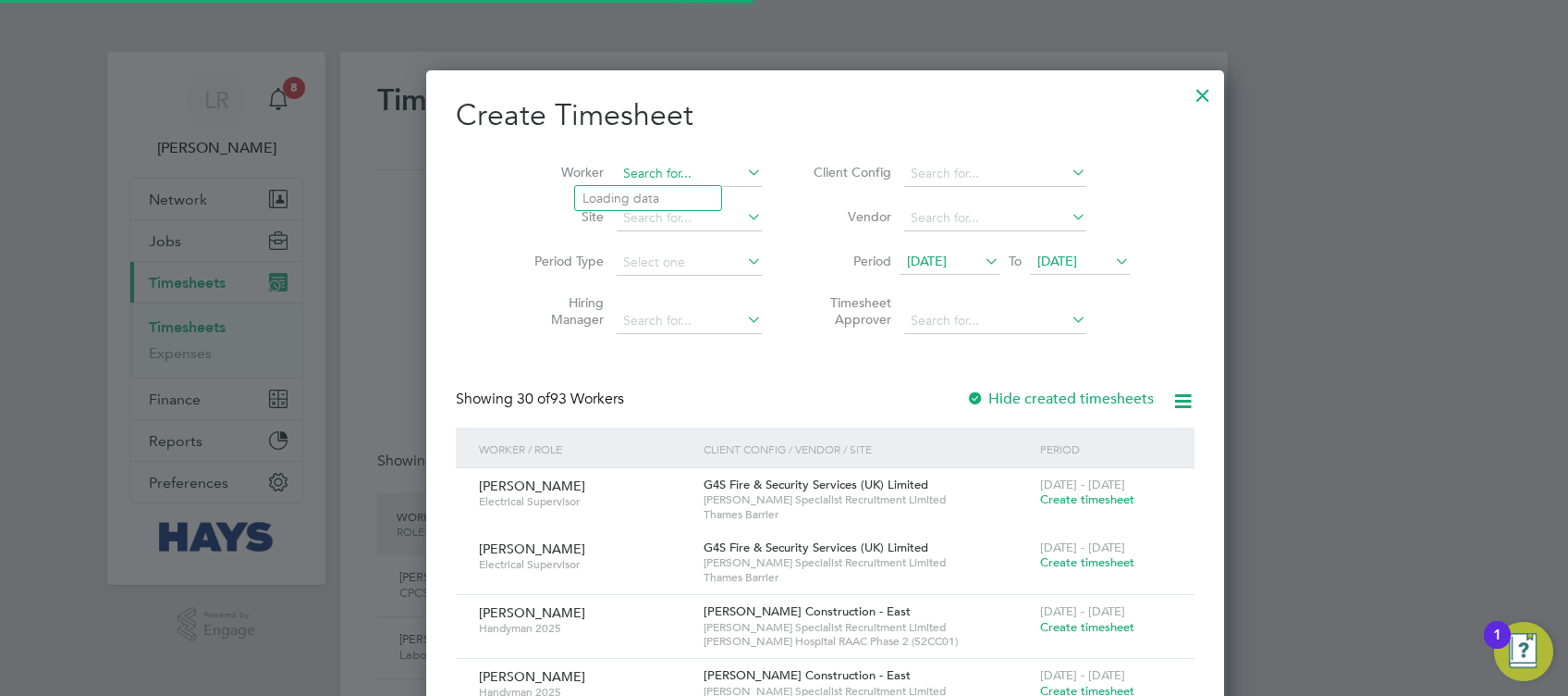
scroll to position [0, 0]
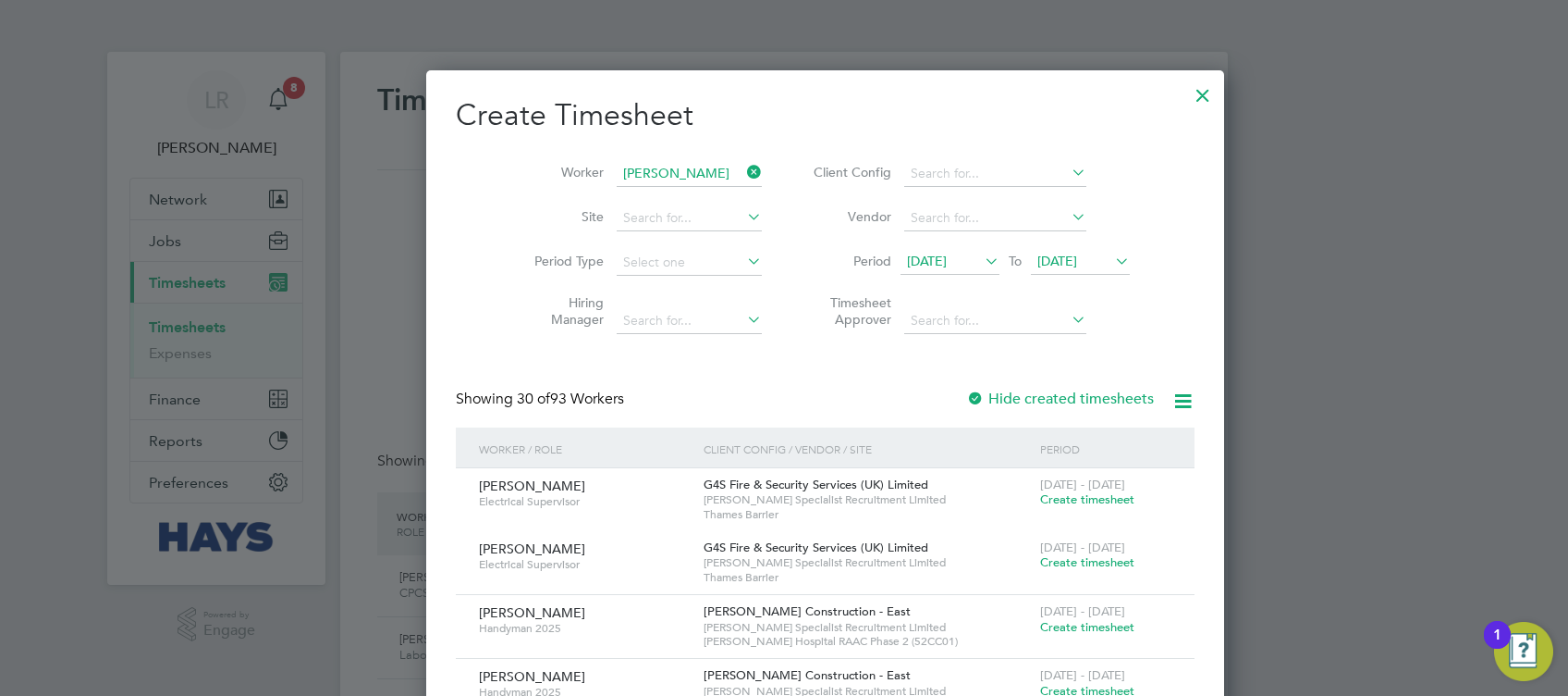
click at [694, 191] on b "Corcor" at bounding box center [714, 198] width 42 height 16
type input "[PERSON_NAME]"
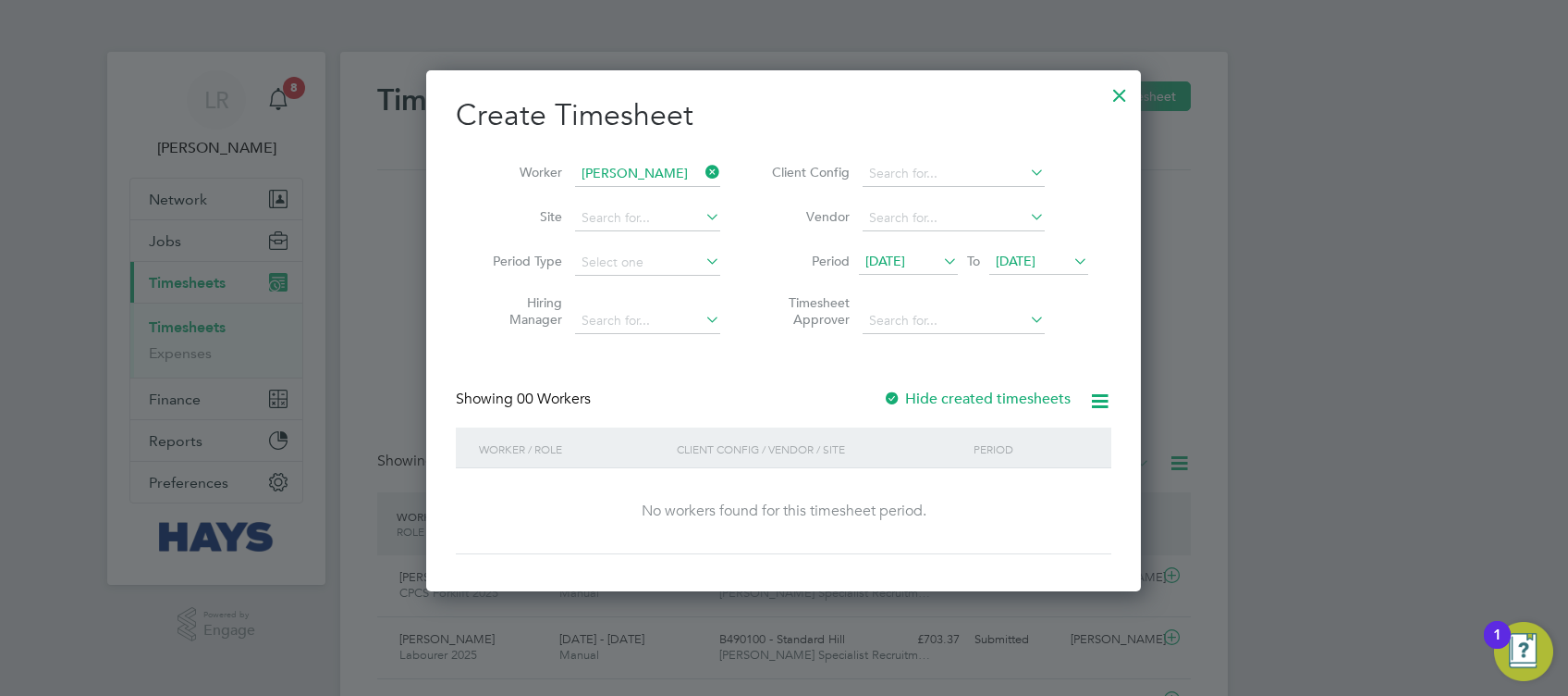
click at [991, 395] on label "Hide created timesheets" at bounding box center [977, 399] width 188 height 19
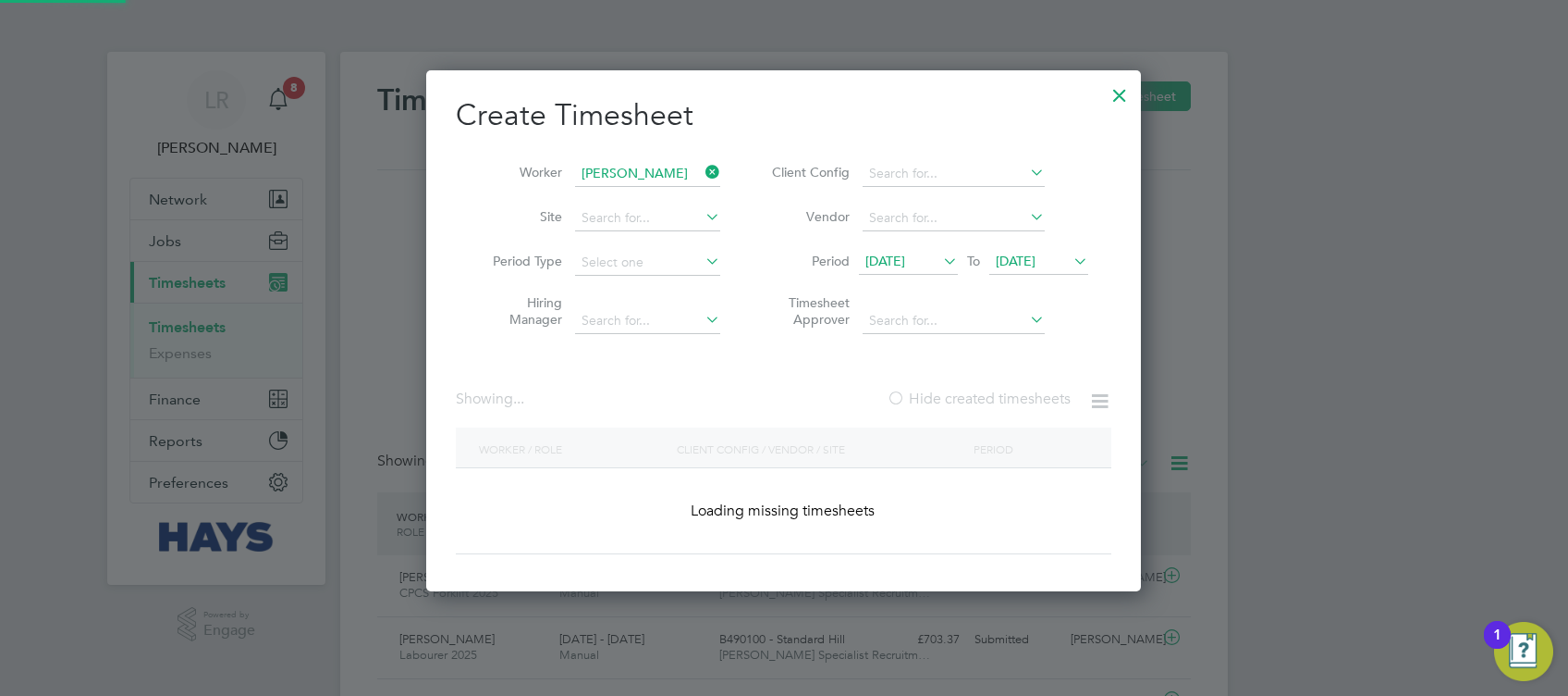
click at [991, 395] on label "Hide created timesheets" at bounding box center [979, 399] width 184 height 19
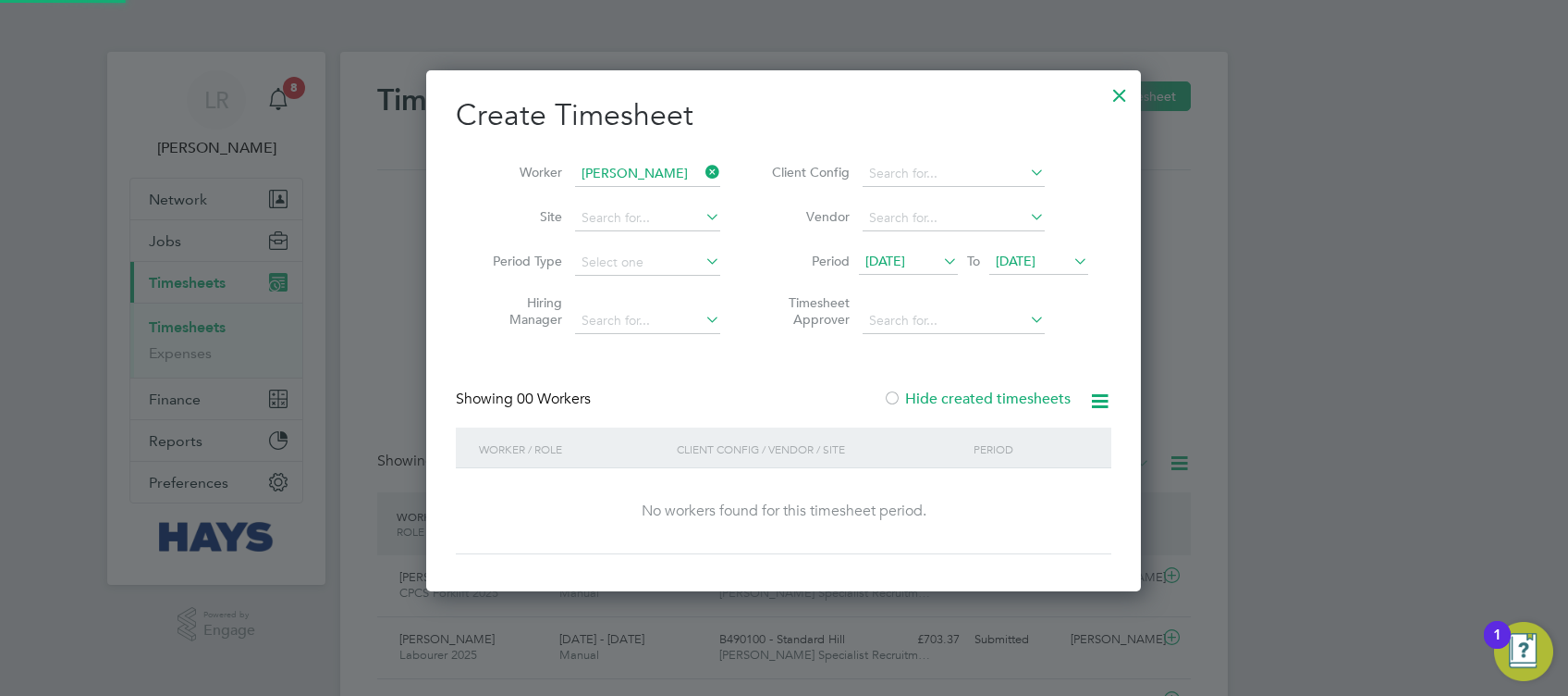
click at [991, 395] on label "Hide created timesheets" at bounding box center [977, 399] width 188 height 19
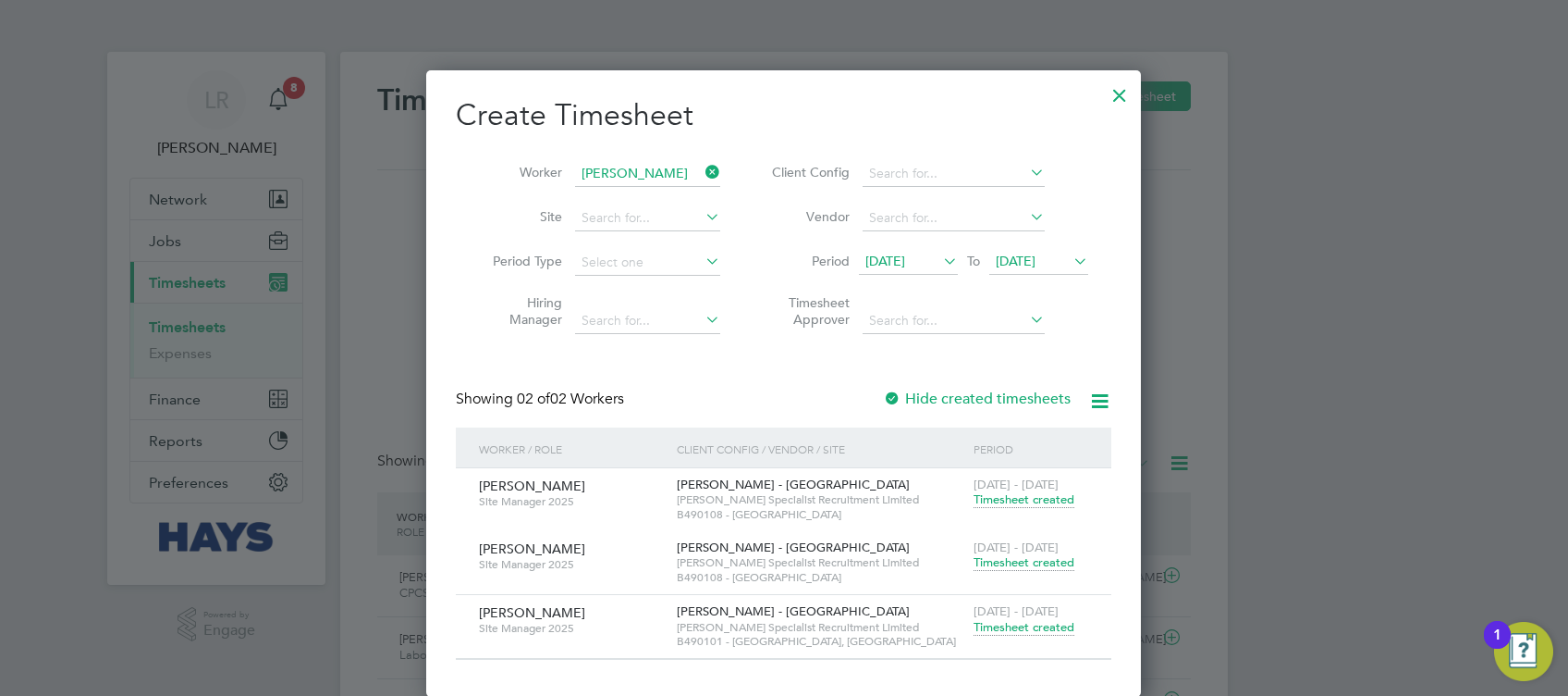
click at [932, 281] on li "Period [DATE] To [DATE]" at bounding box center [927, 263] width 368 height 45
click at [925, 272] on span "[DATE]" at bounding box center [909, 261] width 99 height 25
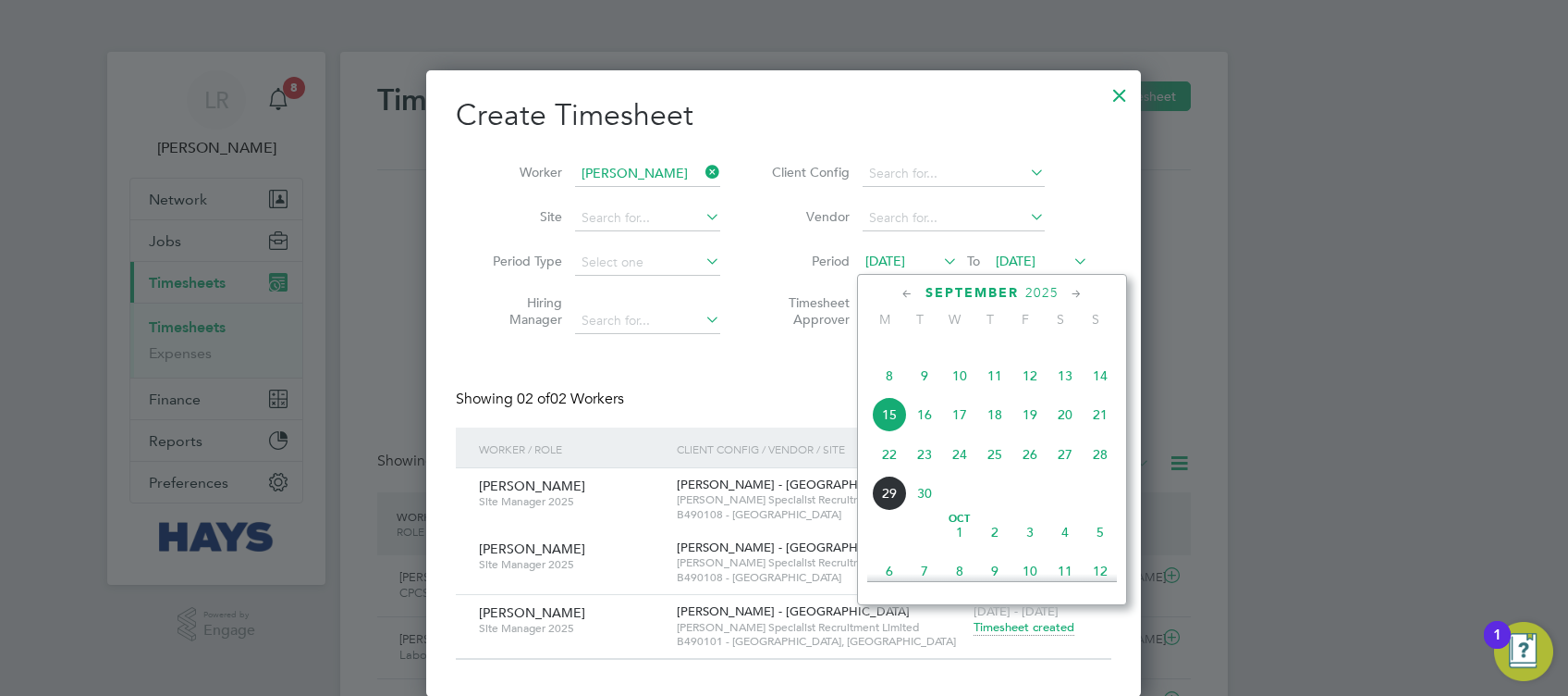
click at [879, 394] on span "8" at bounding box center [890, 376] width 35 height 35
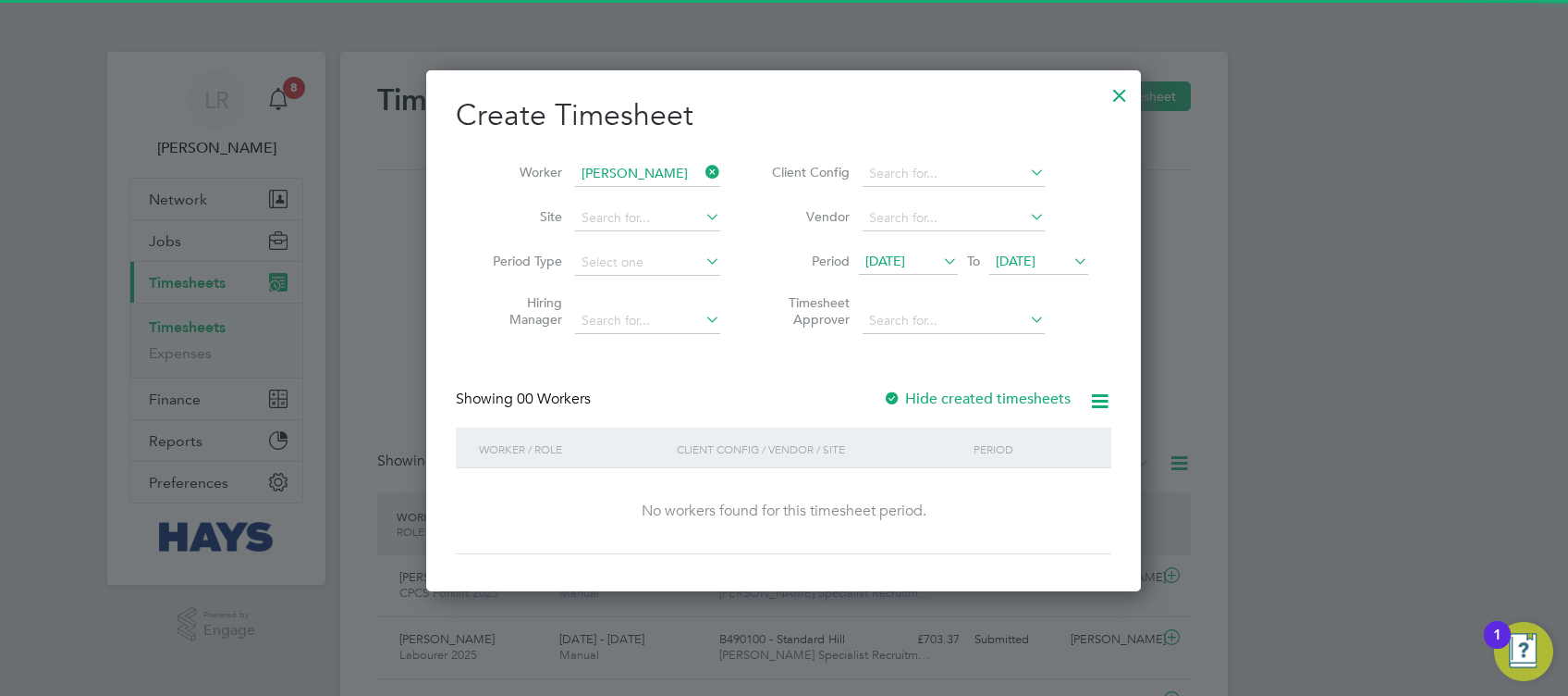
click at [980, 402] on label "Hide created timesheets" at bounding box center [977, 399] width 188 height 19
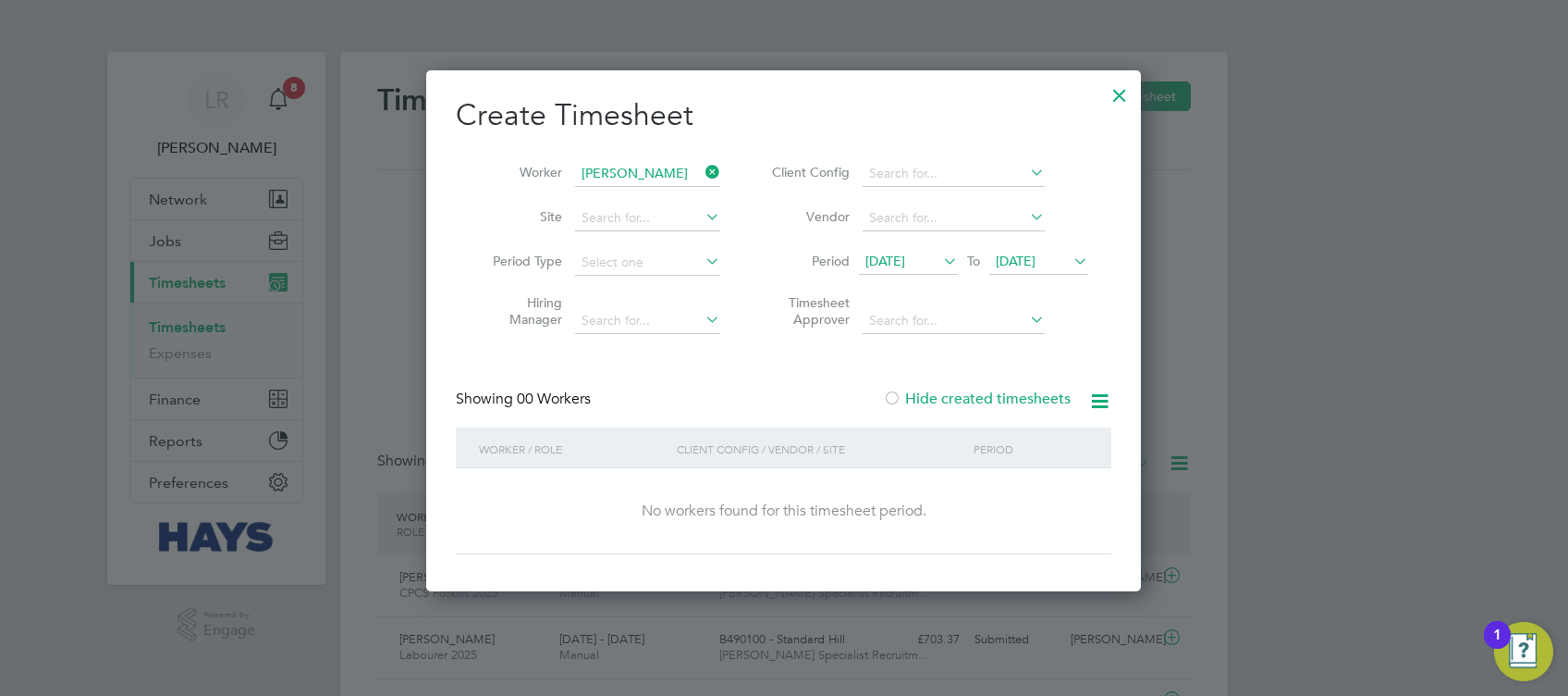
click at [979, 400] on label "Hide created timesheets" at bounding box center [977, 399] width 188 height 19
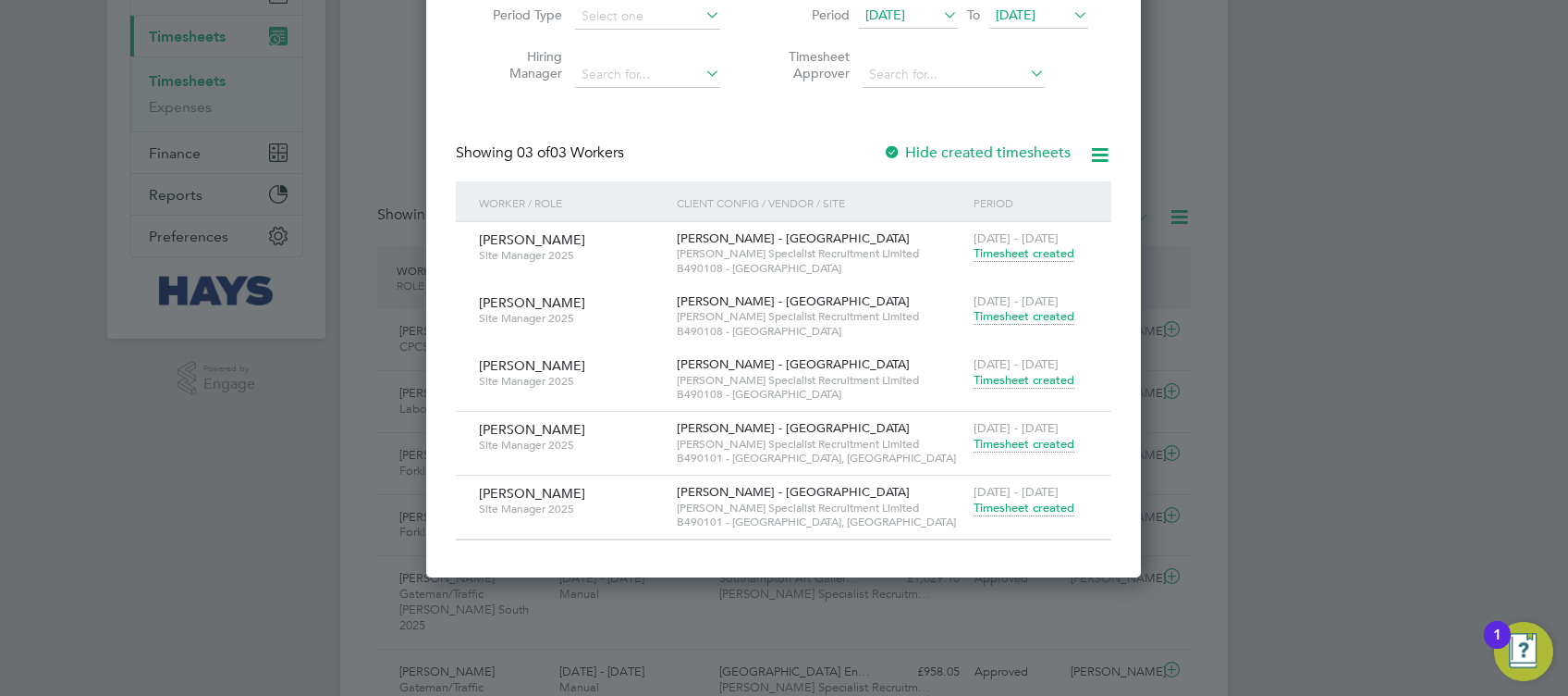
click at [1030, 248] on span "Timesheet created" at bounding box center [1024, 253] width 100 height 17
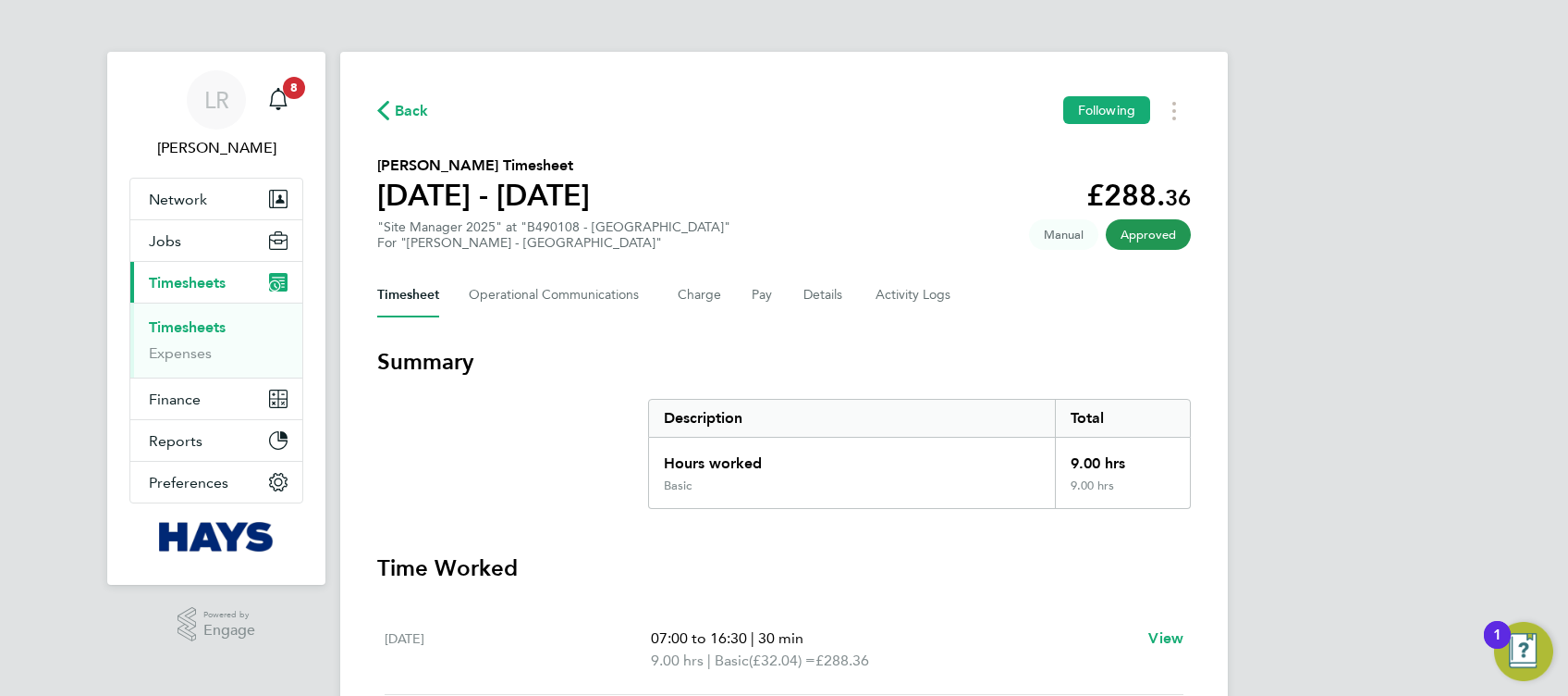
click at [392, 117] on span "Back" at bounding box center [404, 109] width 52 height 18
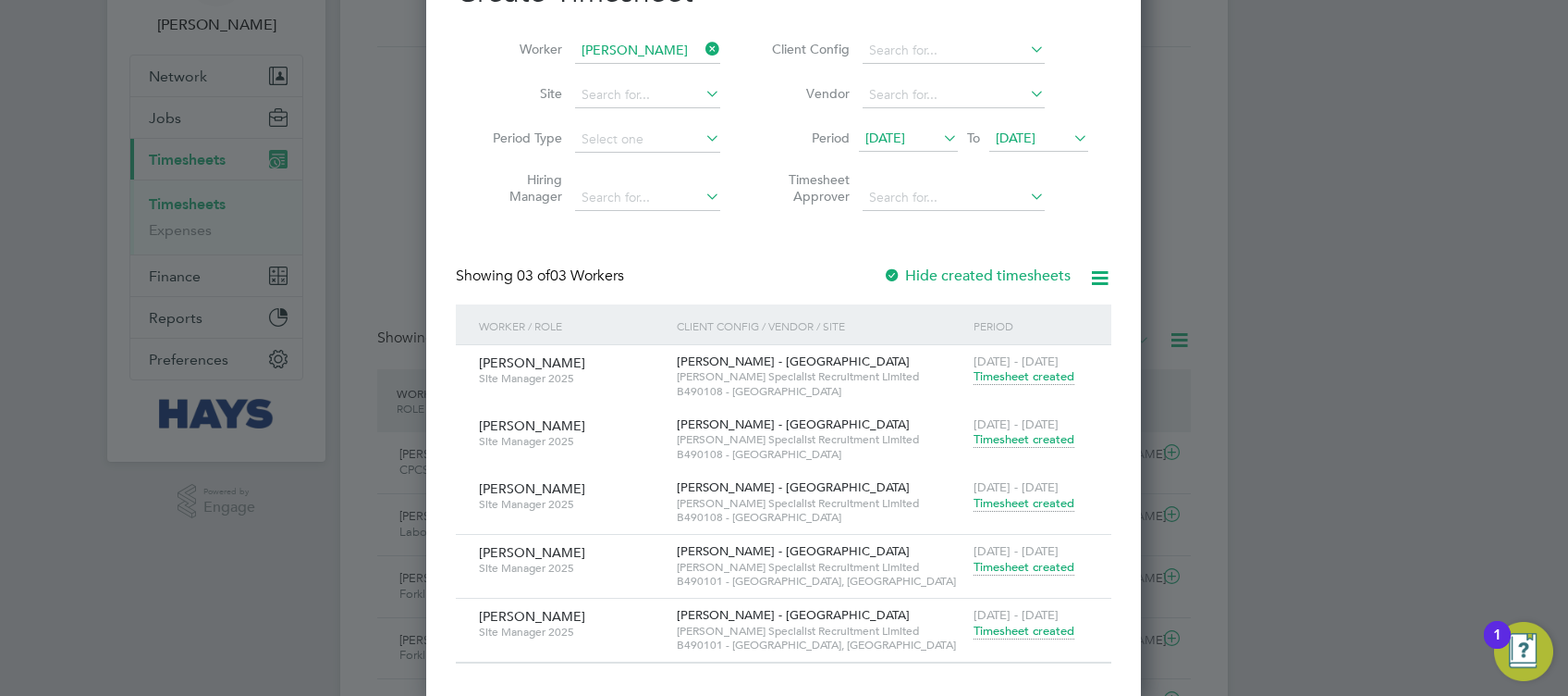
click at [1047, 439] on span "Timesheet created" at bounding box center [1024, 439] width 100 height 17
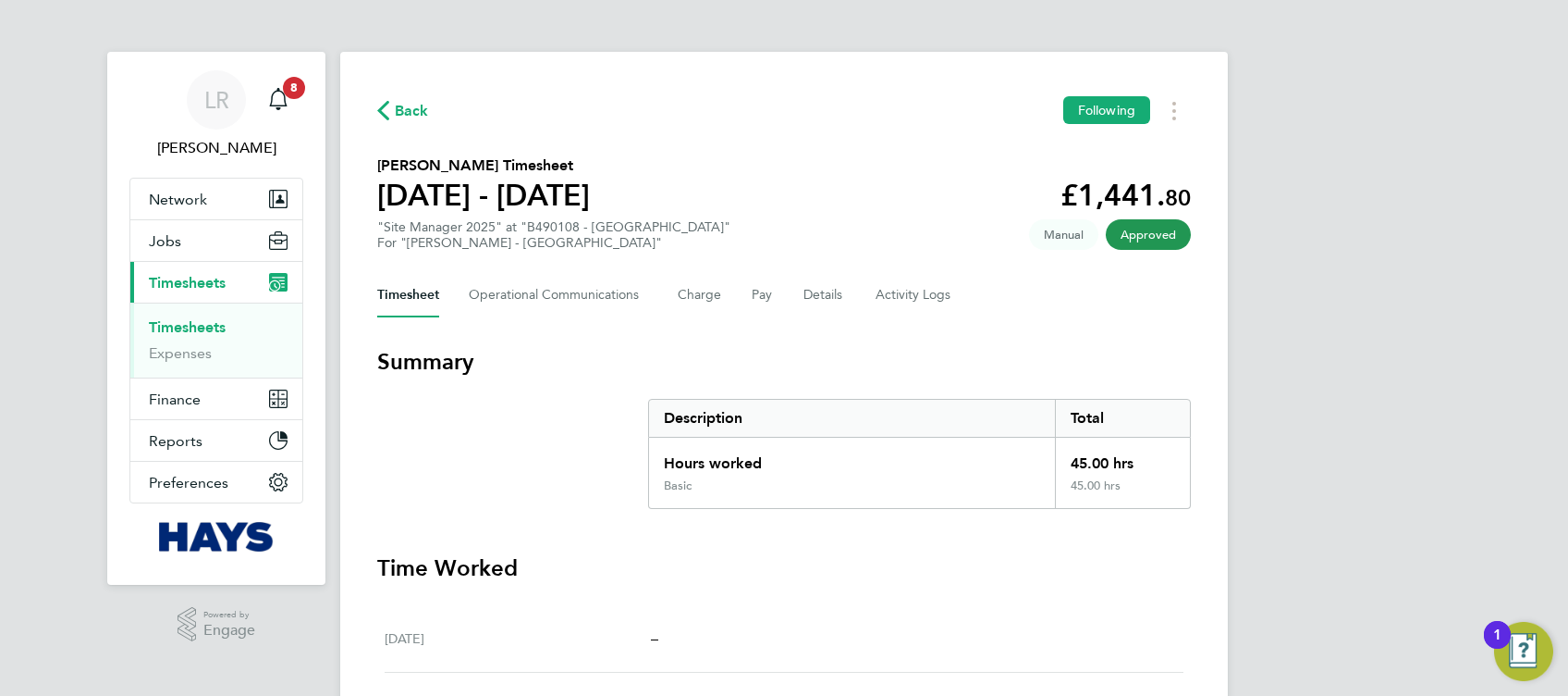
click at [400, 112] on span "Back" at bounding box center [412, 111] width 34 height 22
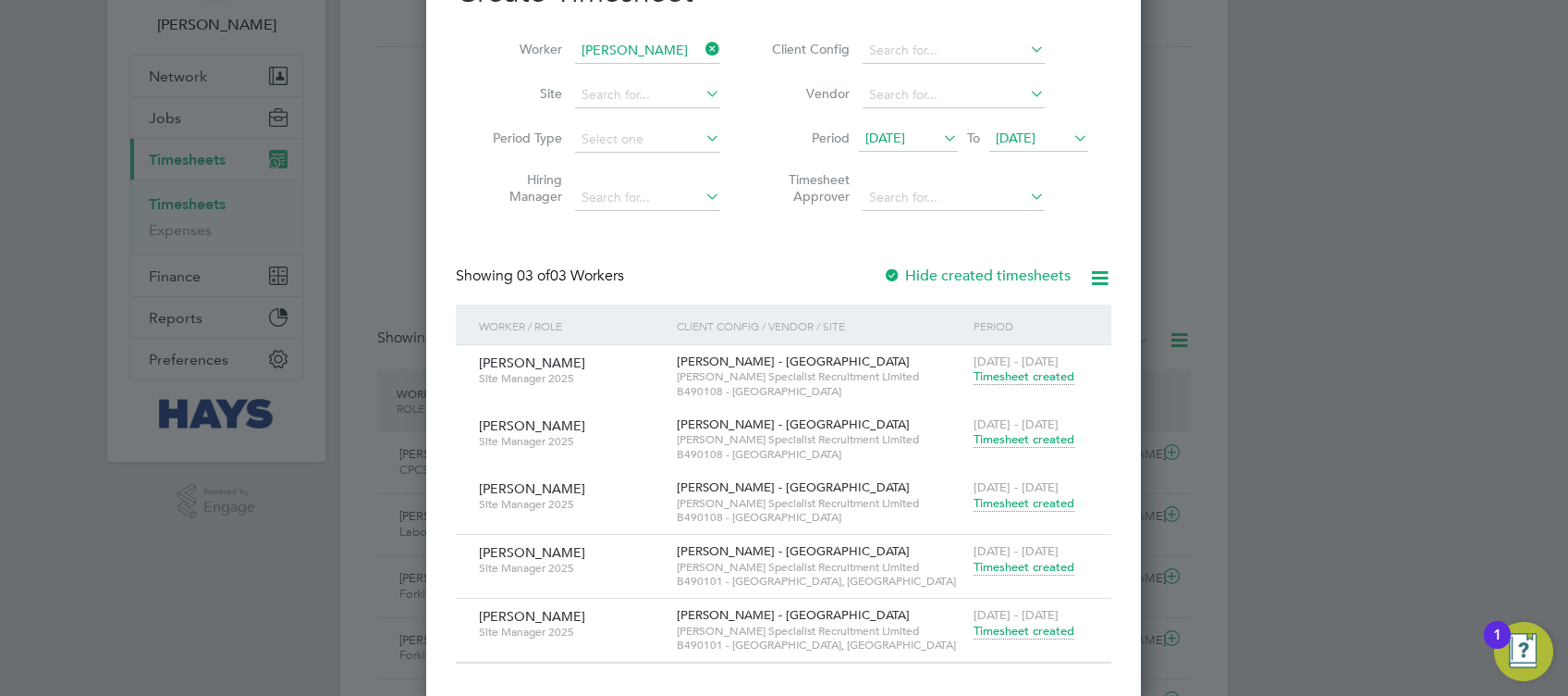
click at [1022, 504] on span "Timesheet created" at bounding box center [1024, 503] width 100 height 17
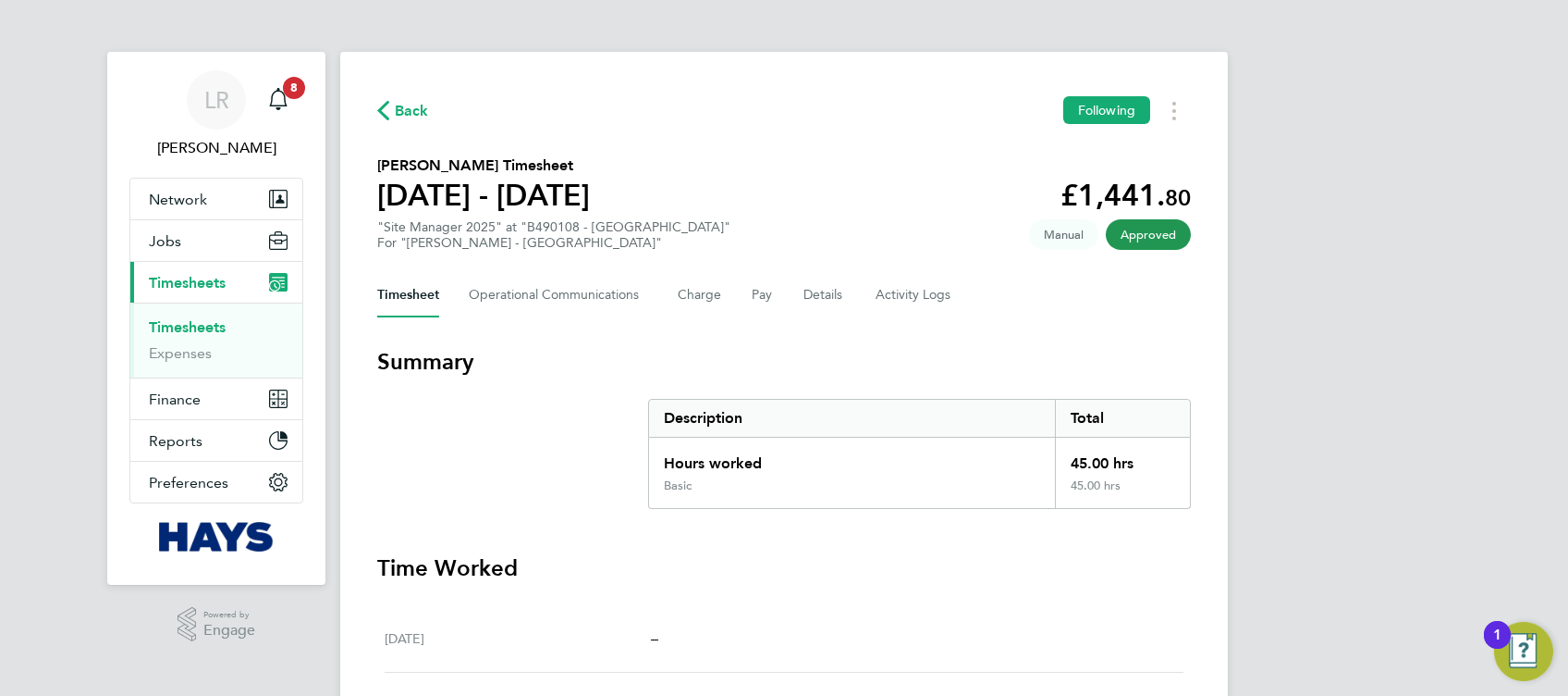
drag, startPoint x: 411, startPoint y: 118, endPoint x: 973, endPoint y: 686, distance: 799.0
click at [412, 118] on span "Back" at bounding box center [412, 111] width 34 height 22
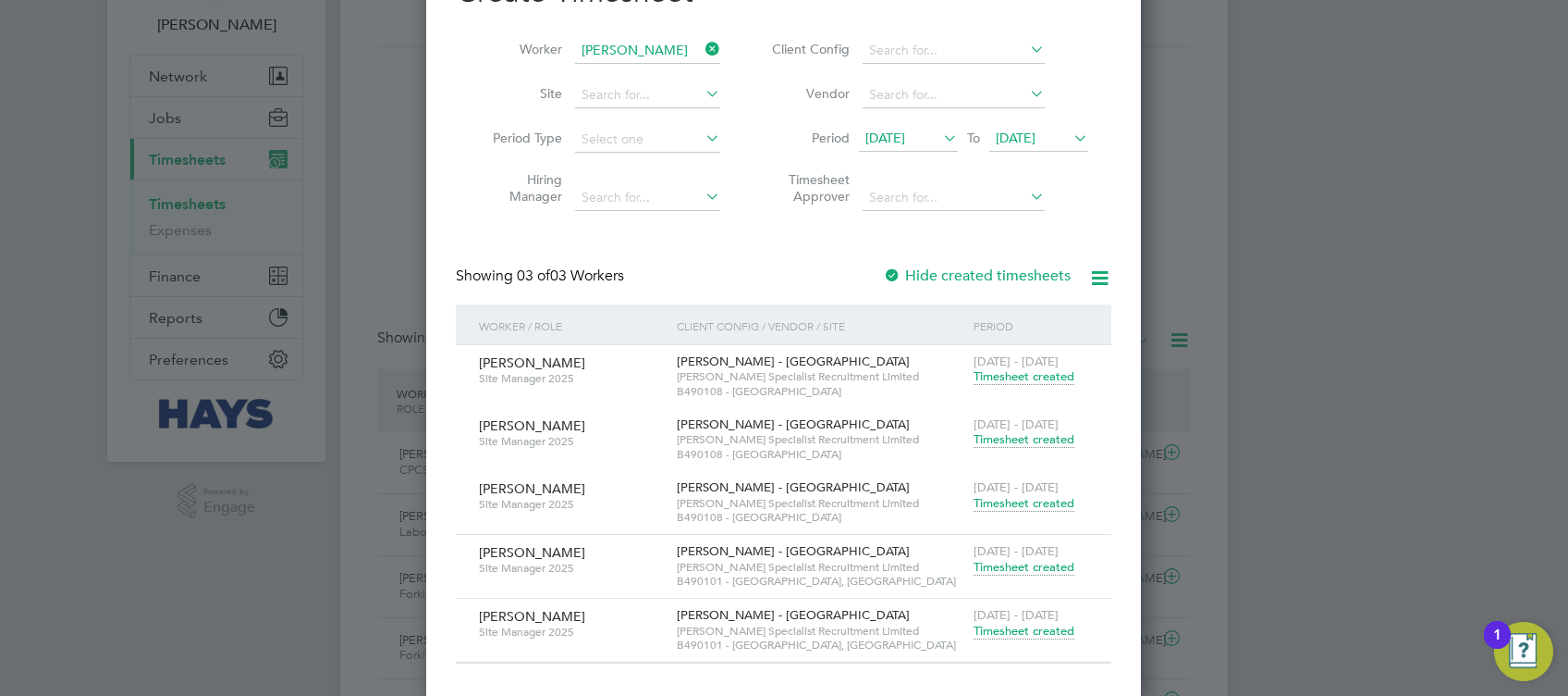
click at [1039, 569] on span "Timesheet created" at bounding box center [1024, 568] width 100 height 17
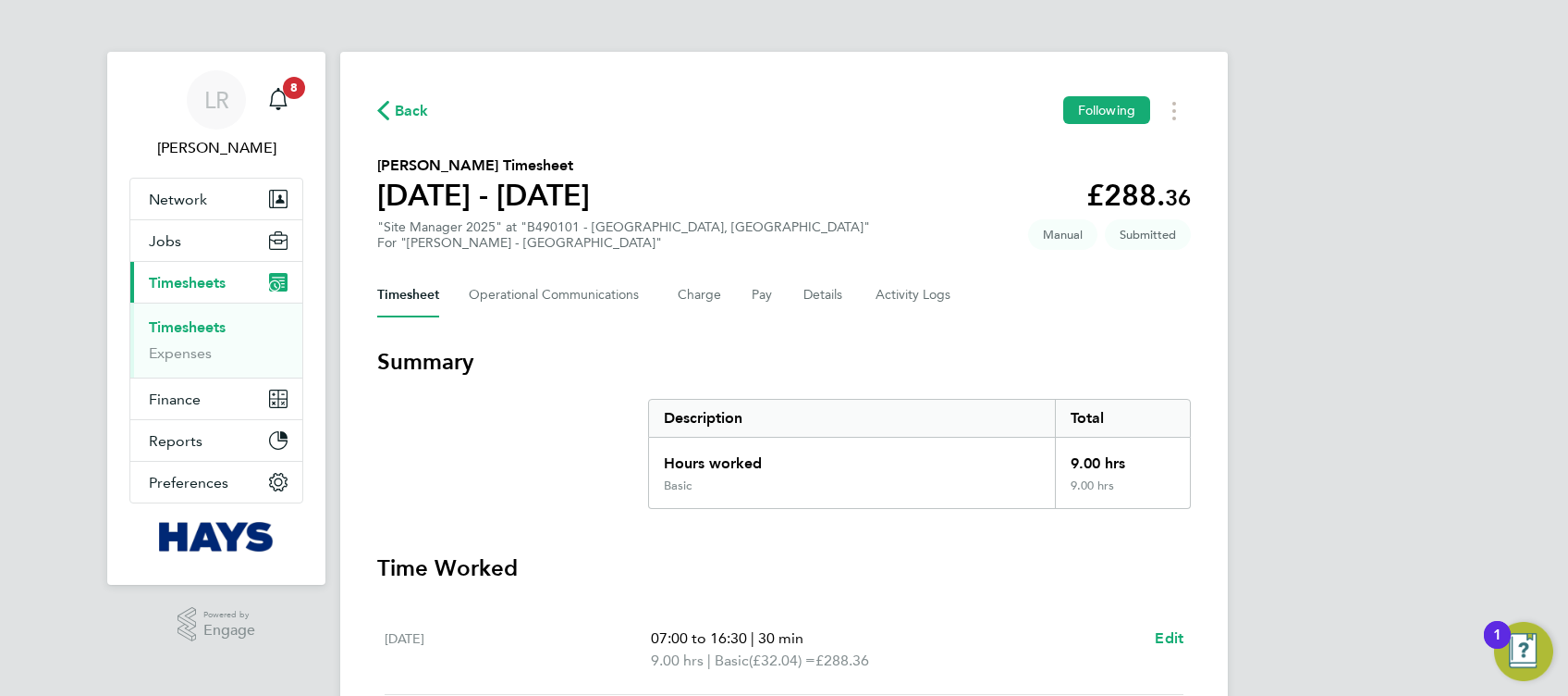
click at [423, 114] on span "Back" at bounding box center [412, 111] width 34 height 22
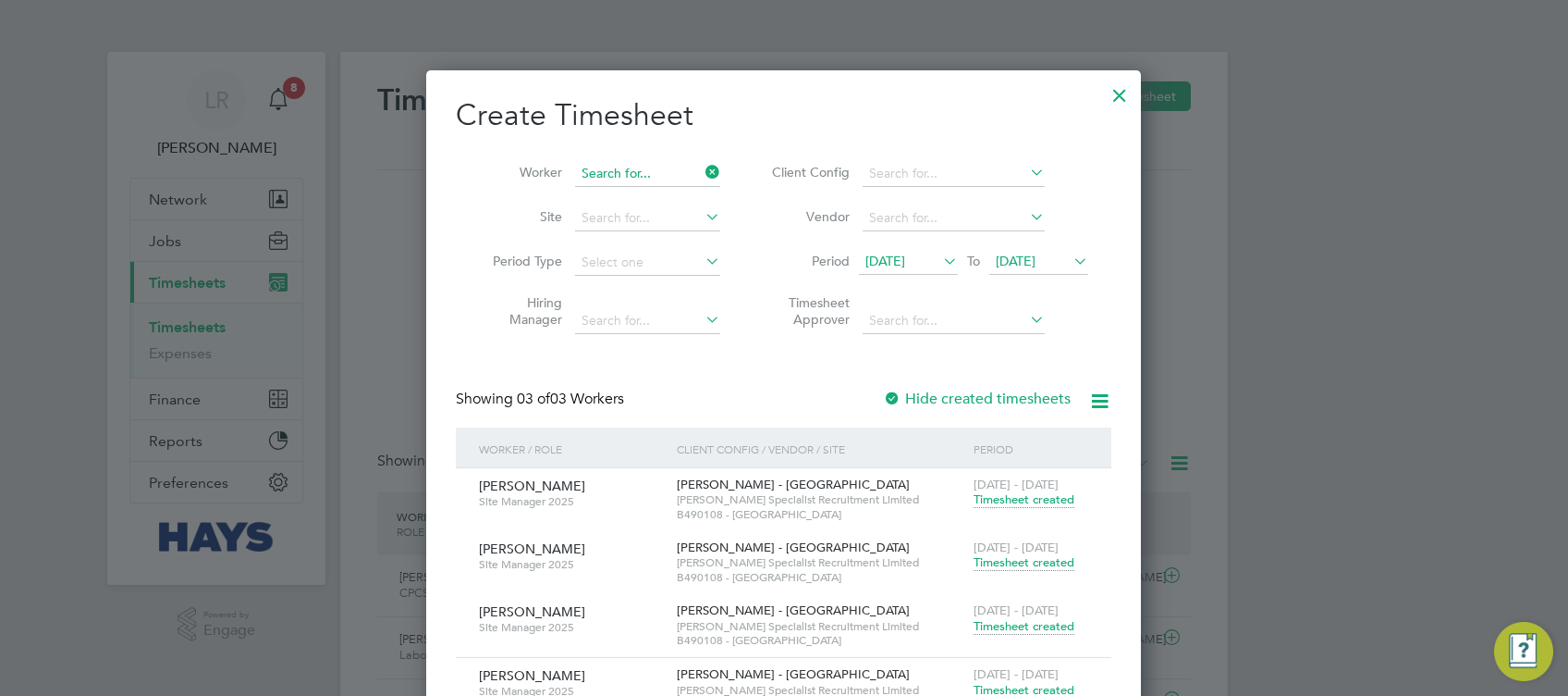
click at [627, 171] on input at bounding box center [647, 174] width 145 height 26
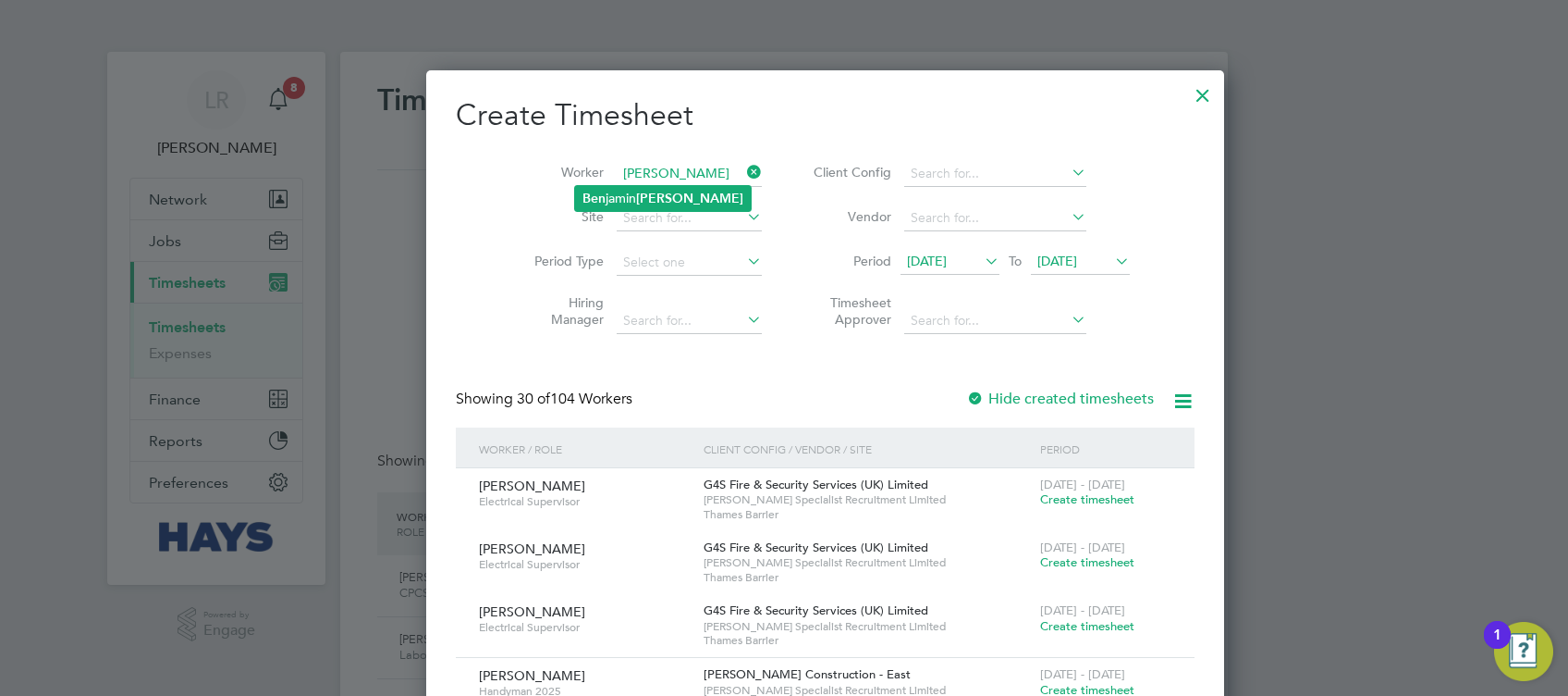
click at [646, 202] on b "[PERSON_NAME]" at bounding box center [689, 198] width 107 height 16
type input "[PERSON_NAME]"
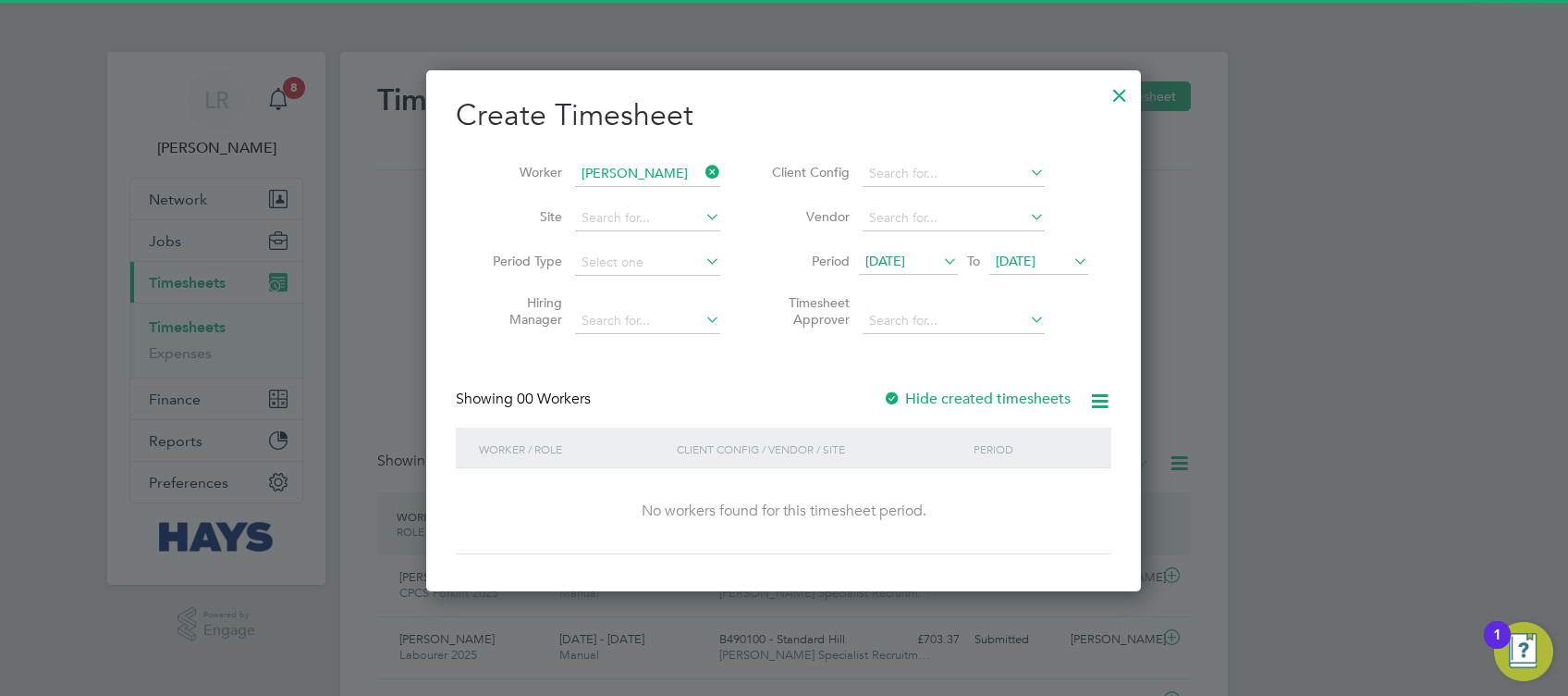
click at [983, 406] on div "Hide created timesheets" at bounding box center [979, 399] width 192 height 20
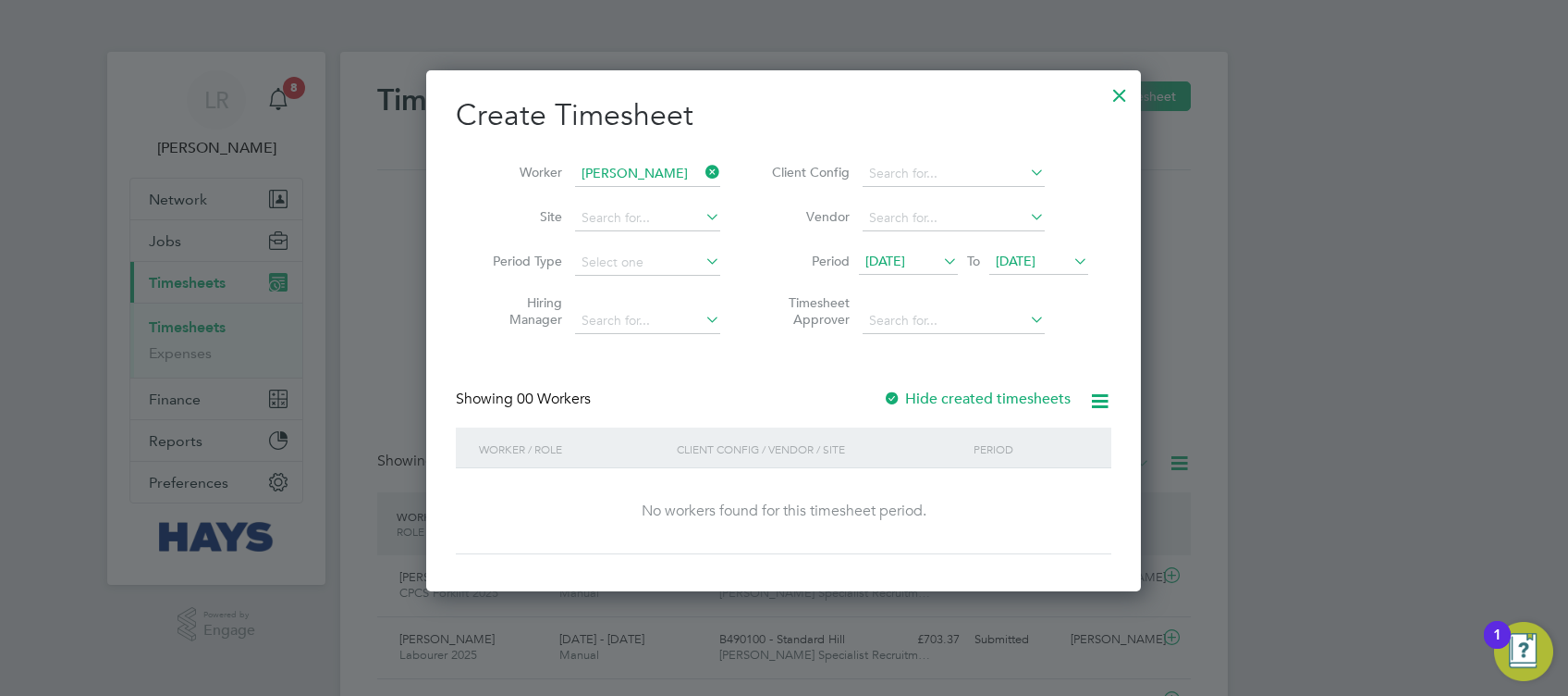
click at [983, 399] on label "Hide created timesheets" at bounding box center [977, 399] width 188 height 19
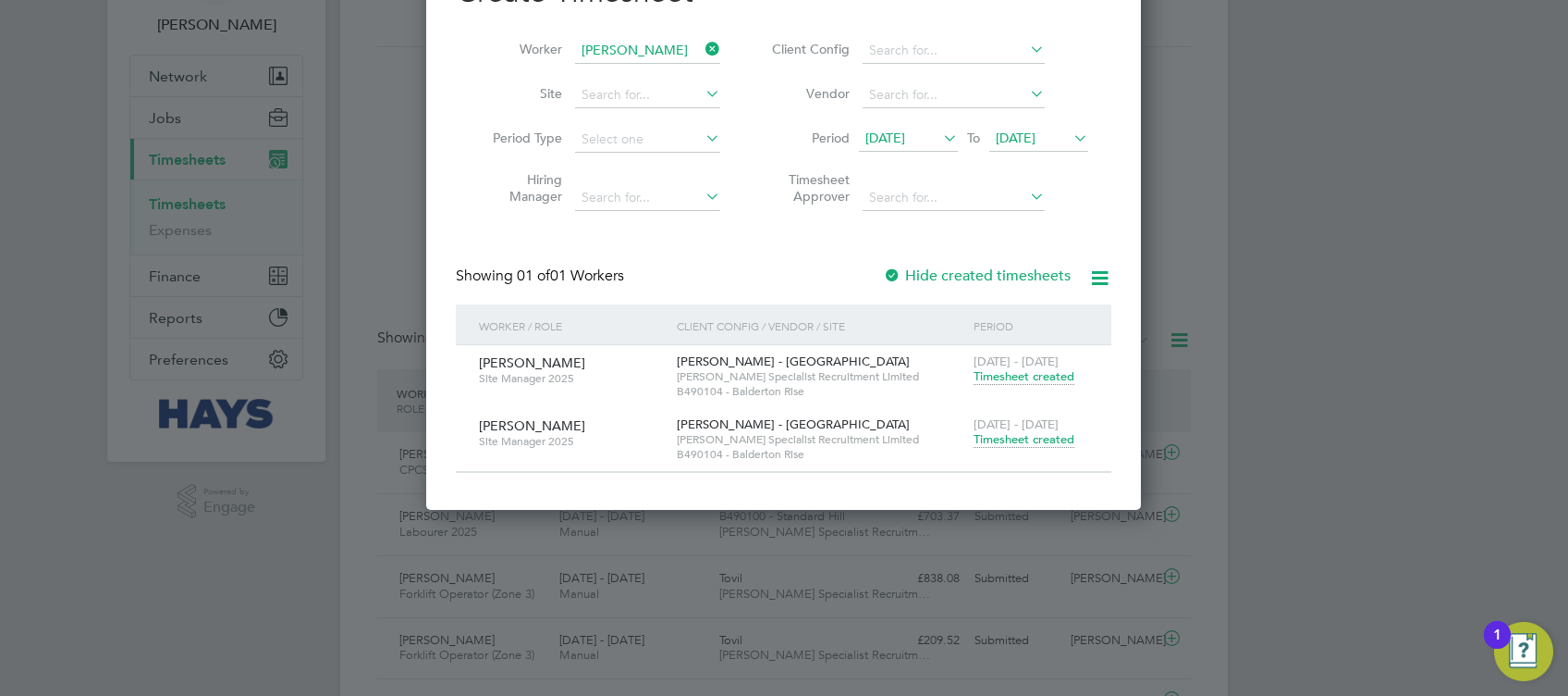
click at [887, 132] on span "[DATE]" at bounding box center [885, 138] width 40 height 17
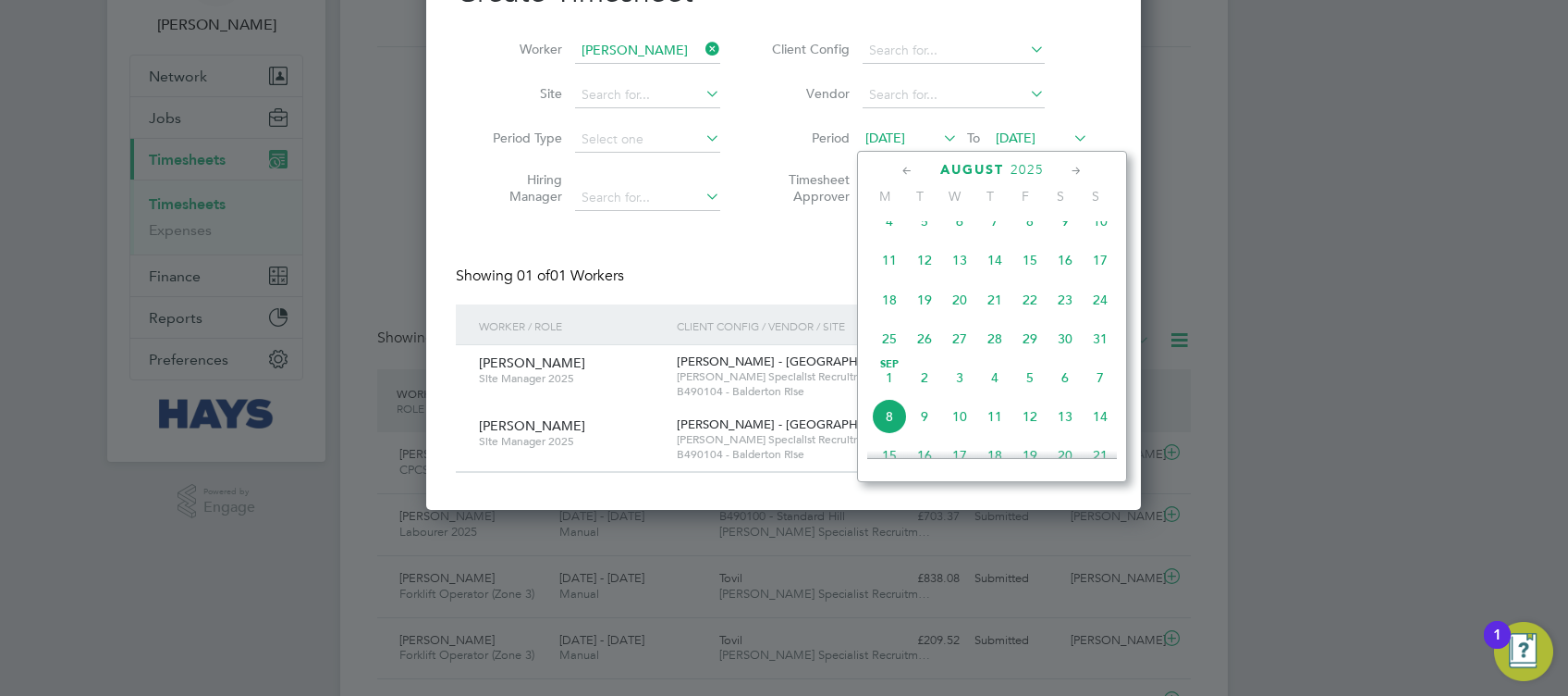
click at [885, 273] on span "11" at bounding box center [890, 261] width 35 height 35
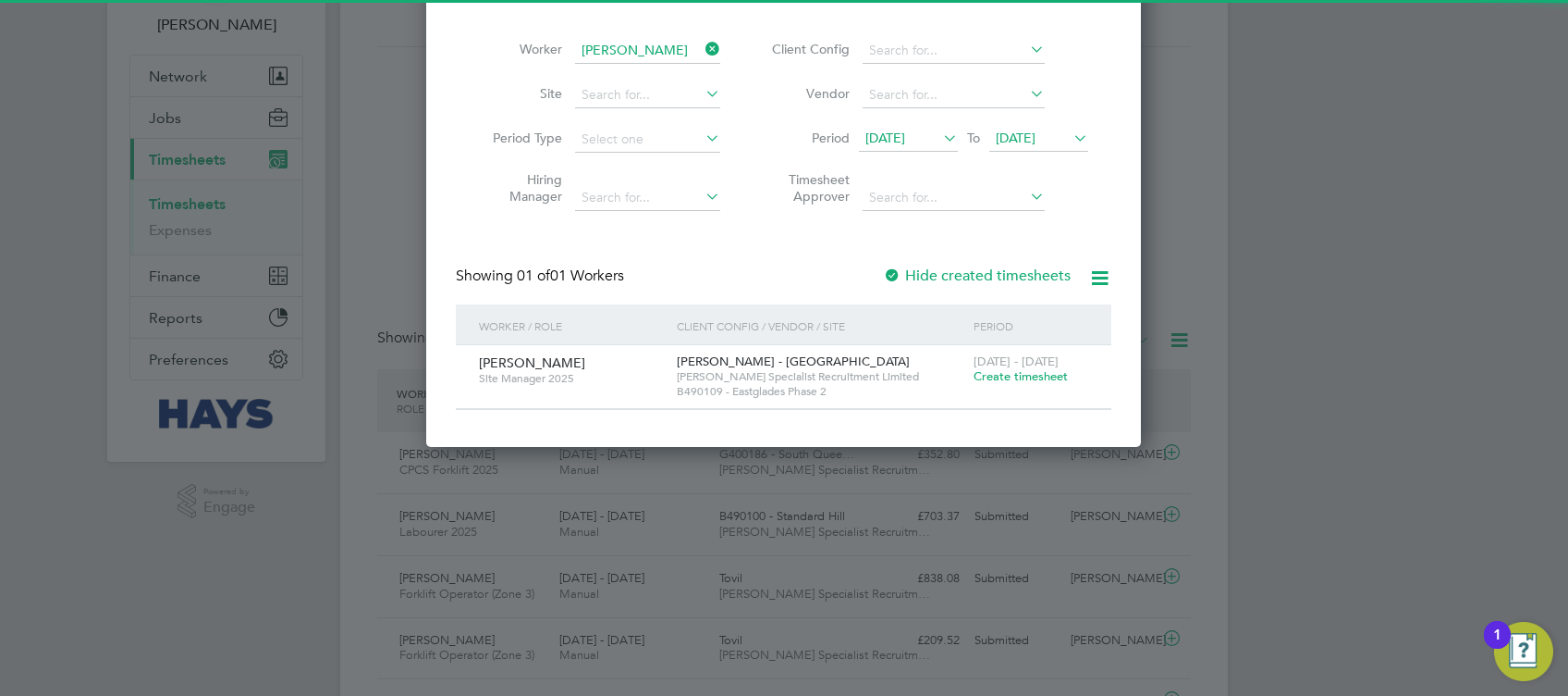
click at [972, 281] on label "Hide created timesheets" at bounding box center [977, 275] width 188 height 19
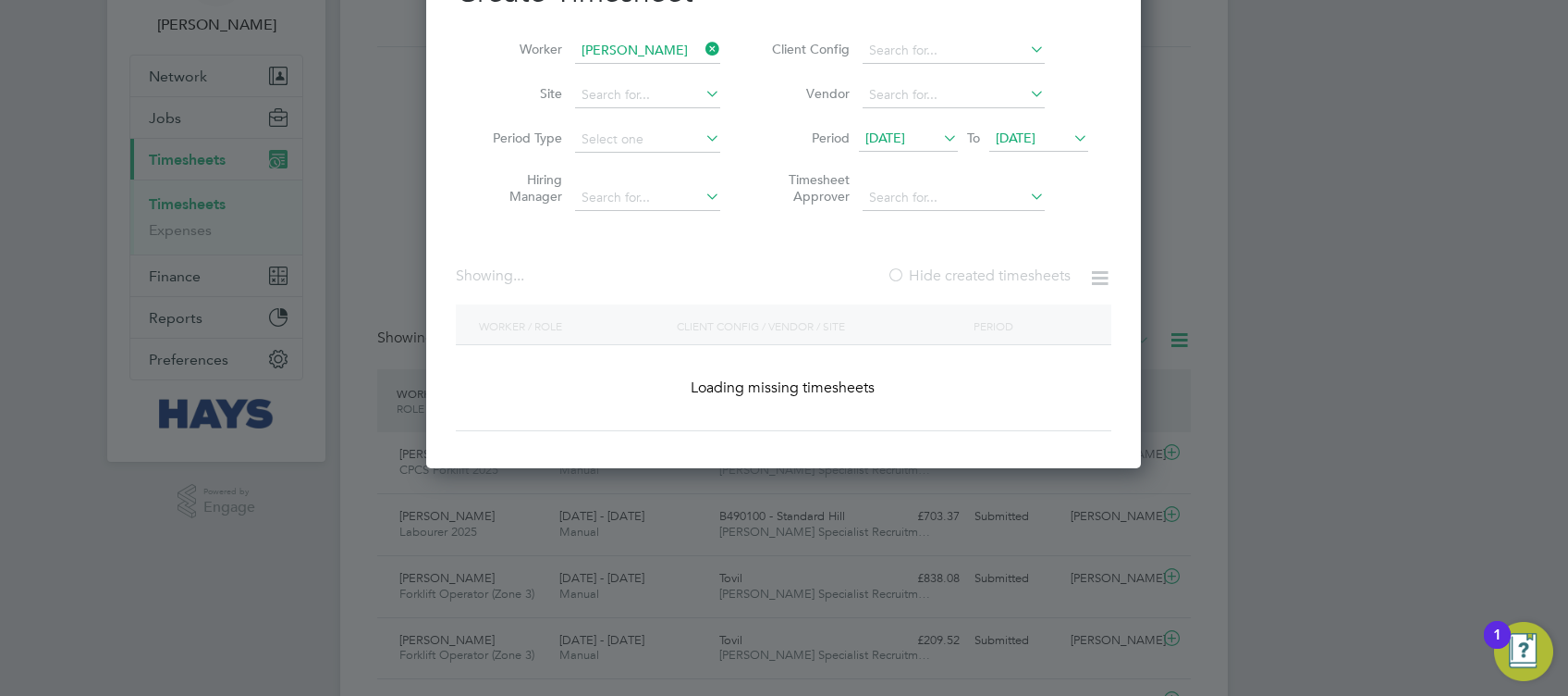
click at [972, 274] on label "Hide created timesheets" at bounding box center [979, 275] width 184 height 19
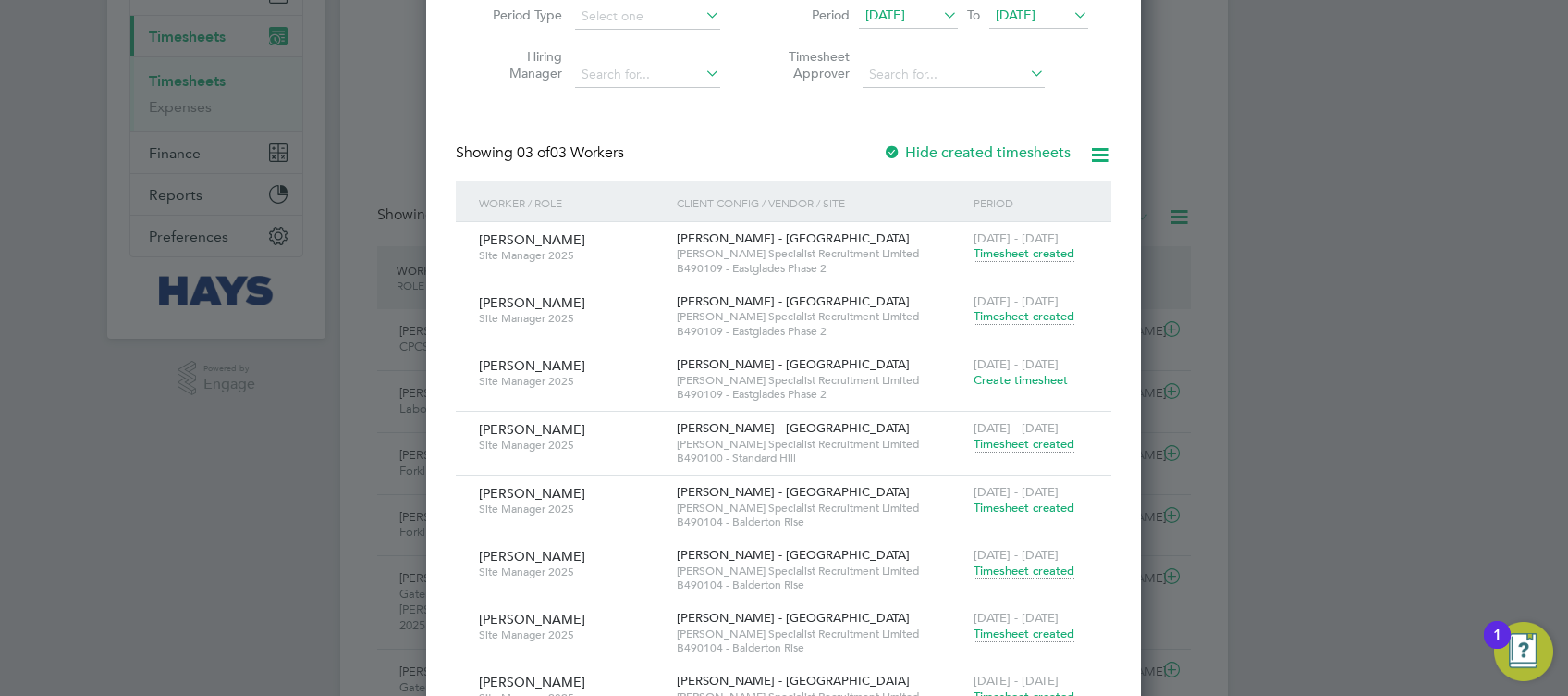
click at [1038, 438] on span "Timesheet created" at bounding box center [1024, 444] width 100 height 17
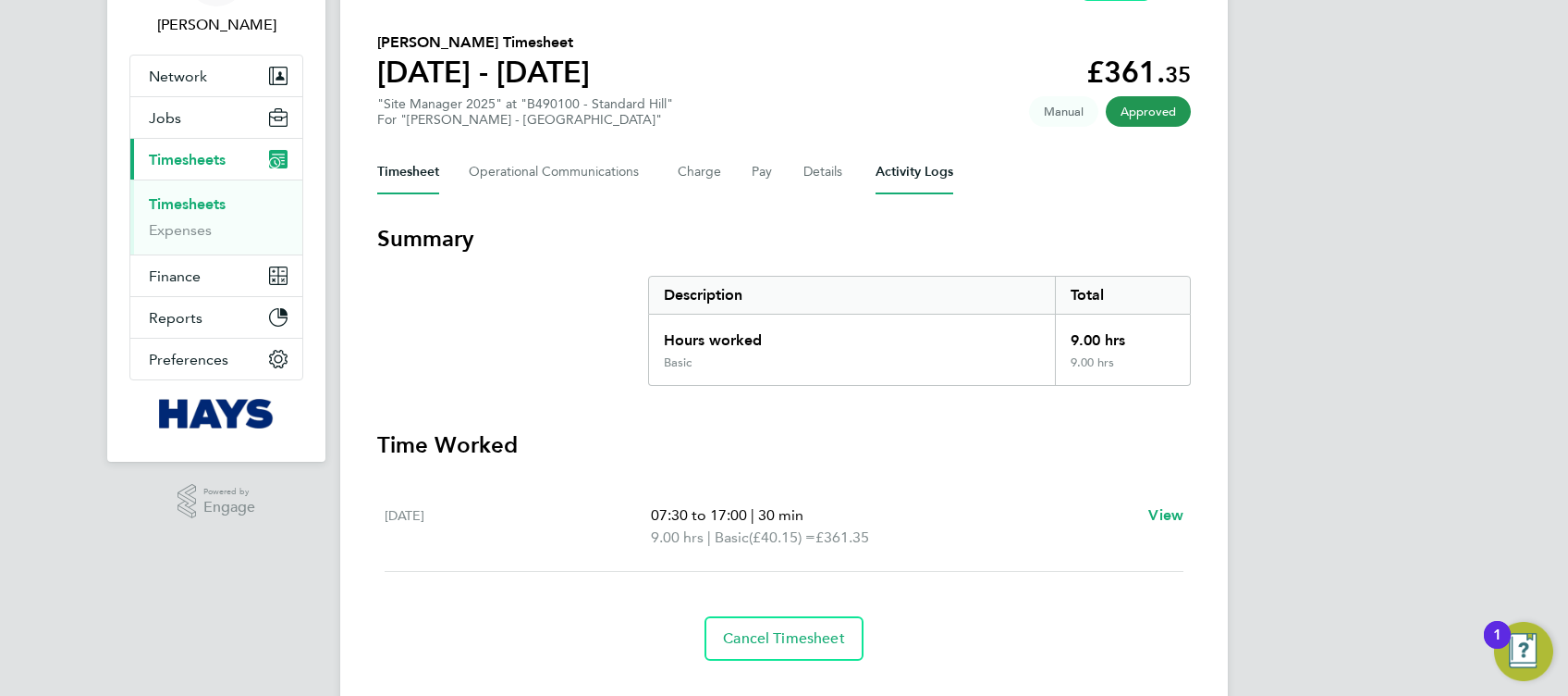
click at [879, 176] on Logs-tab "Activity Logs" at bounding box center [915, 172] width 78 height 45
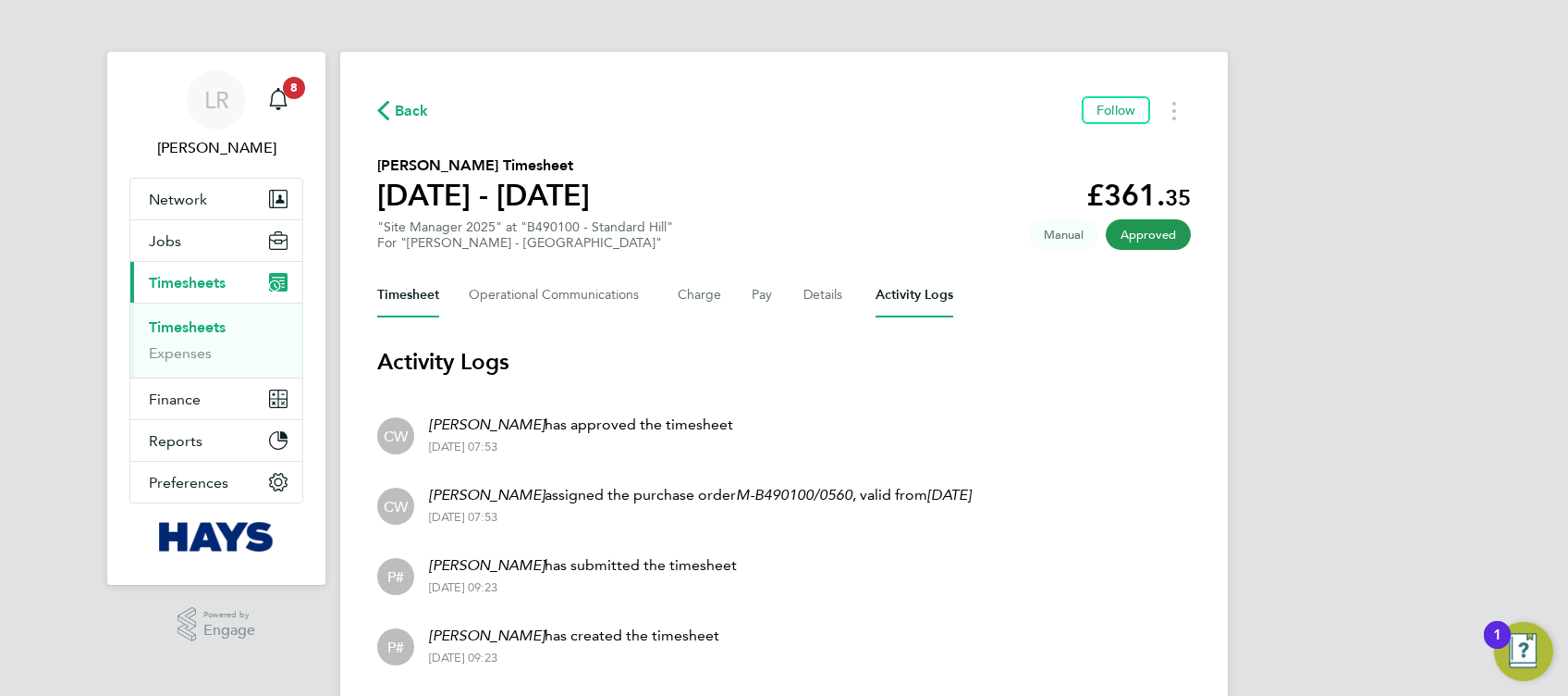
click at [426, 310] on button "Timesheet" at bounding box center [408, 295] width 62 height 45
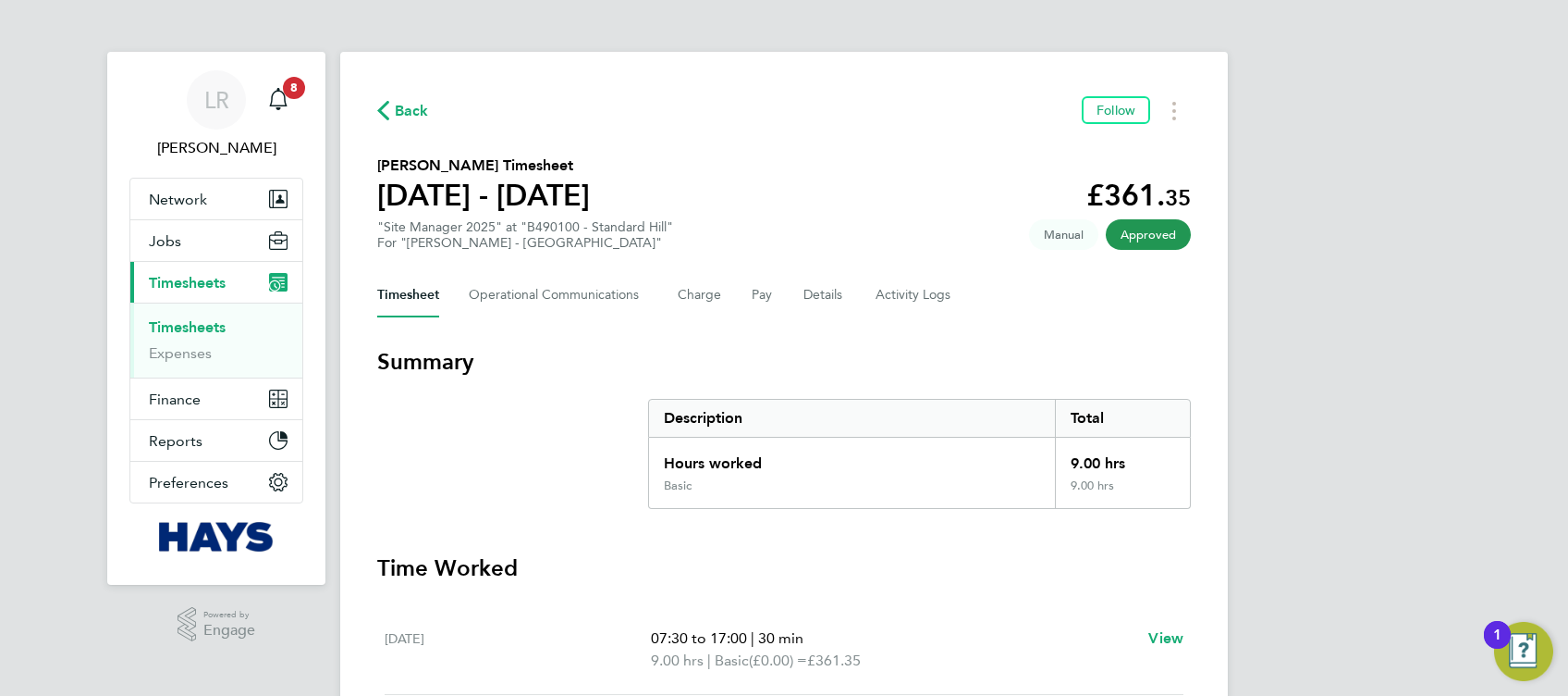
click at [404, 114] on span "Back" at bounding box center [412, 111] width 34 height 22
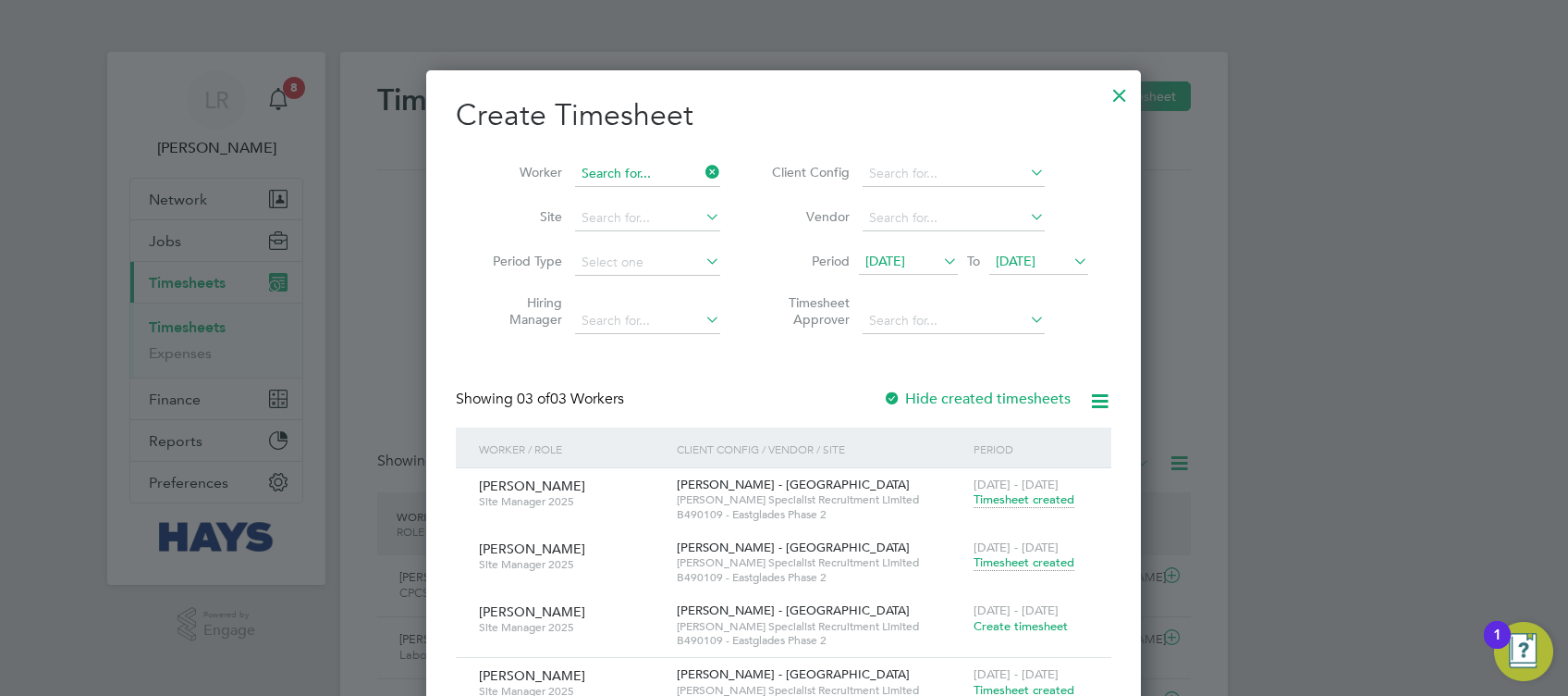
click at [643, 161] on input at bounding box center [647, 174] width 145 height 26
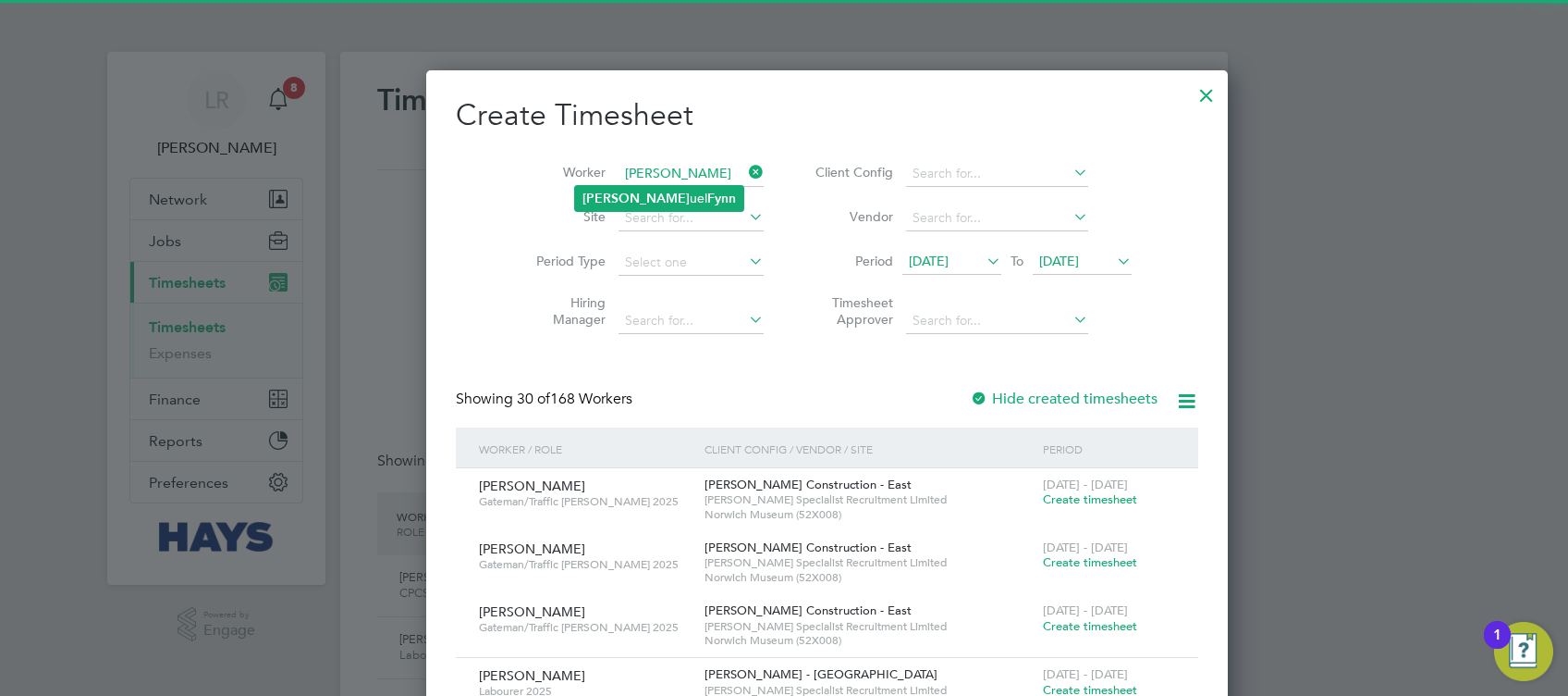
click at [597, 186] on li "[PERSON_NAME] [PERSON_NAME]" at bounding box center [658, 198] width 168 height 25
type input "[PERSON_NAME]"
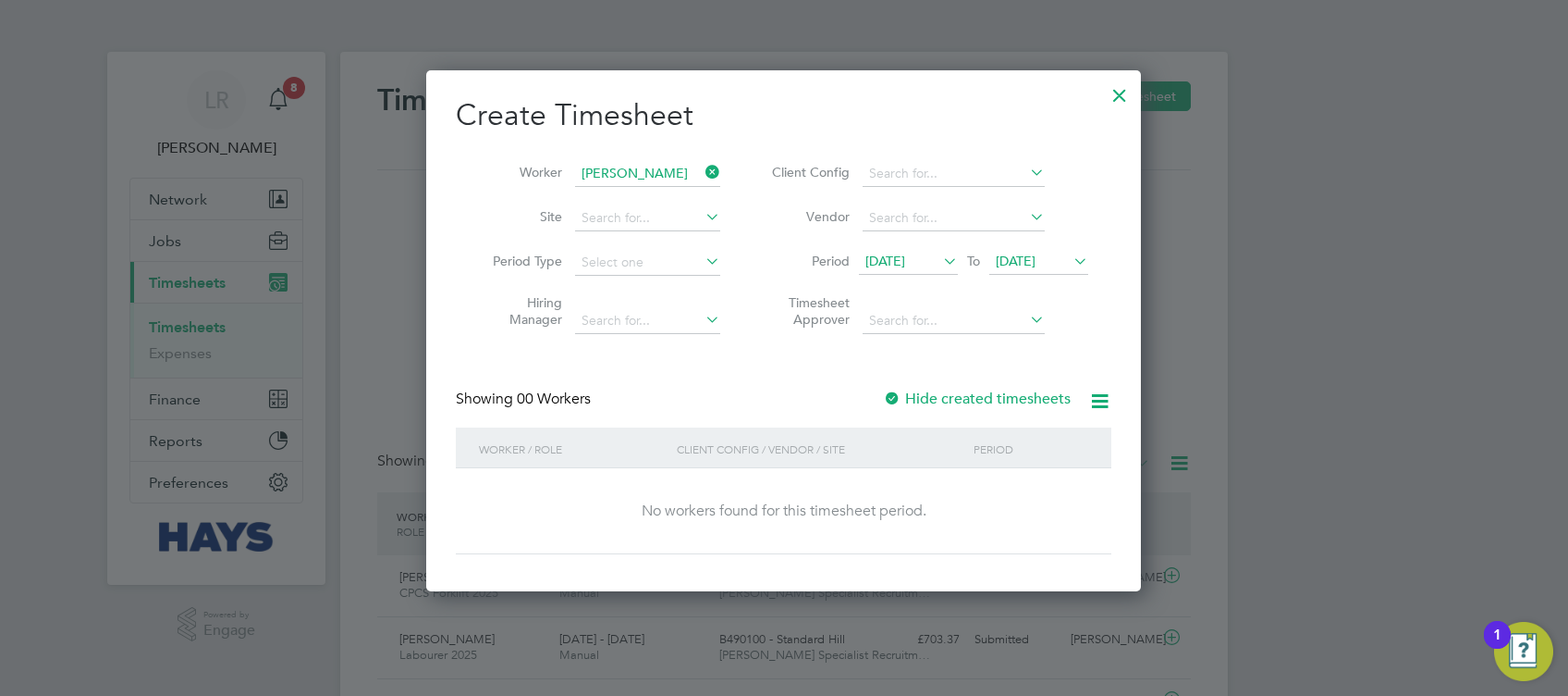
click at [945, 399] on label "Hide created timesheets" at bounding box center [977, 399] width 188 height 19
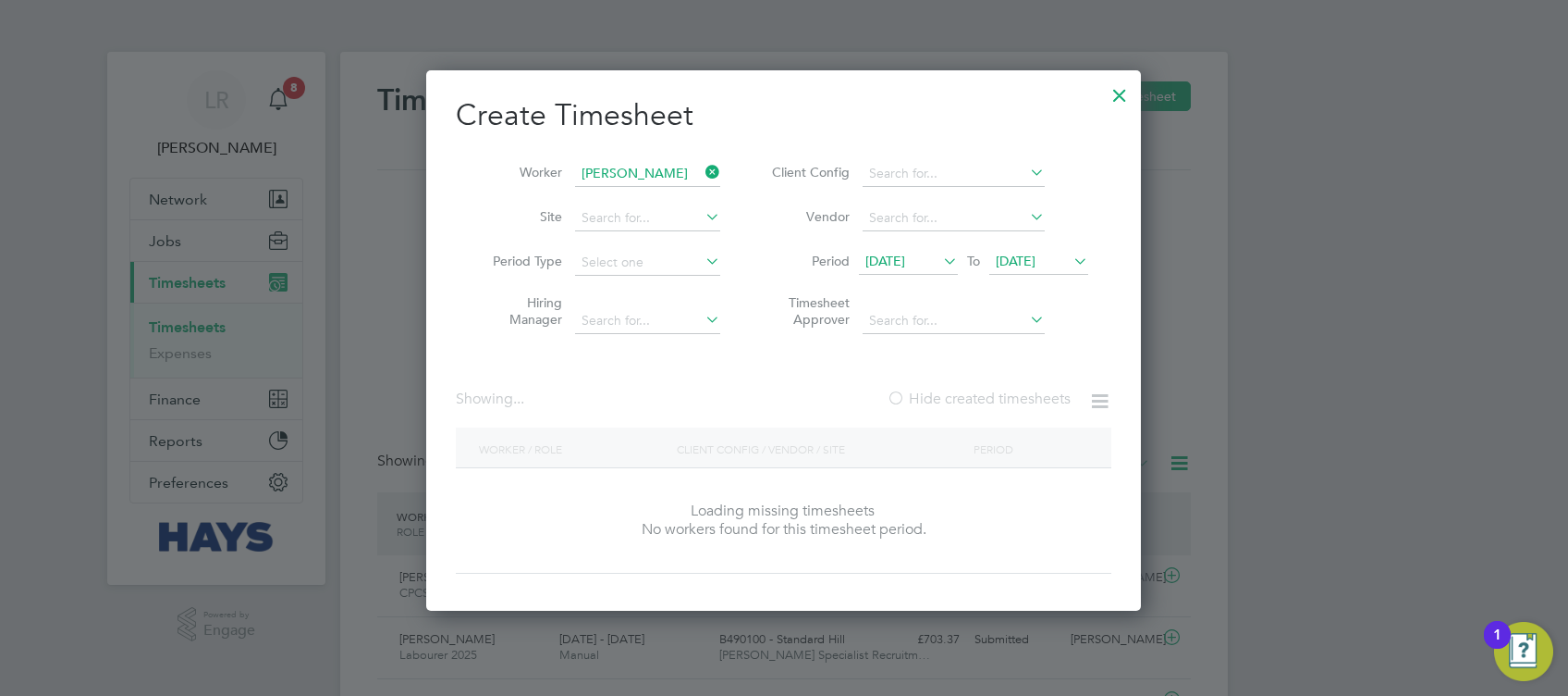
click at [945, 399] on label "Hide created timesheets" at bounding box center [979, 399] width 184 height 19
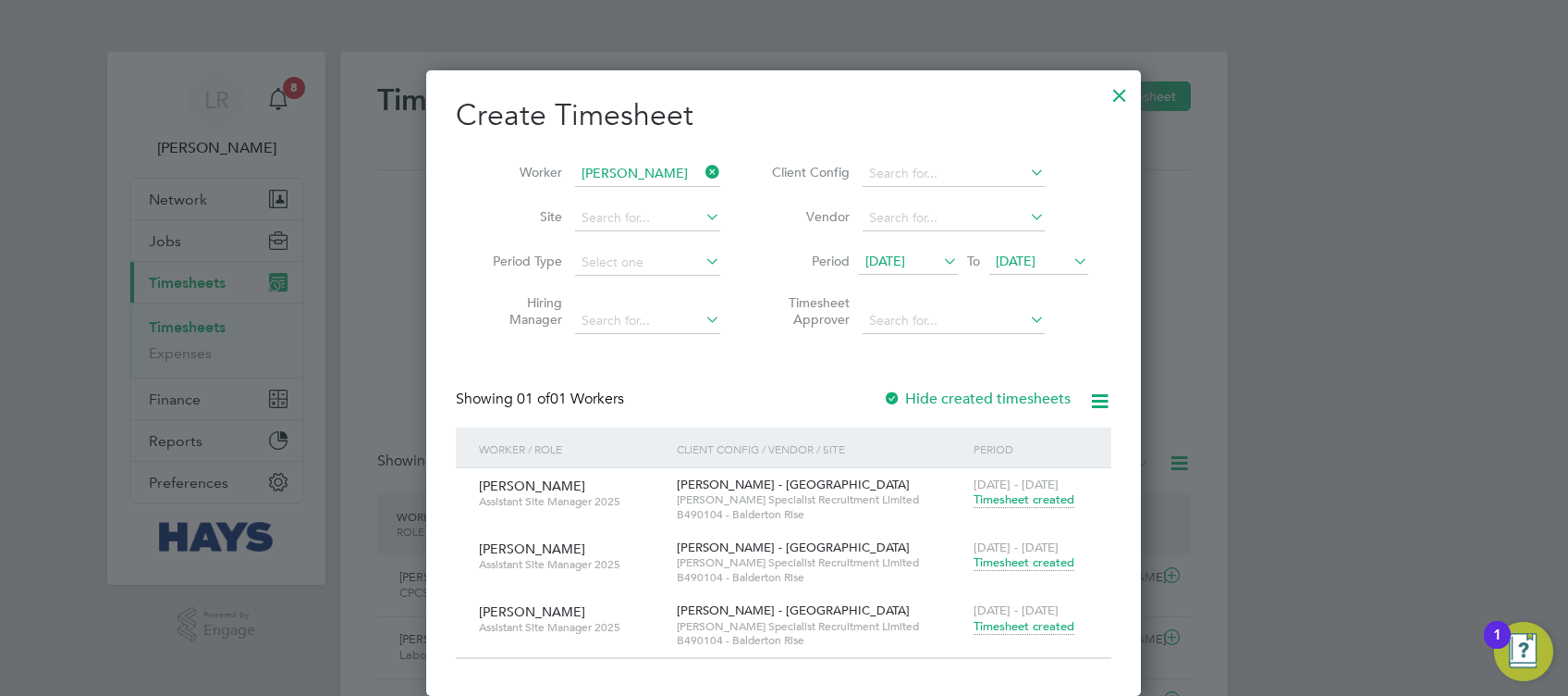
click at [887, 265] on span "[DATE]" at bounding box center [885, 261] width 40 height 17
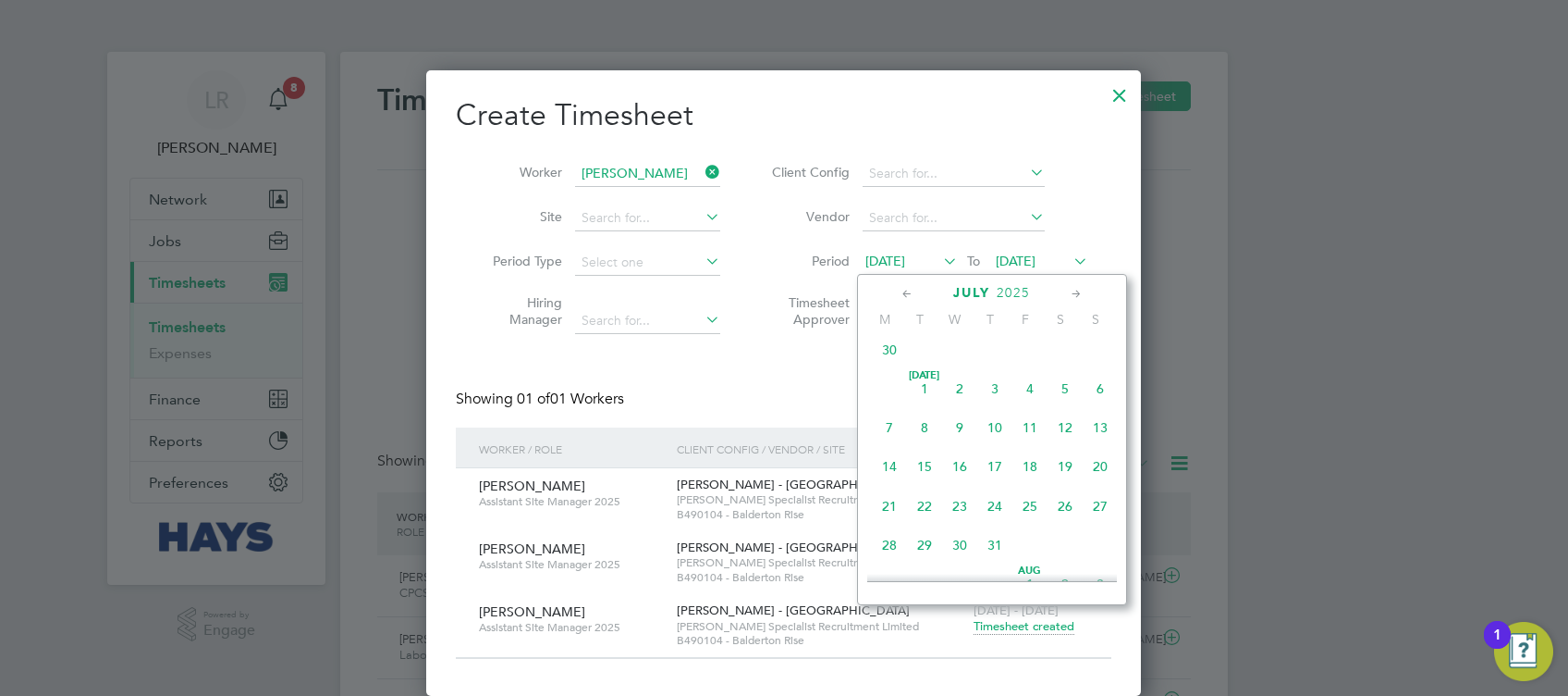
click at [899, 435] on span "7" at bounding box center [890, 427] width 35 height 35
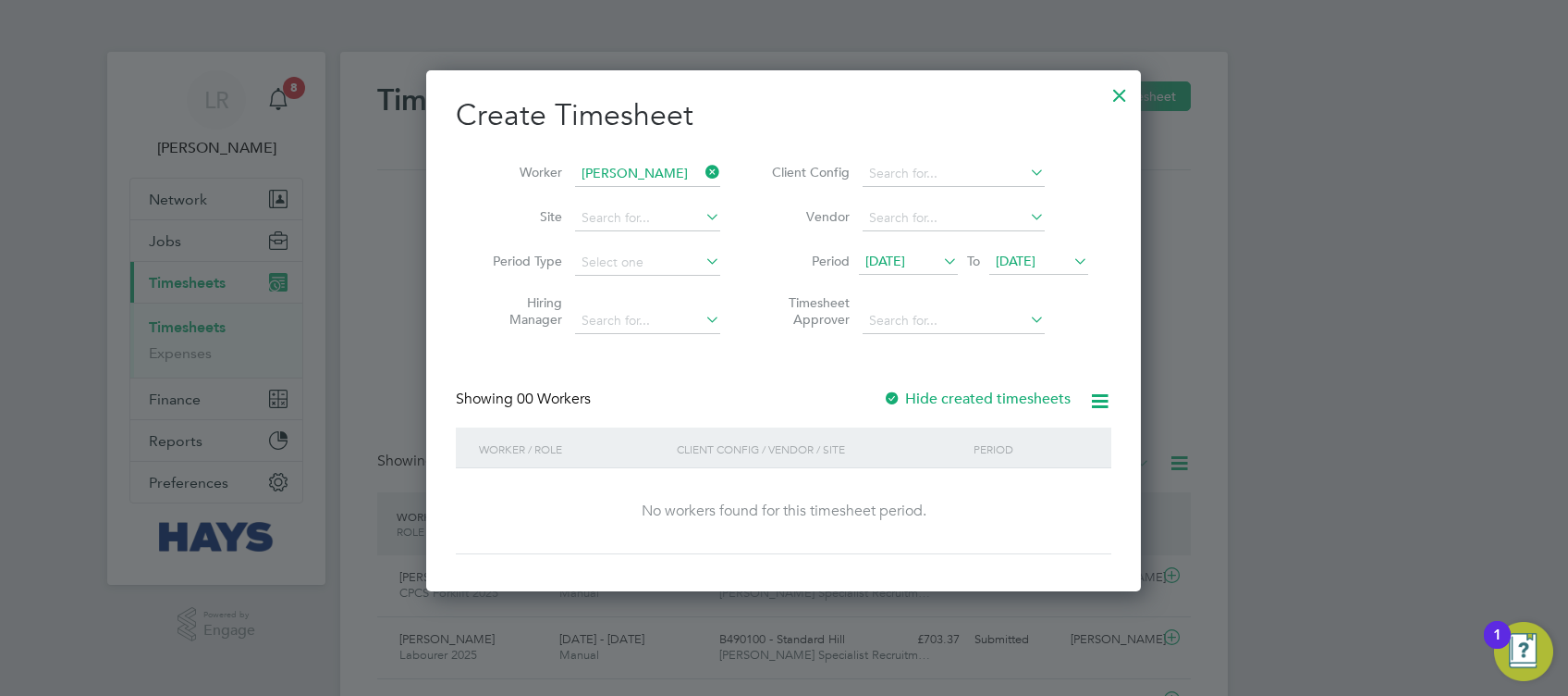
drag, startPoint x: 974, startPoint y: 381, endPoint x: 963, endPoint y: 393, distance: 16.3
click at [970, 386] on div "Create Timesheet Worker [PERSON_NAME] Site Period Type Hiring Manager Client Co…" at bounding box center [783, 325] width 656 height 458
click at [963, 393] on label "Hide created timesheets" at bounding box center [977, 399] width 188 height 19
click at [963, 393] on label "Hide created timesheets" at bounding box center [977, 399] width 188 height 19
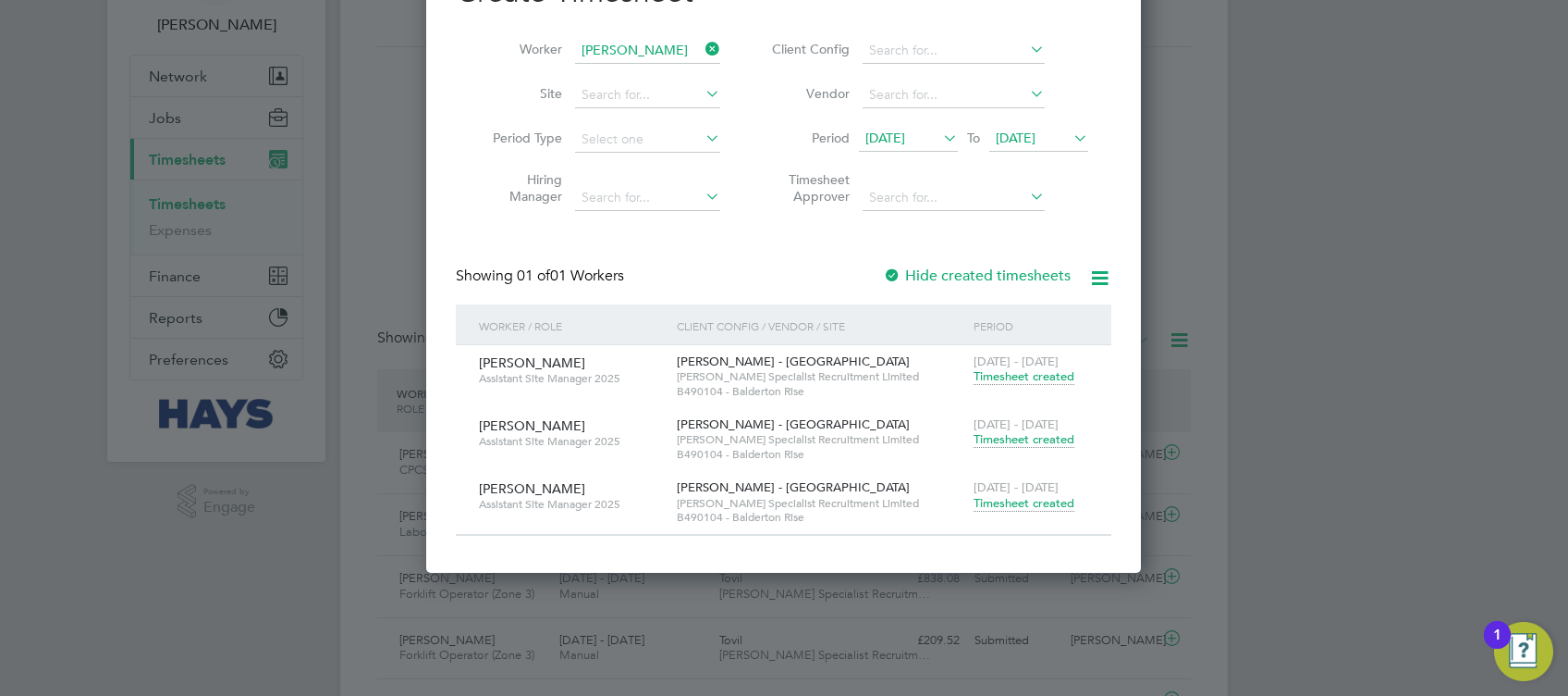
click at [932, 273] on label "Hide created timesheets" at bounding box center [977, 275] width 188 height 19
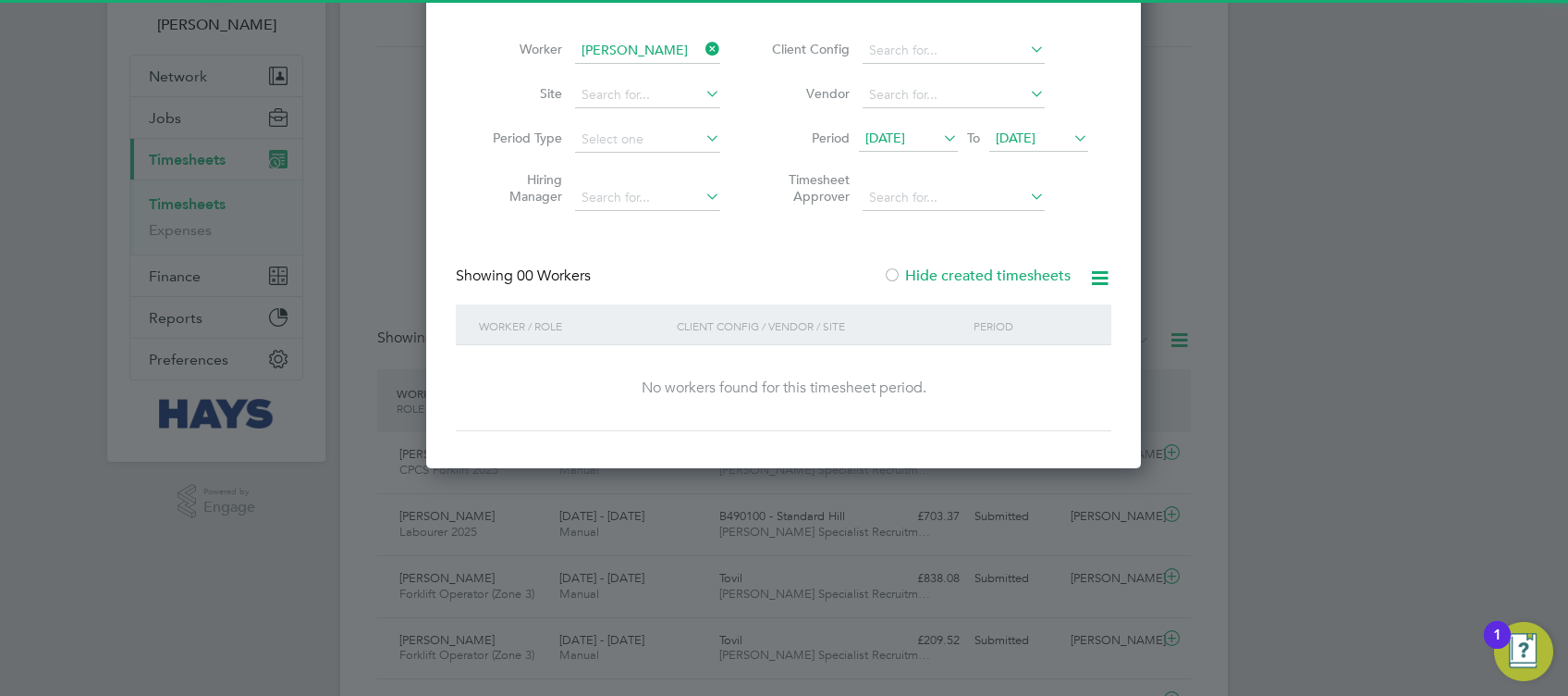
click at [946, 274] on label "Hide created timesheets" at bounding box center [977, 275] width 188 height 19
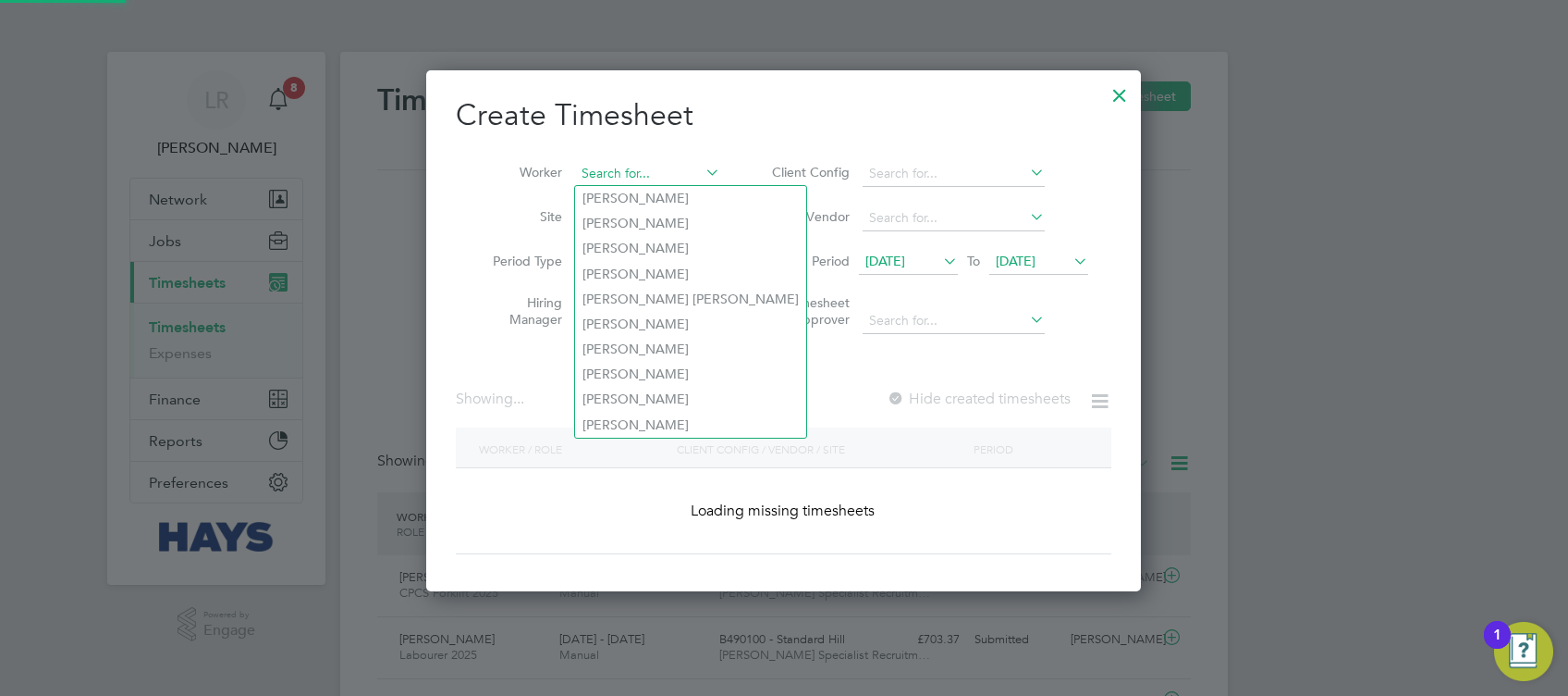
click at [636, 164] on input at bounding box center [647, 174] width 145 height 26
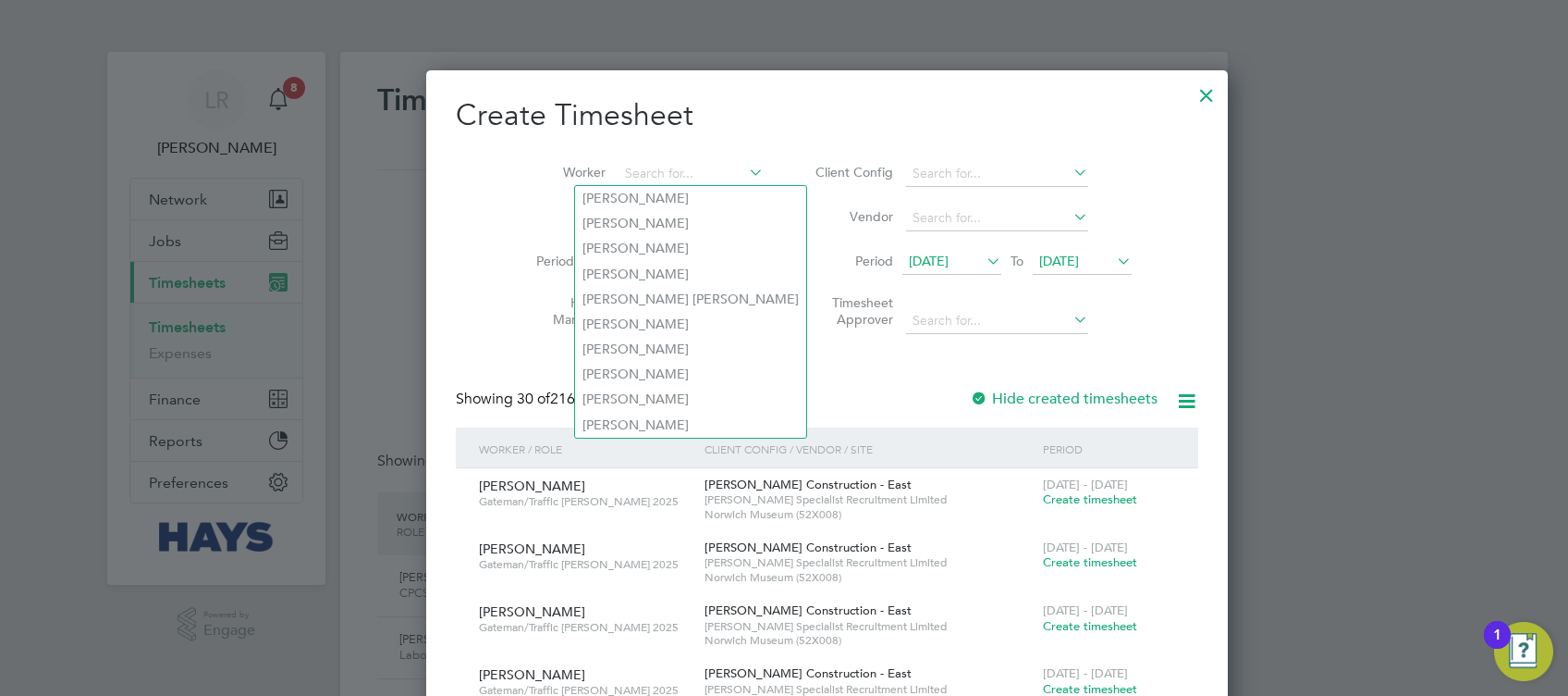
click at [909, 261] on span "[DATE]" at bounding box center [928, 261] width 40 height 17
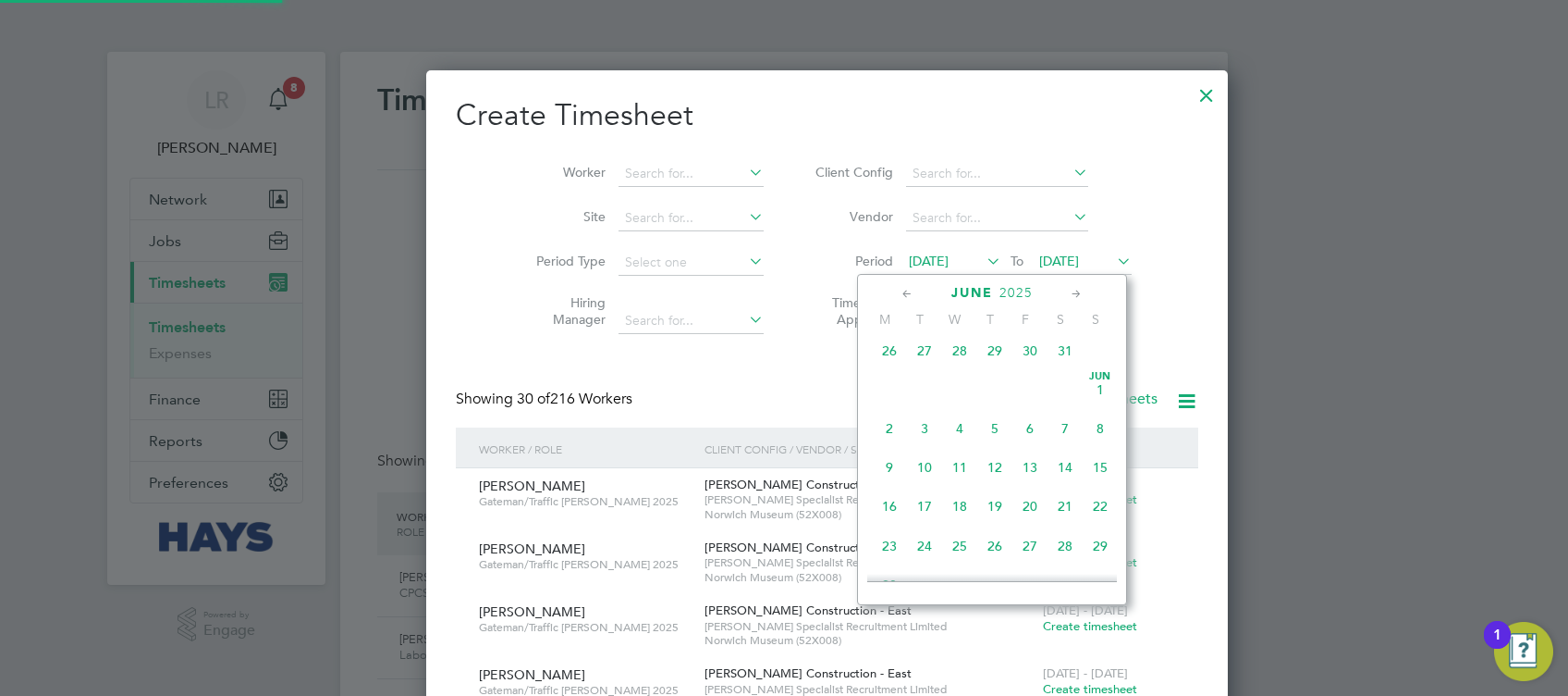
click at [888, 368] on span "26" at bounding box center [890, 351] width 35 height 35
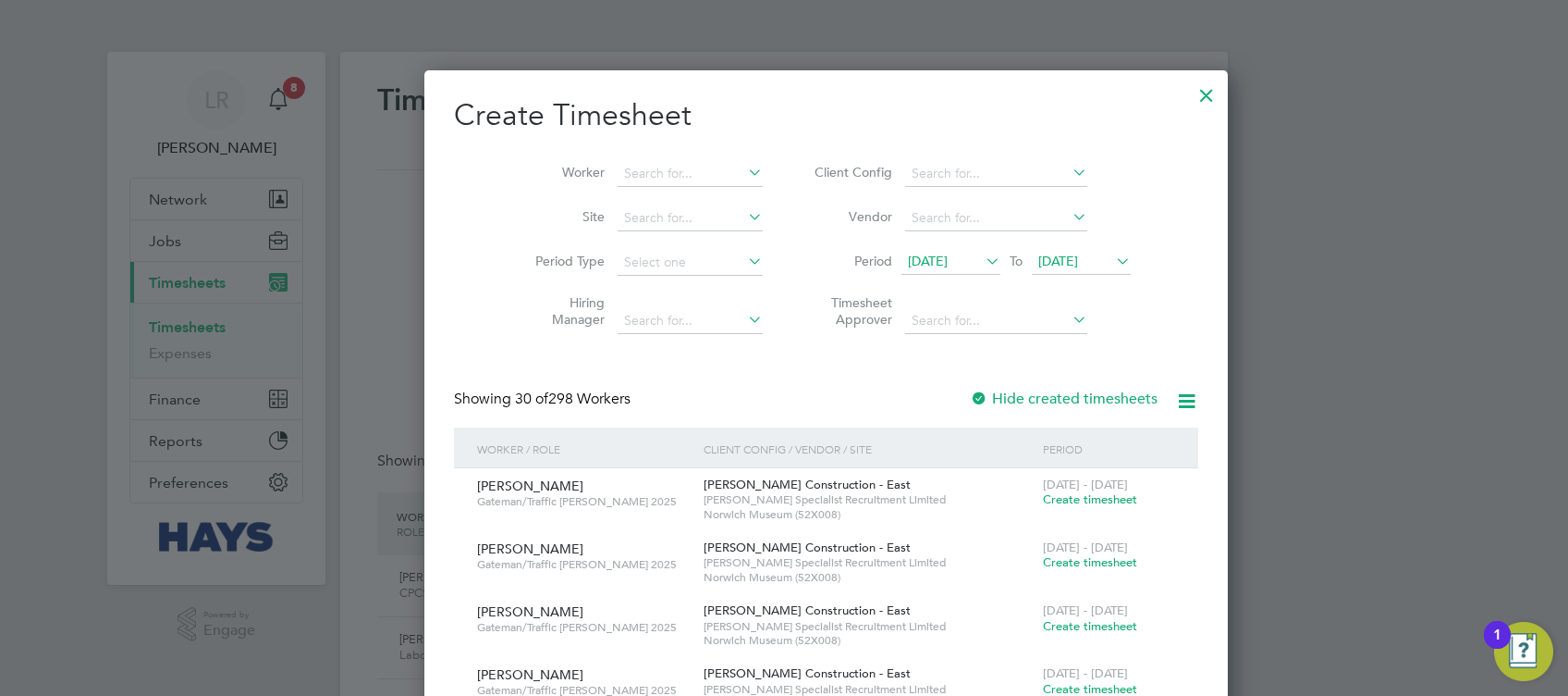
click at [970, 391] on label "Hide created timesheets" at bounding box center [1064, 399] width 188 height 19
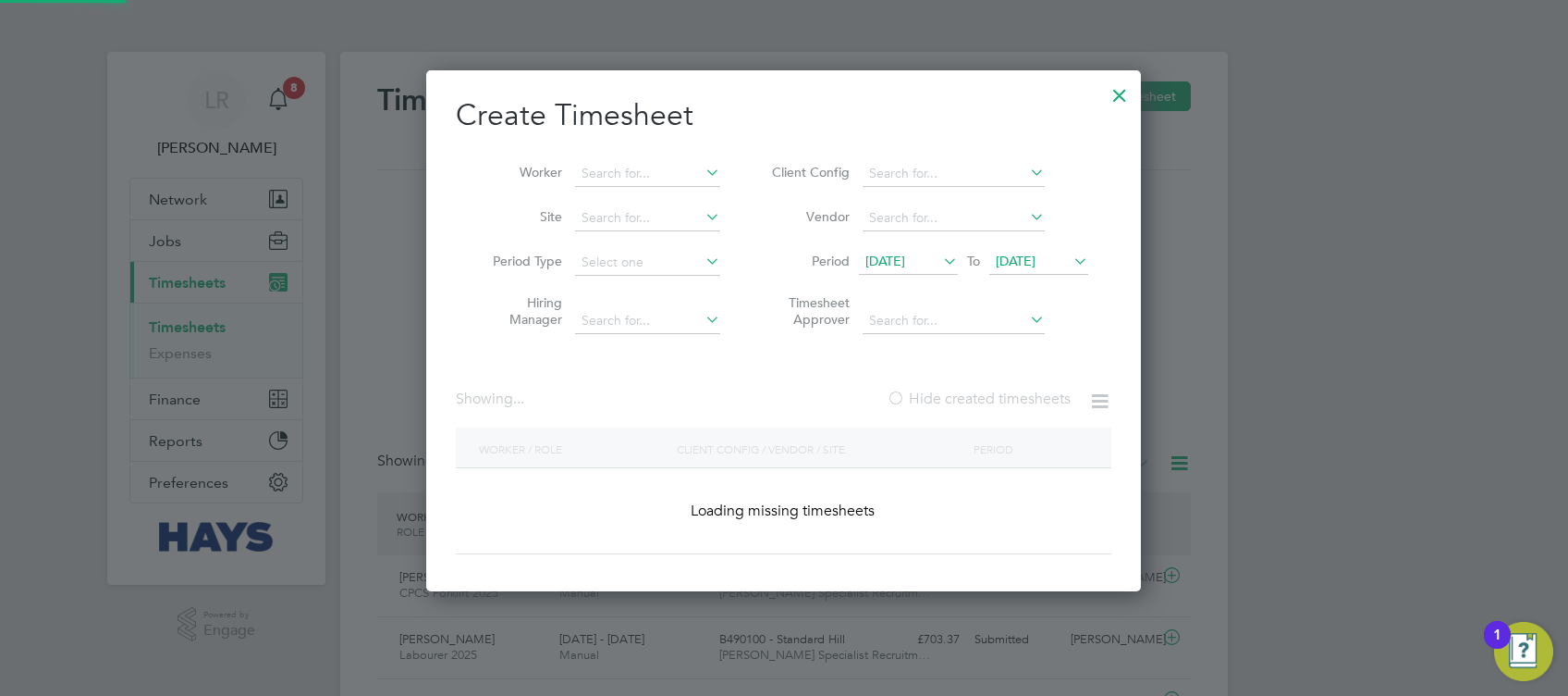
click at [969, 391] on label "Hide created timesheets" at bounding box center [979, 399] width 184 height 19
click at [639, 169] on input at bounding box center [647, 174] width 145 height 26
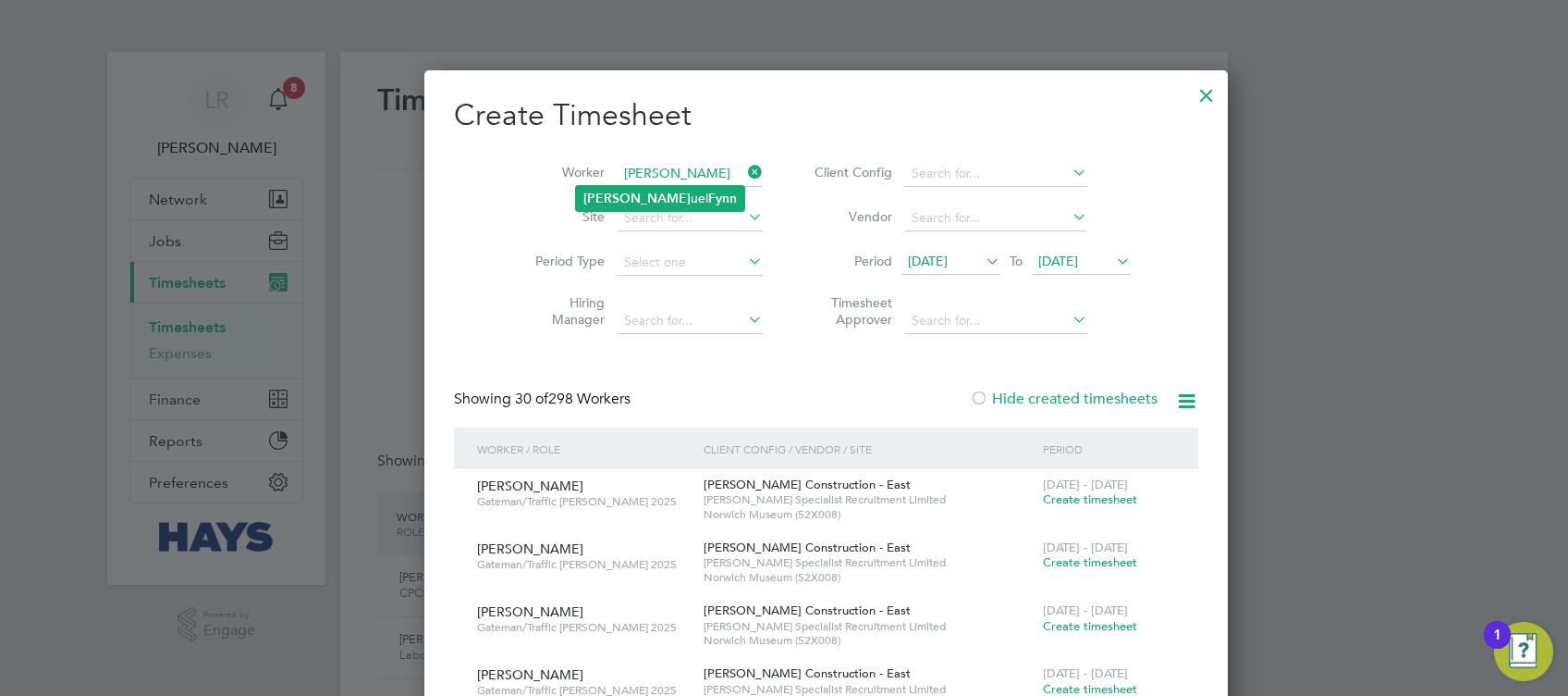
click at [674, 192] on li "[PERSON_NAME] [PERSON_NAME]" at bounding box center [659, 198] width 168 height 25
type input "[PERSON_NAME]"
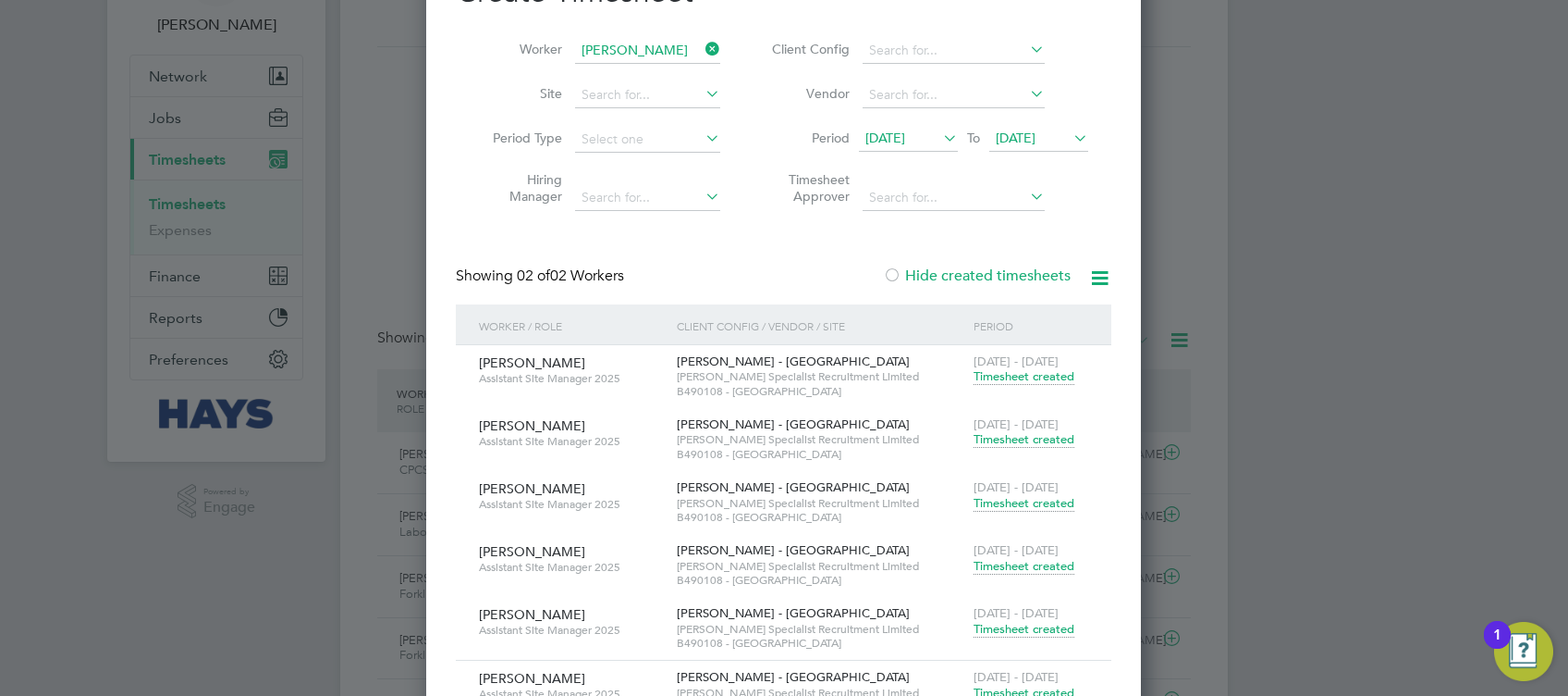
drag, startPoint x: 895, startPoint y: 137, endPoint x: 902, endPoint y: 154, distance: 18.4
click at [895, 137] on span "[DATE]" at bounding box center [885, 138] width 40 height 17
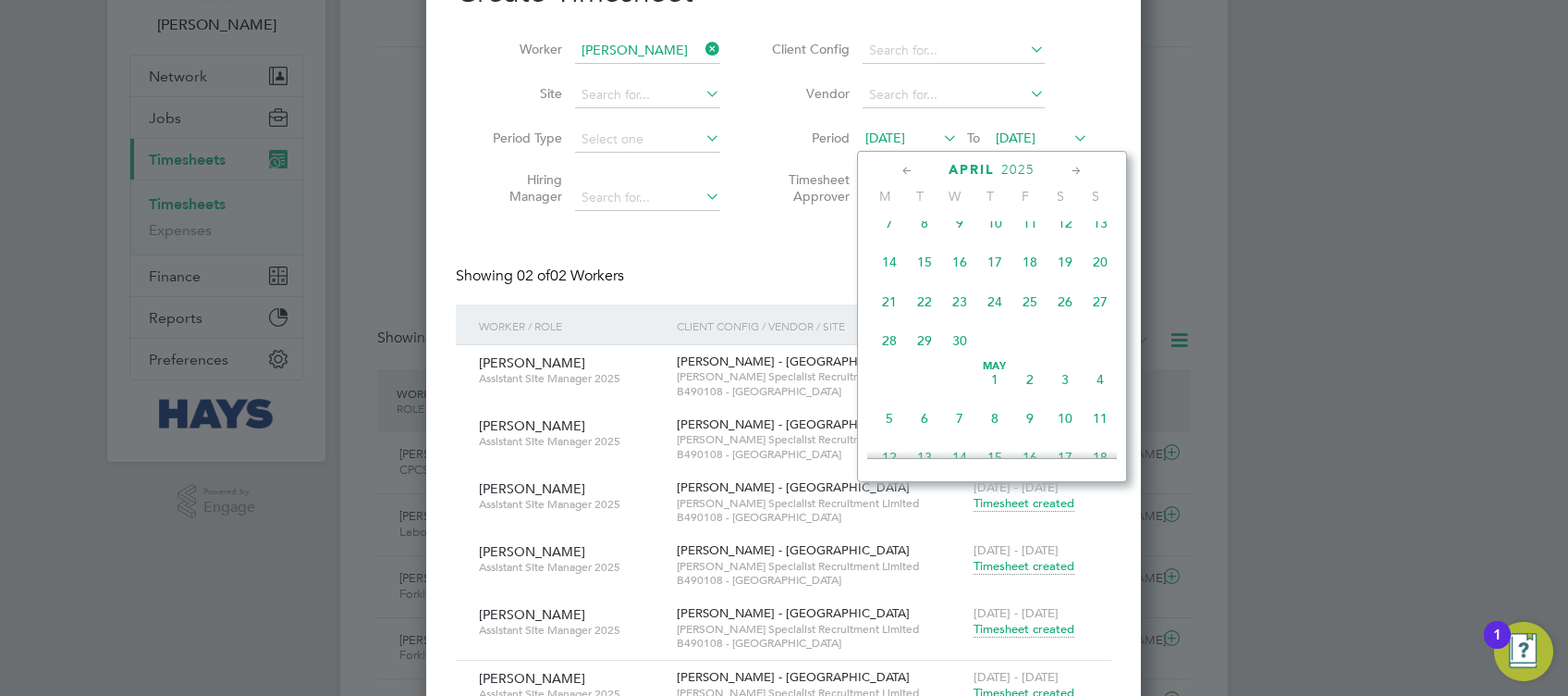
click at [893, 352] on span "28" at bounding box center [890, 341] width 35 height 35
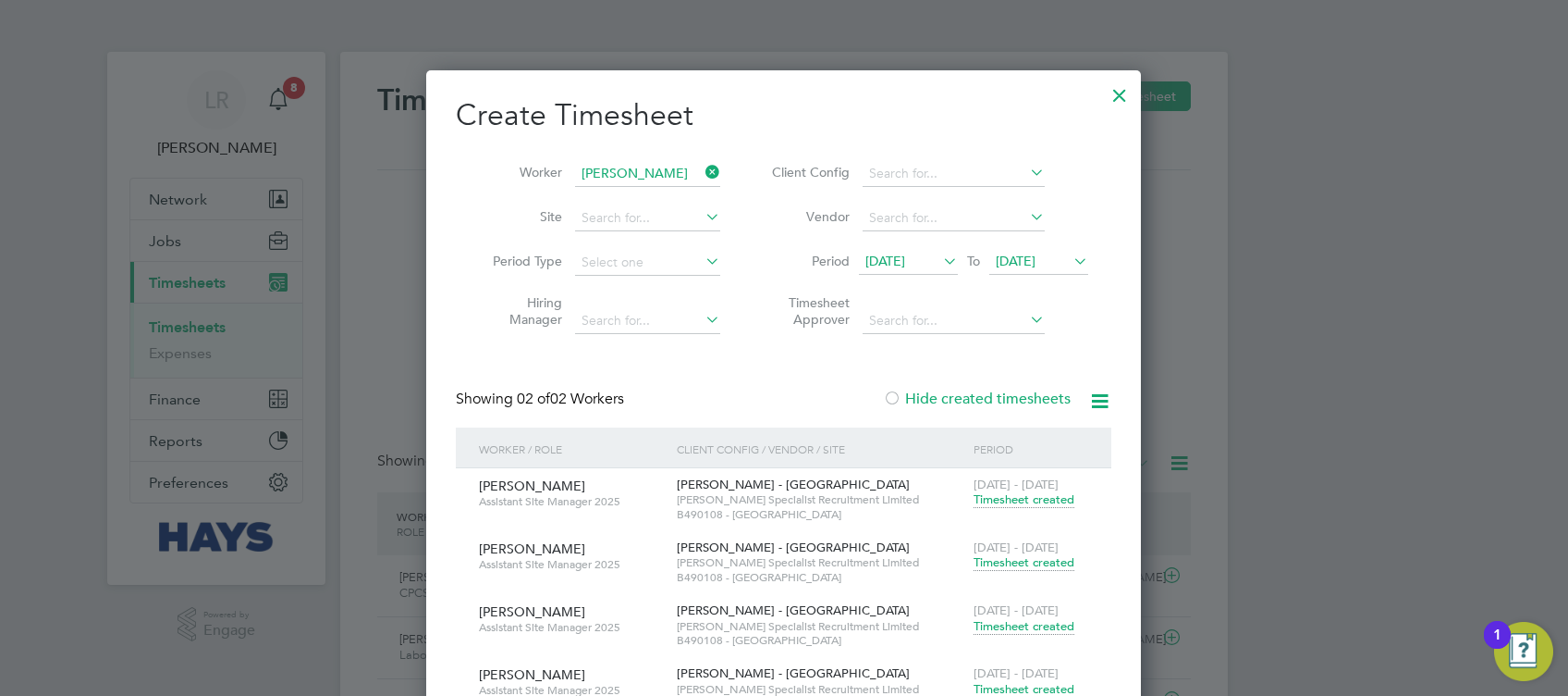
click at [905, 262] on span "[DATE]" at bounding box center [885, 261] width 40 height 17
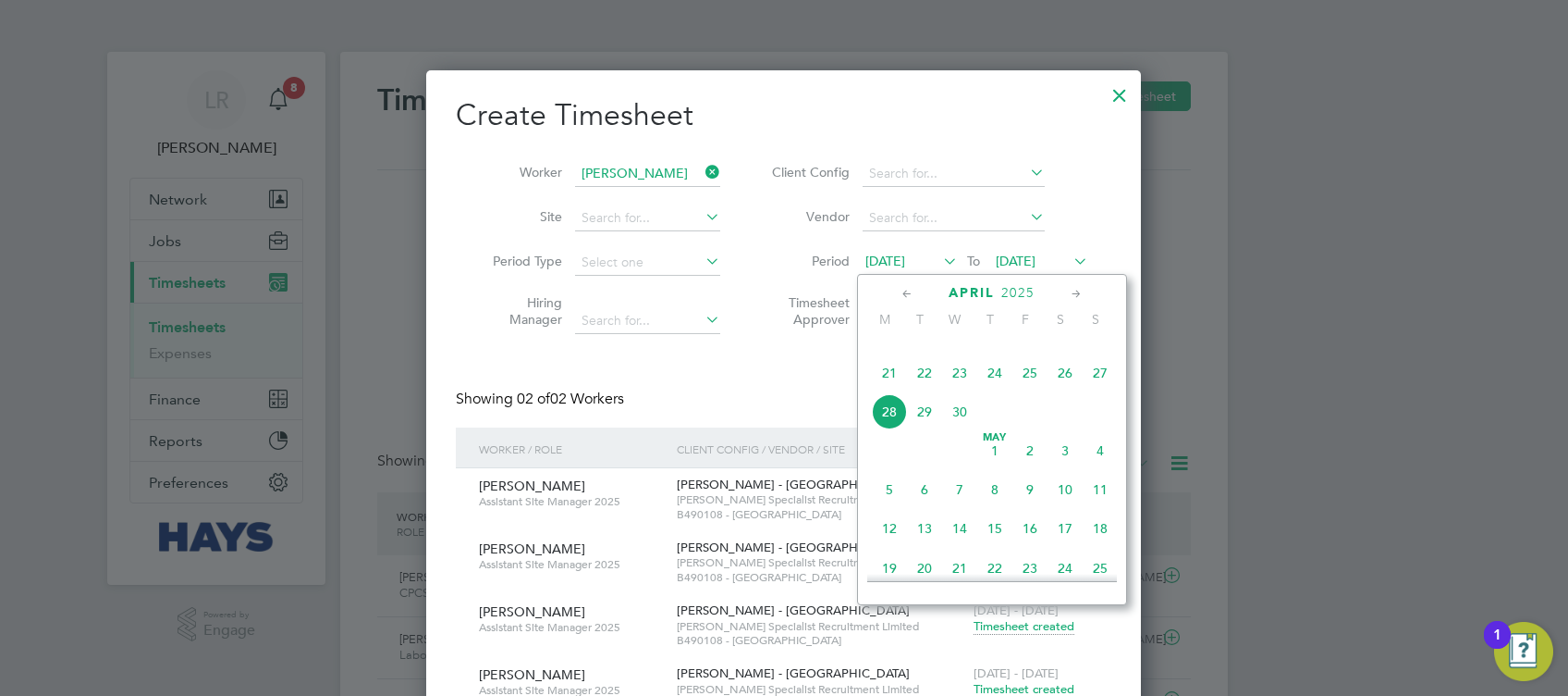
click at [893, 351] on span "14" at bounding box center [890, 333] width 35 height 35
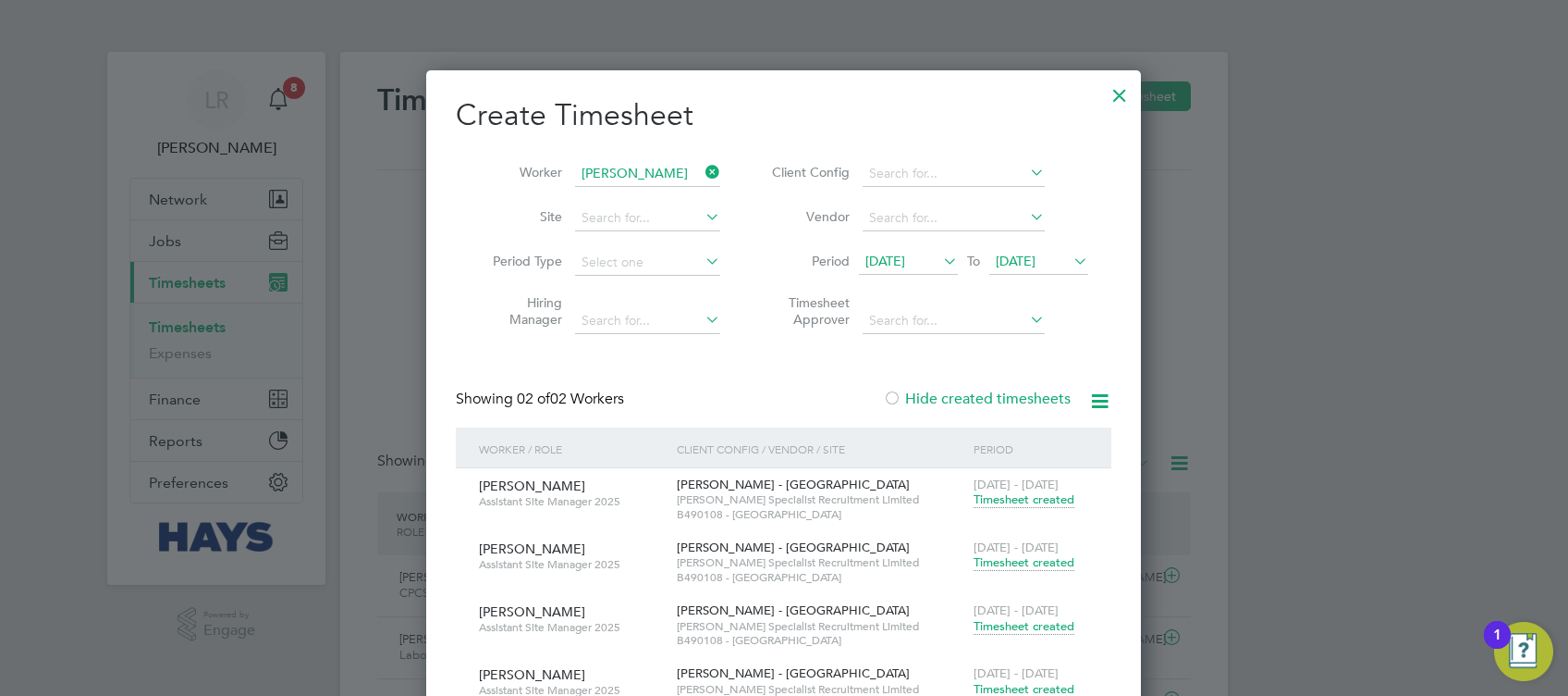
click at [702, 172] on icon at bounding box center [702, 172] width 0 height 26
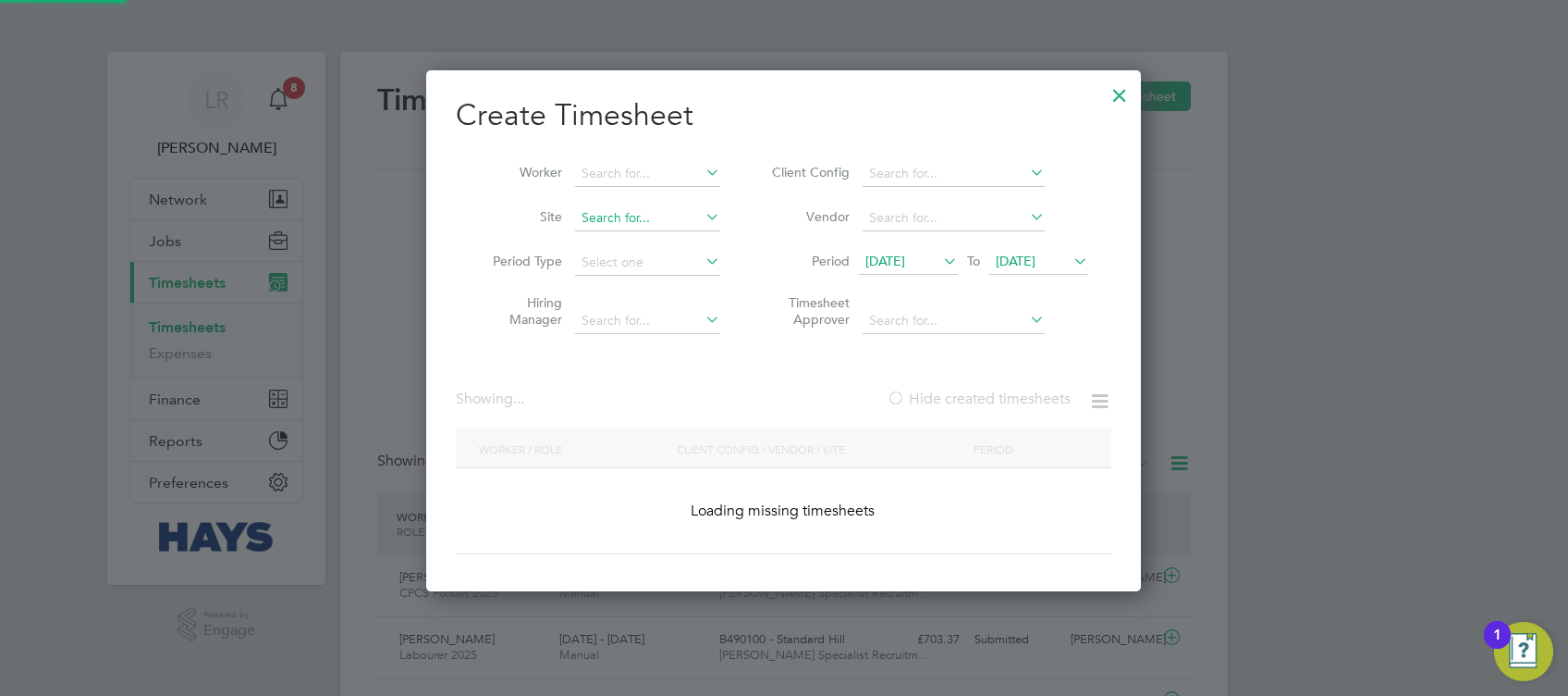
click at [640, 212] on input at bounding box center [647, 219] width 145 height 26
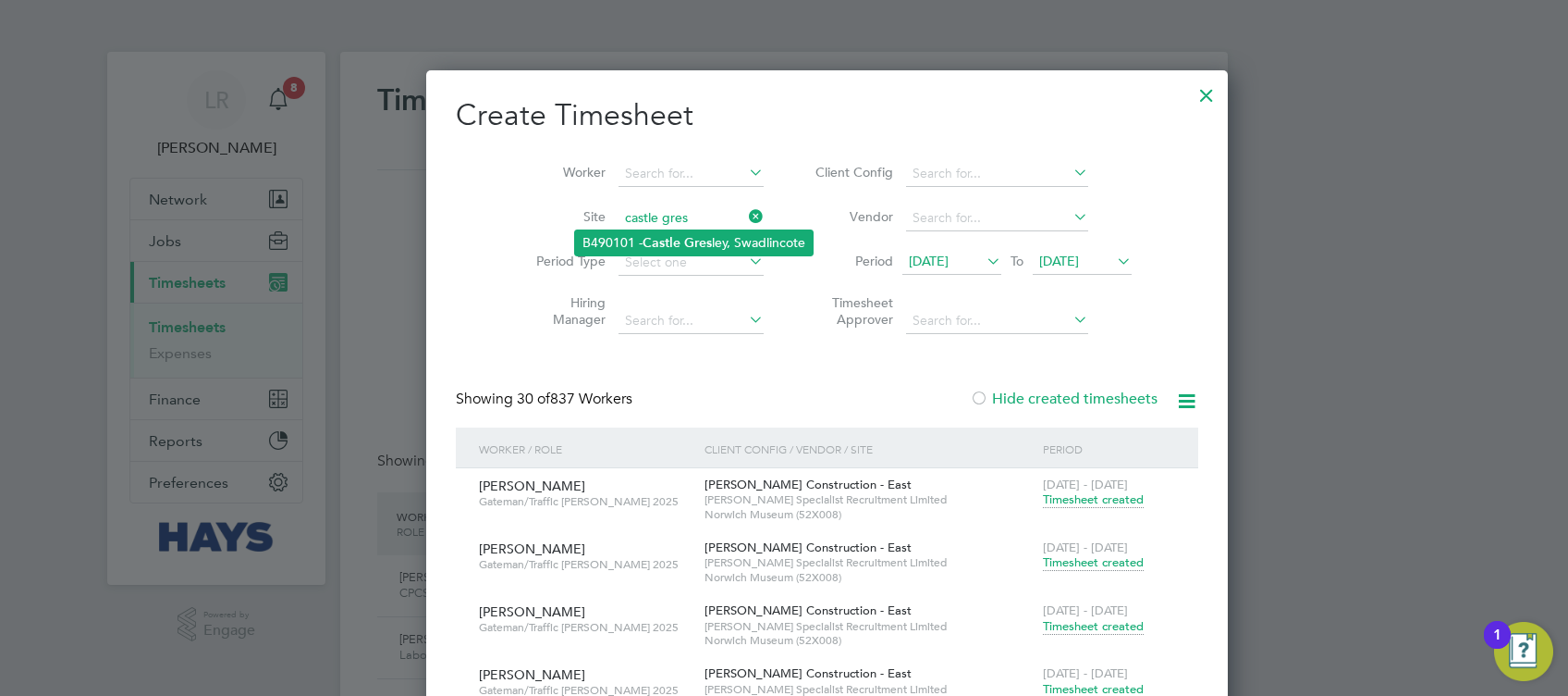
click at [774, 237] on li "B490101 - Castle [PERSON_NAME], [GEOGRAPHIC_DATA]" at bounding box center [694, 243] width 238 height 25
type input "B490101 - [GEOGRAPHIC_DATA], [GEOGRAPHIC_DATA]"
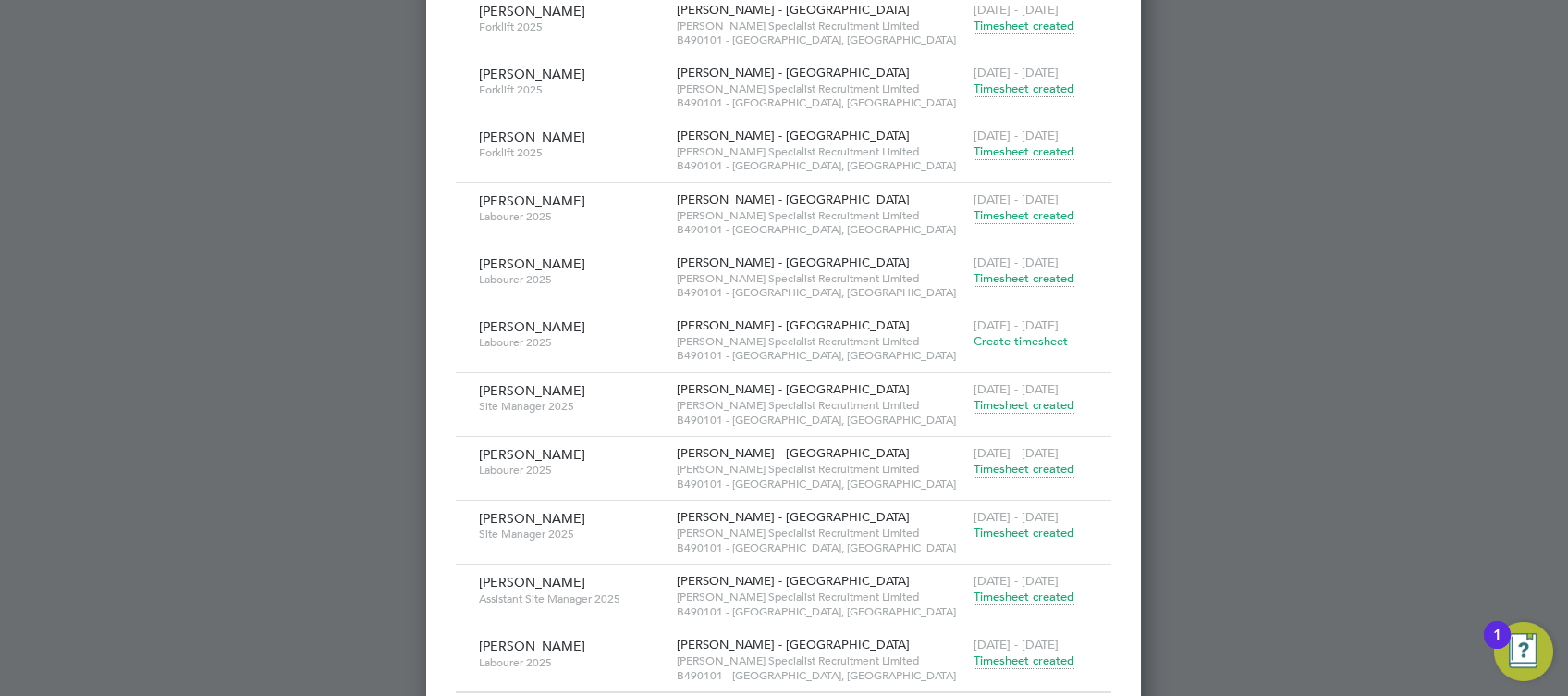
click at [1046, 588] on span "Timesheet created" at bounding box center [1024, 596] width 100 height 17
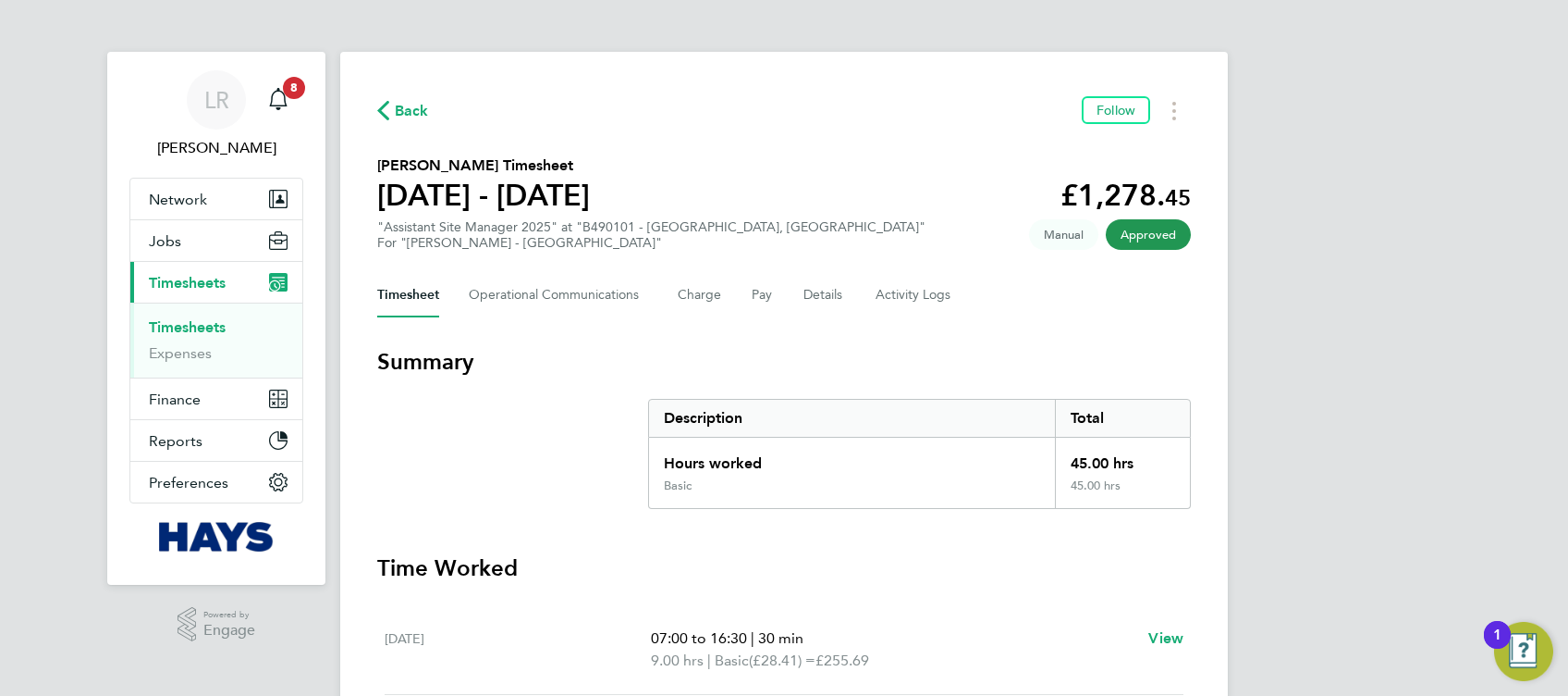
click at [405, 103] on span "Back" at bounding box center [412, 111] width 34 height 22
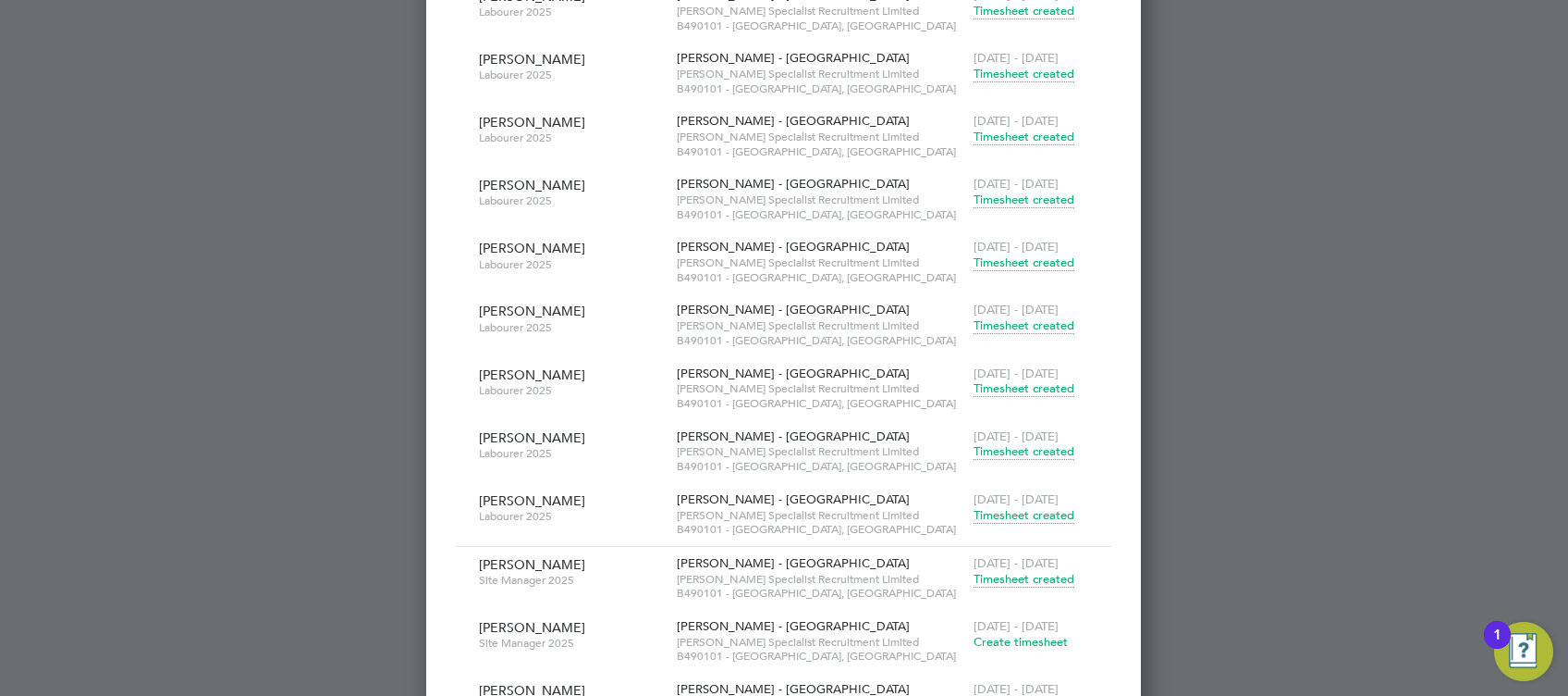
drag, startPoint x: 790, startPoint y: 577, endPoint x: 804, endPoint y: 494, distance: 84.2
drag, startPoint x: 804, startPoint y: 494, endPoint x: 780, endPoint y: 391, distance: 105.8
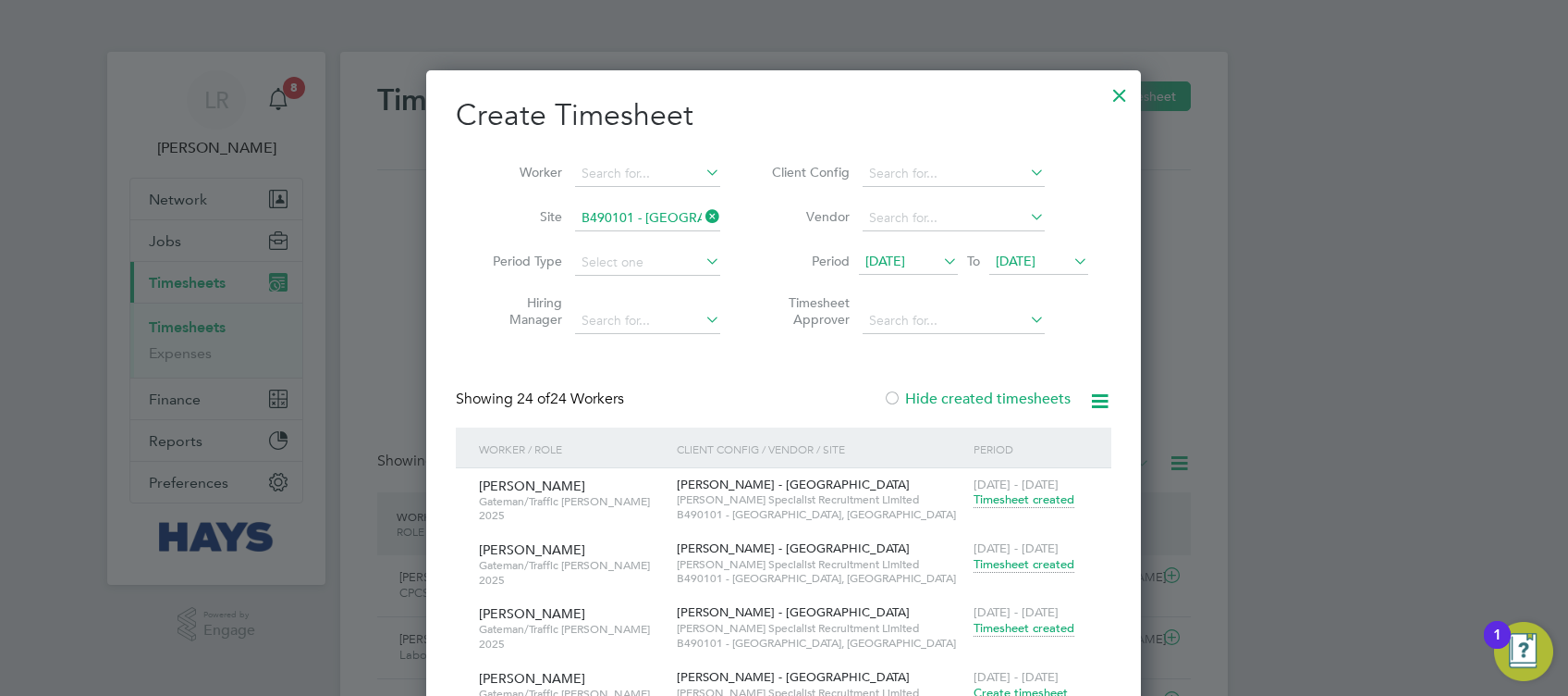
drag, startPoint x: 837, startPoint y: 422, endPoint x: 884, endPoint y: 102, distance: 323.4
click at [906, 273] on span "[DATE]" at bounding box center [909, 261] width 99 height 25
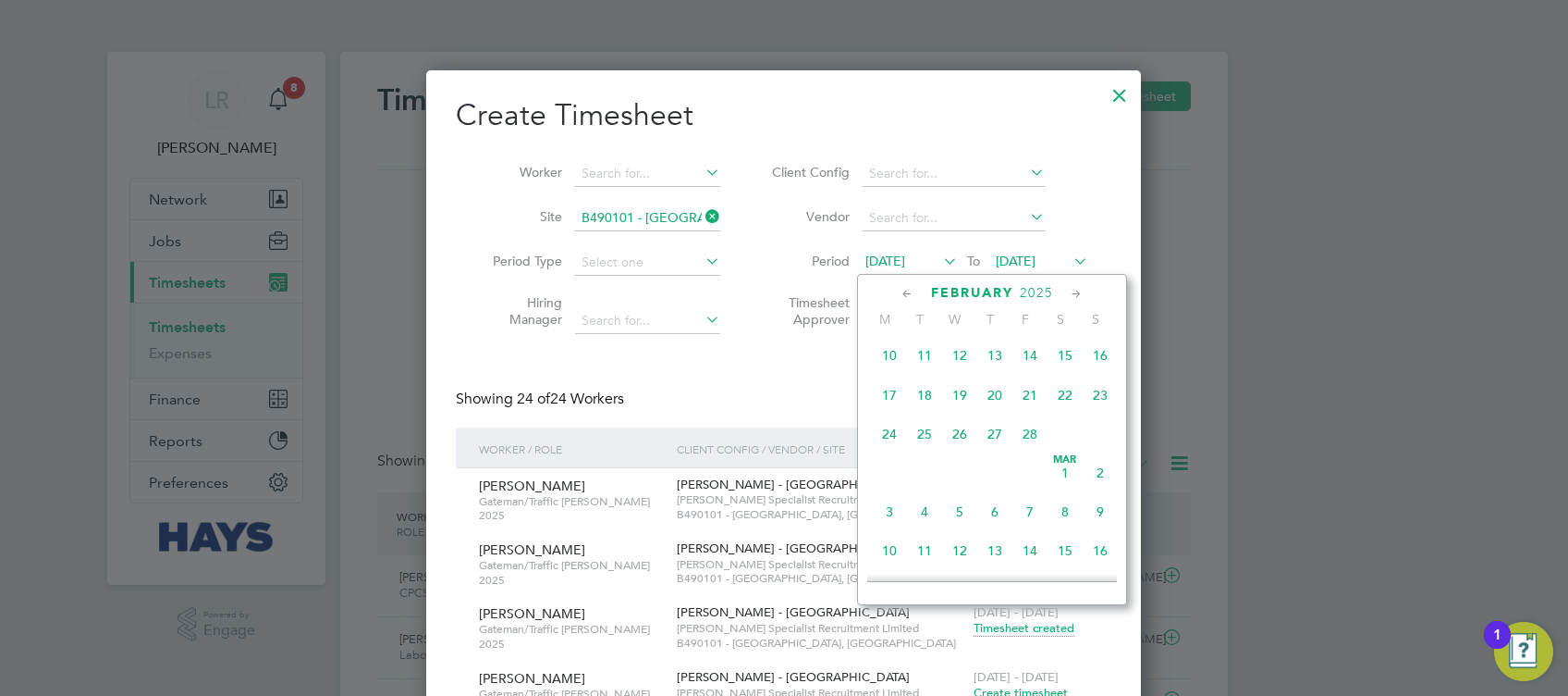
click at [892, 363] on span "10" at bounding box center [890, 355] width 35 height 35
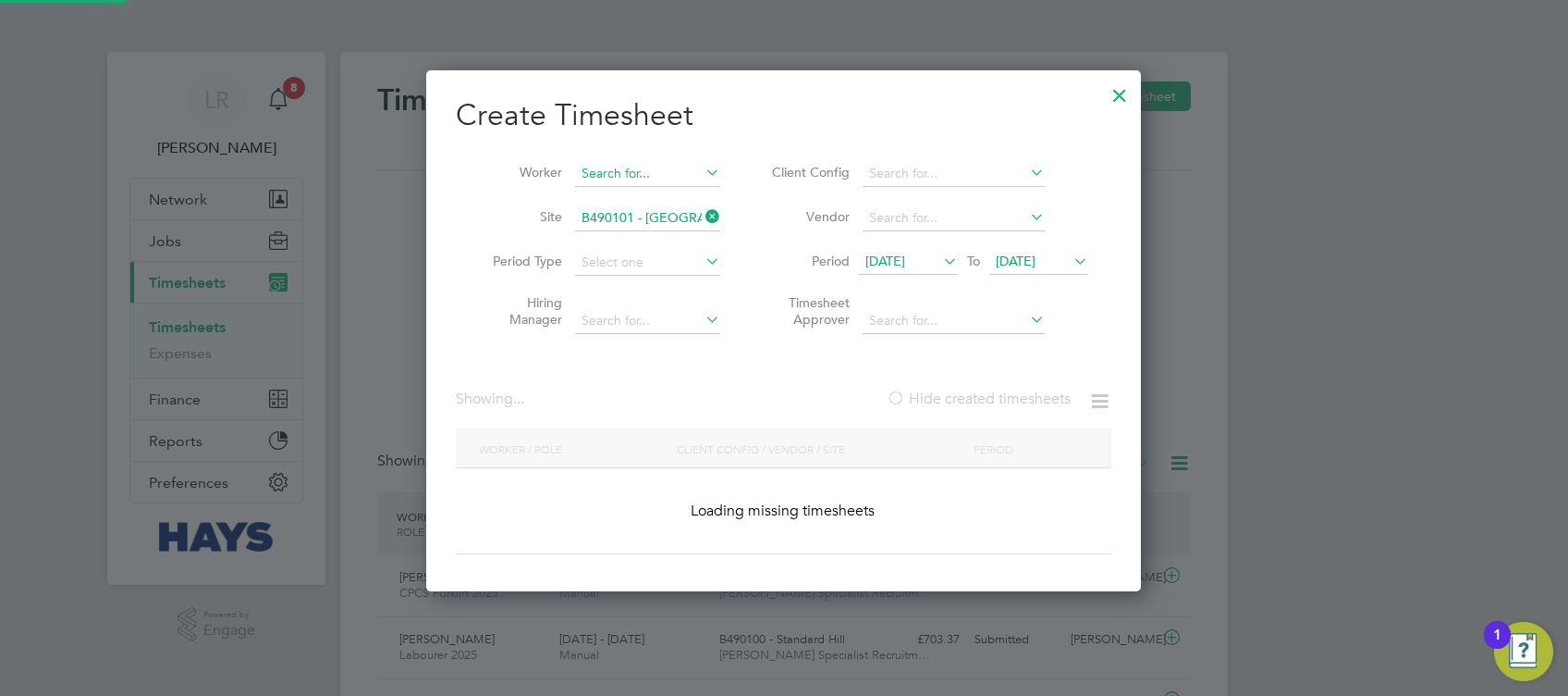
click at [623, 177] on input at bounding box center [647, 174] width 145 height 26
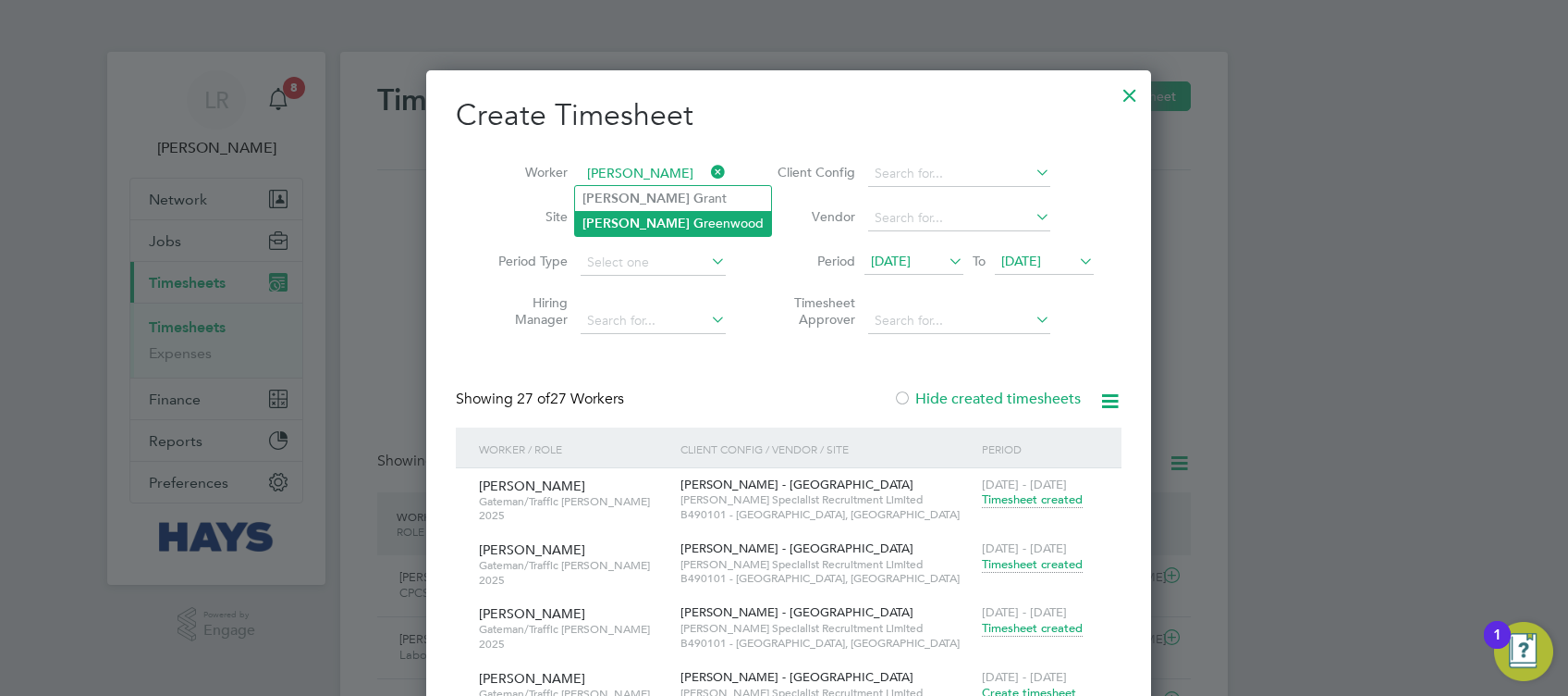
click at [643, 211] on li "[PERSON_NAME]" at bounding box center [672, 223] width 196 height 25
type input "[PERSON_NAME]"
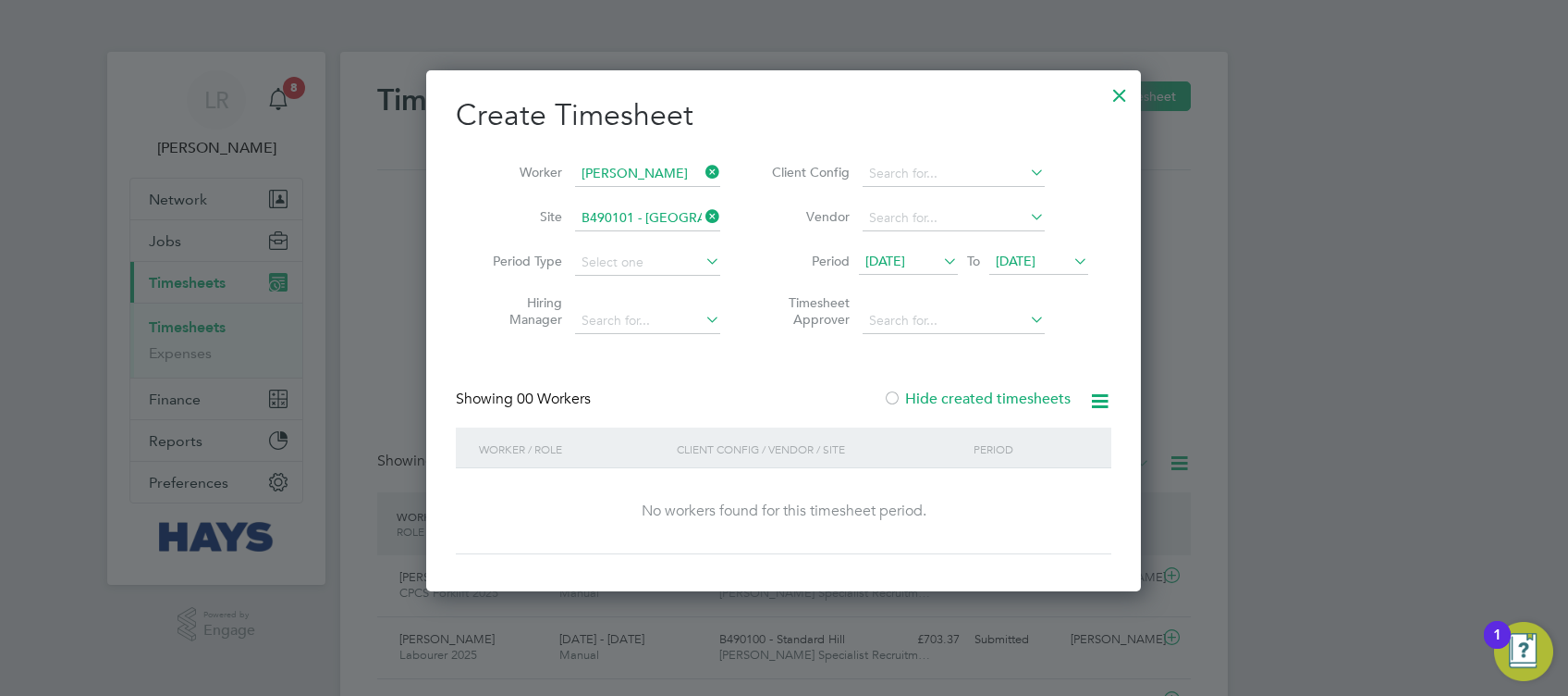
click at [987, 393] on label "Hide created timesheets" at bounding box center [977, 399] width 188 height 19
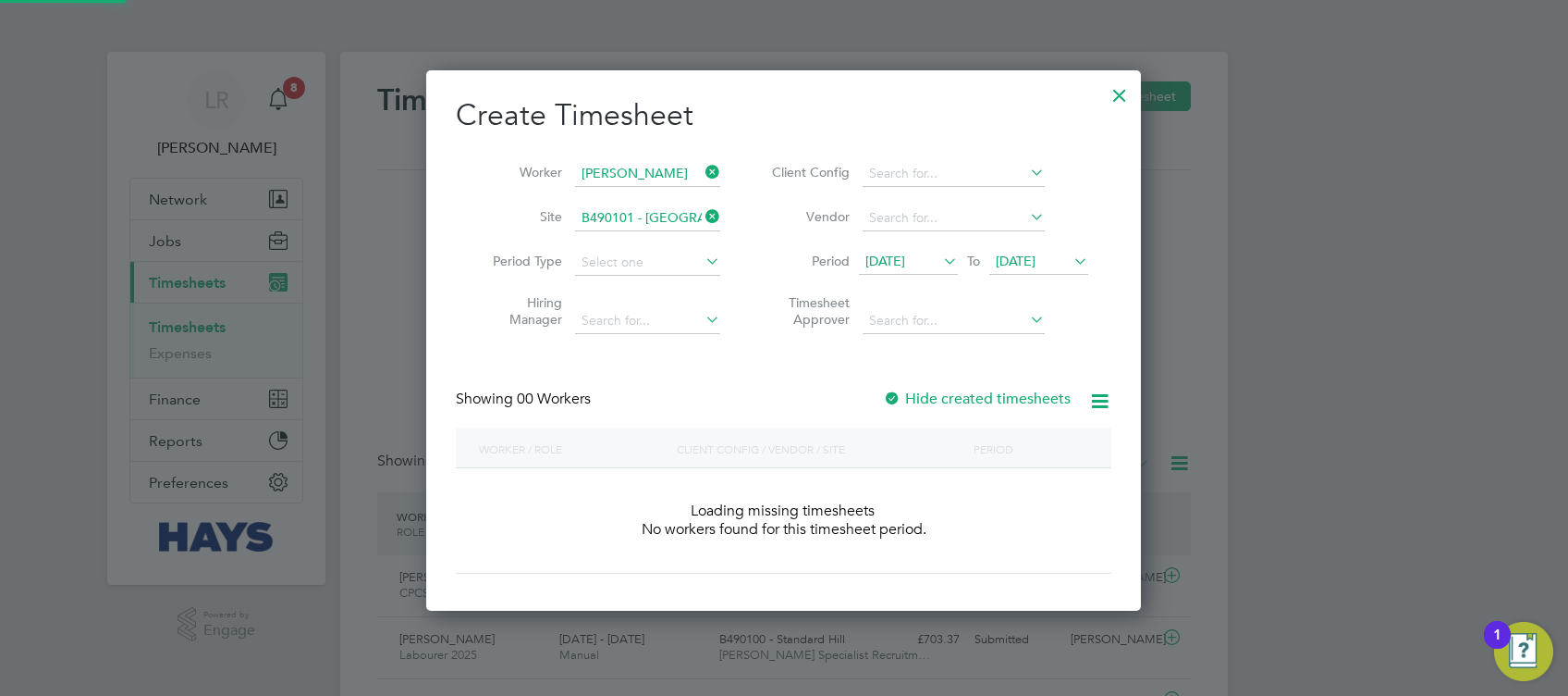
click at [987, 393] on label "Hide created timesheets" at bounding box center [977, 399] width 188 height 19
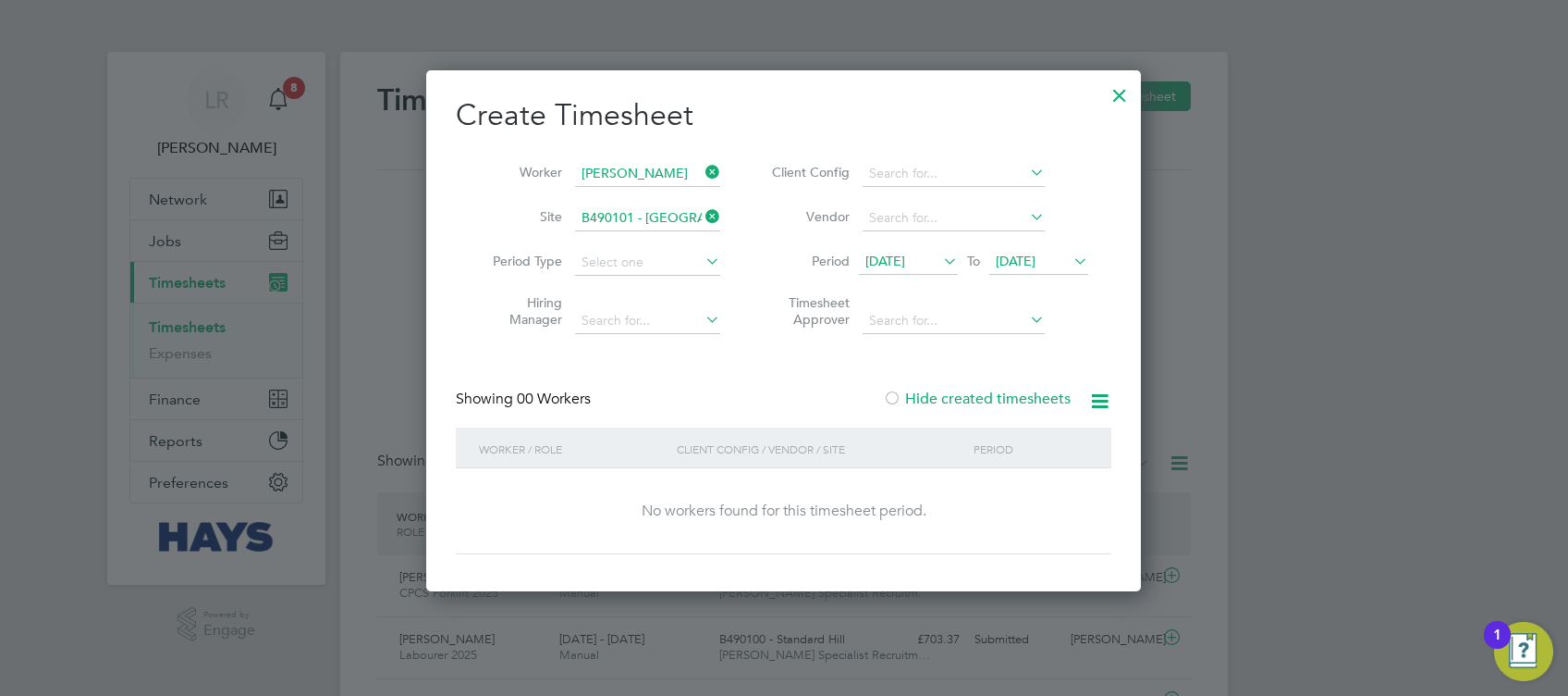
click at [882, 238] on li "Vendor" at bounding box center [927, 219] width 368 height 45
click at [890, 251] on span "[DATE]" at bounding box center [909, 261] width 99 height 25
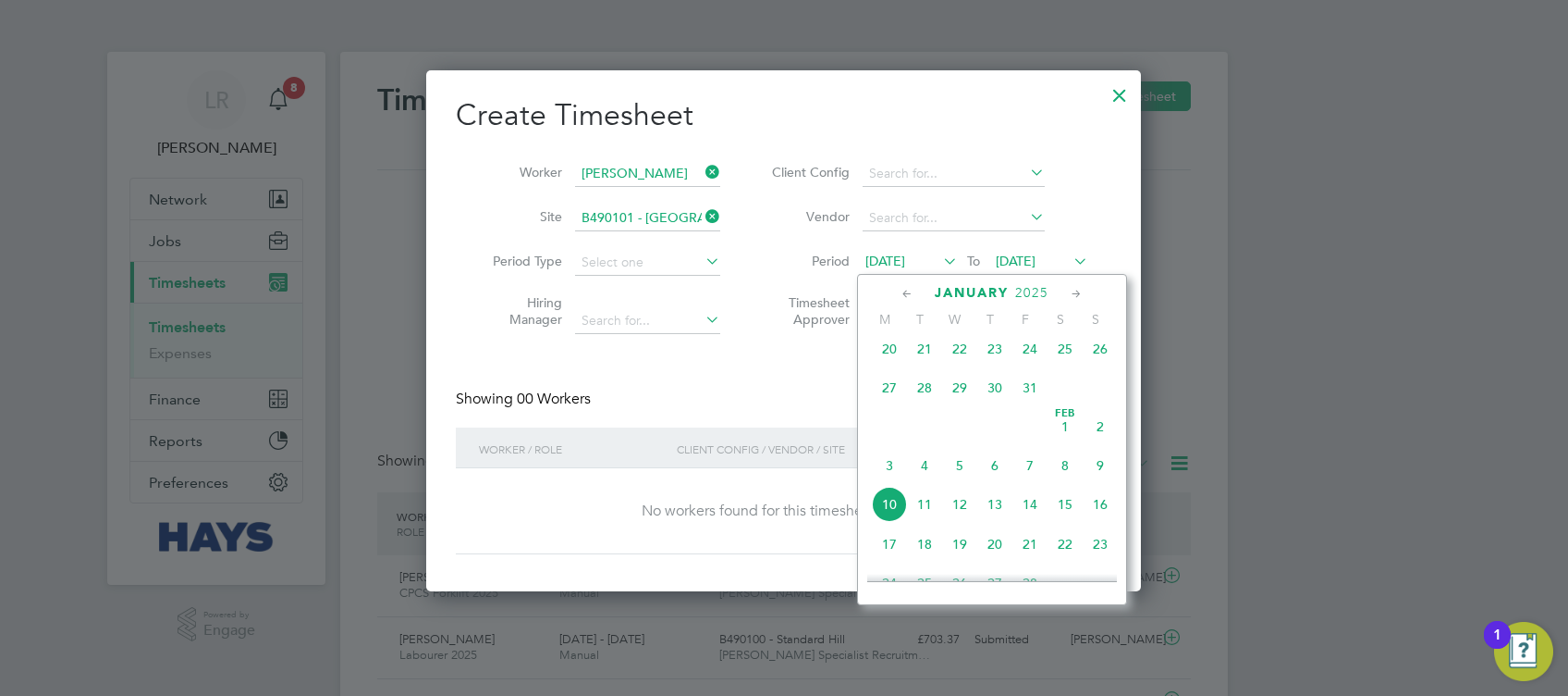
click at [895, 367] on span "20" at bounding box center [890, 349] width 35 height 35
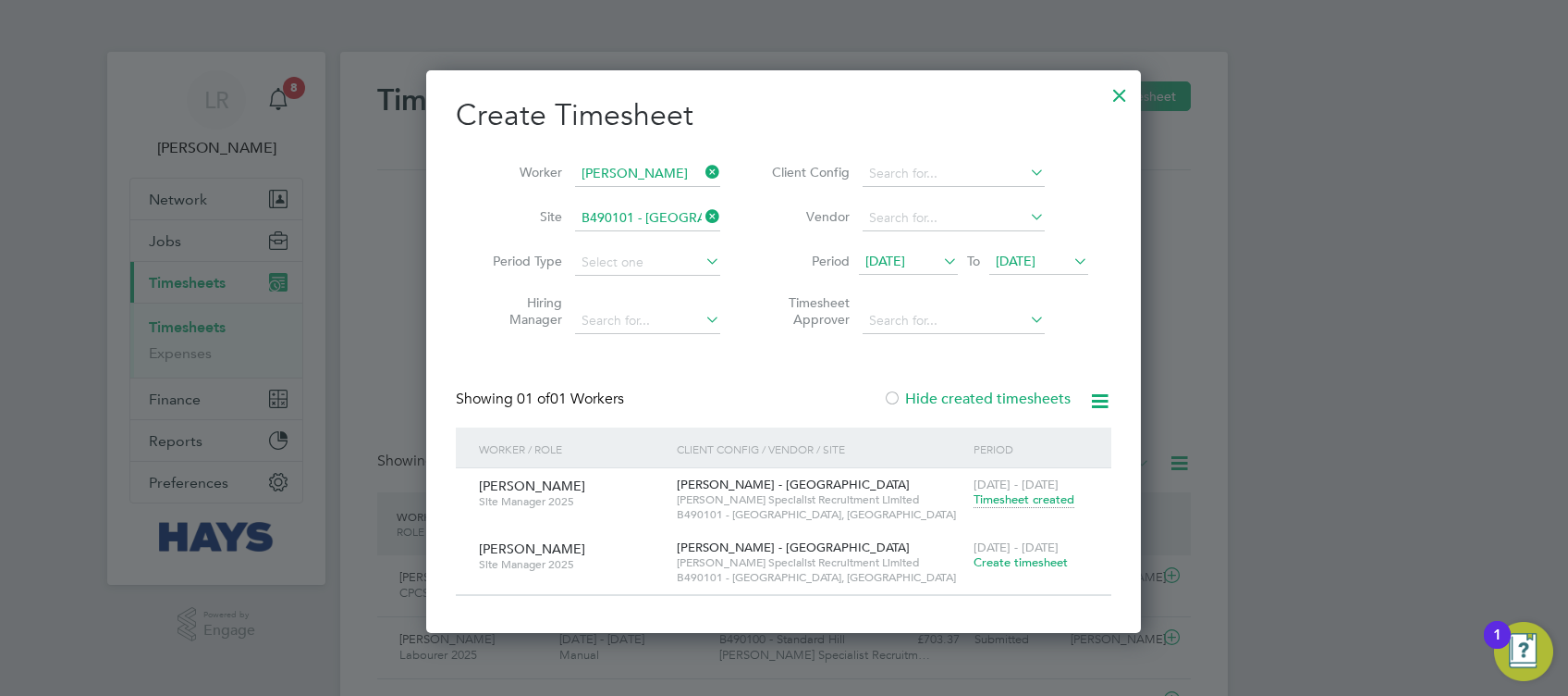
click at [1041, 500] on span "Timesheet created" at bounding box center [1024, 500] width 100 height 17
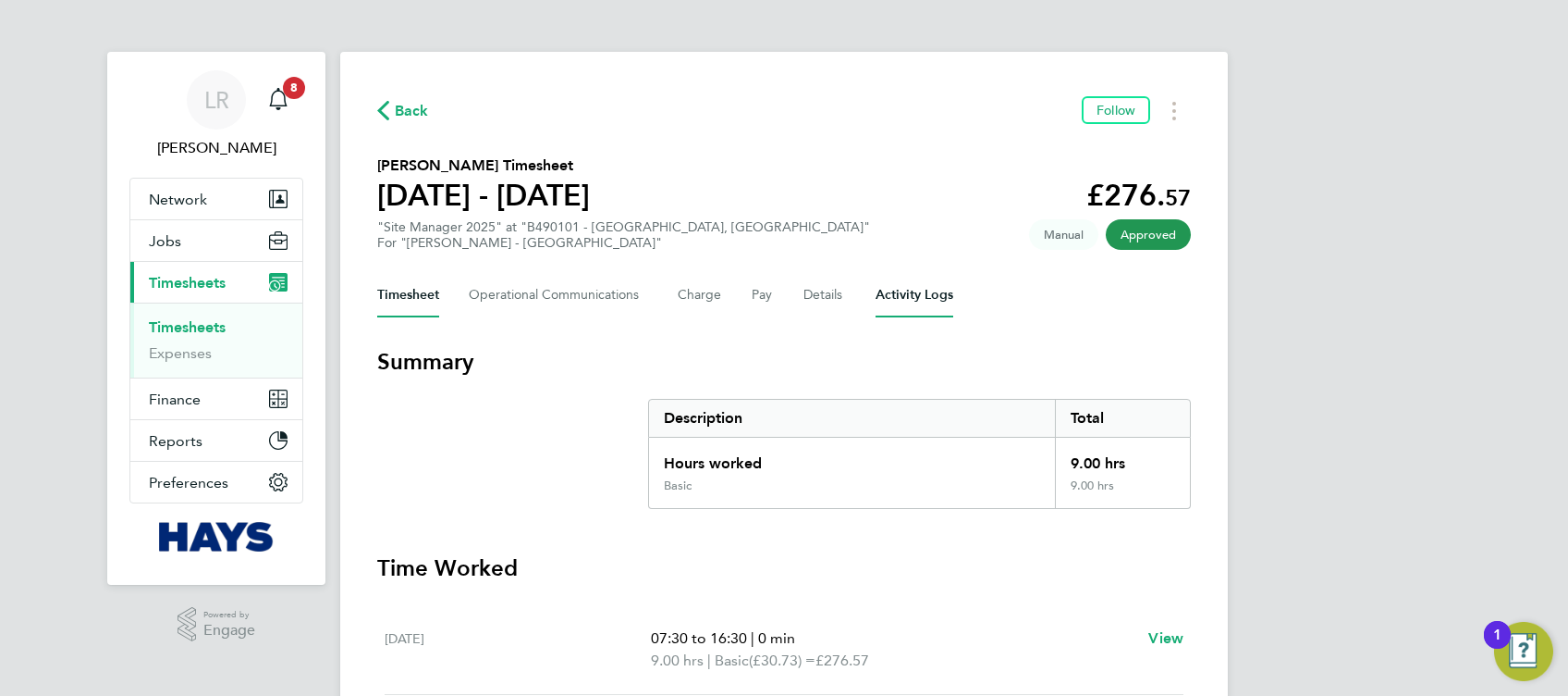
click at [914, 300] on Logs-tab "Activity Logs" at bounding box center [915, 295] width 78 height 45
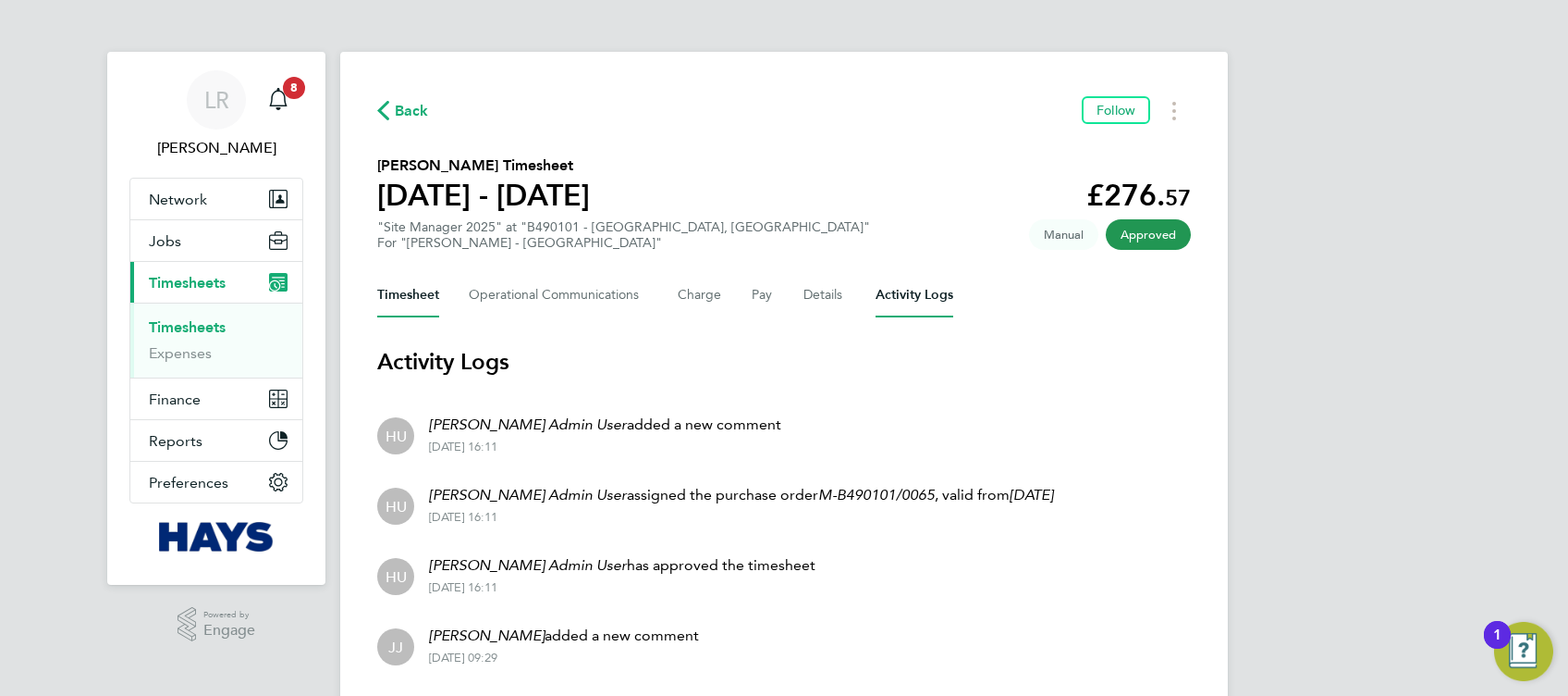
click at [429, 294] on button "Timesheet" at bounding box center [408, 295] width 62 height 45
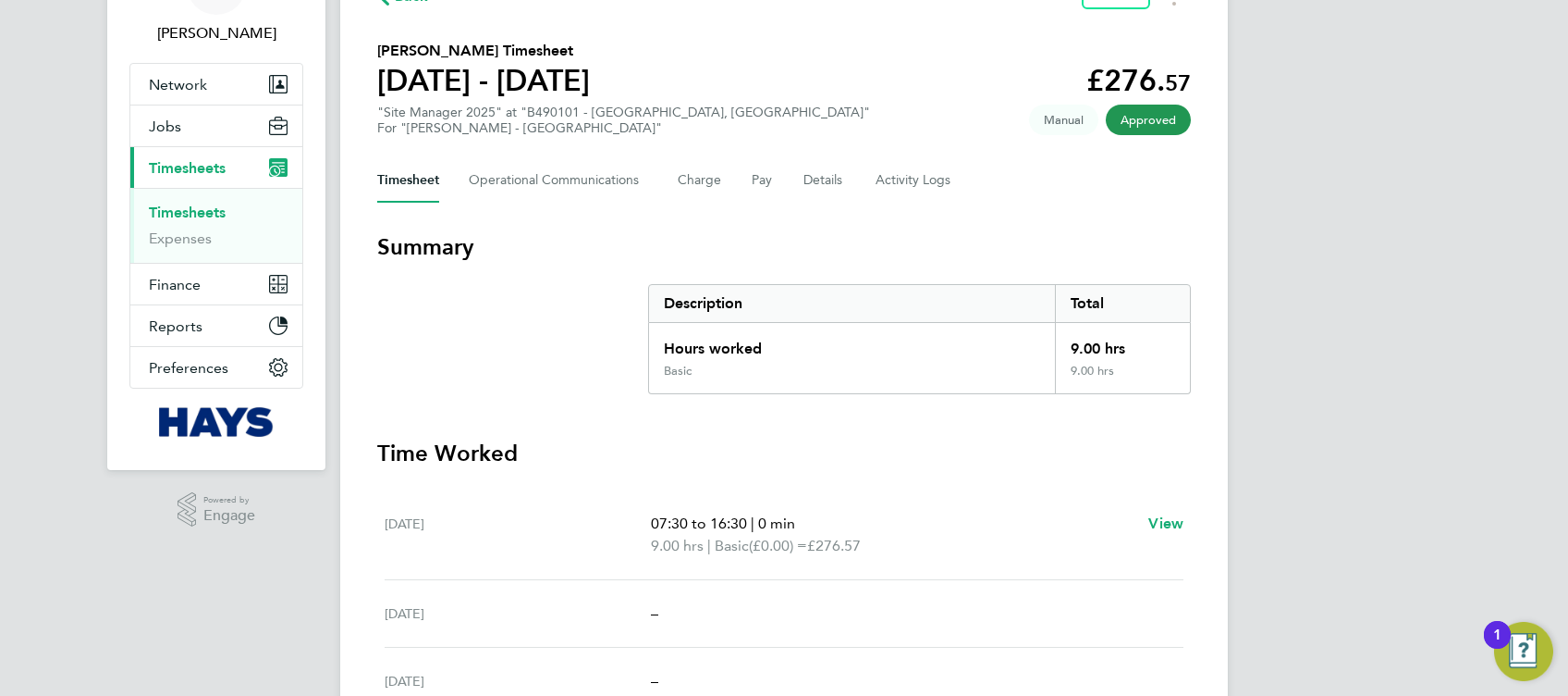
drag, startPoint x: 1349, startPoint y: 444, endPoint x: 1349, endPoint y: 414, distance: 30.0
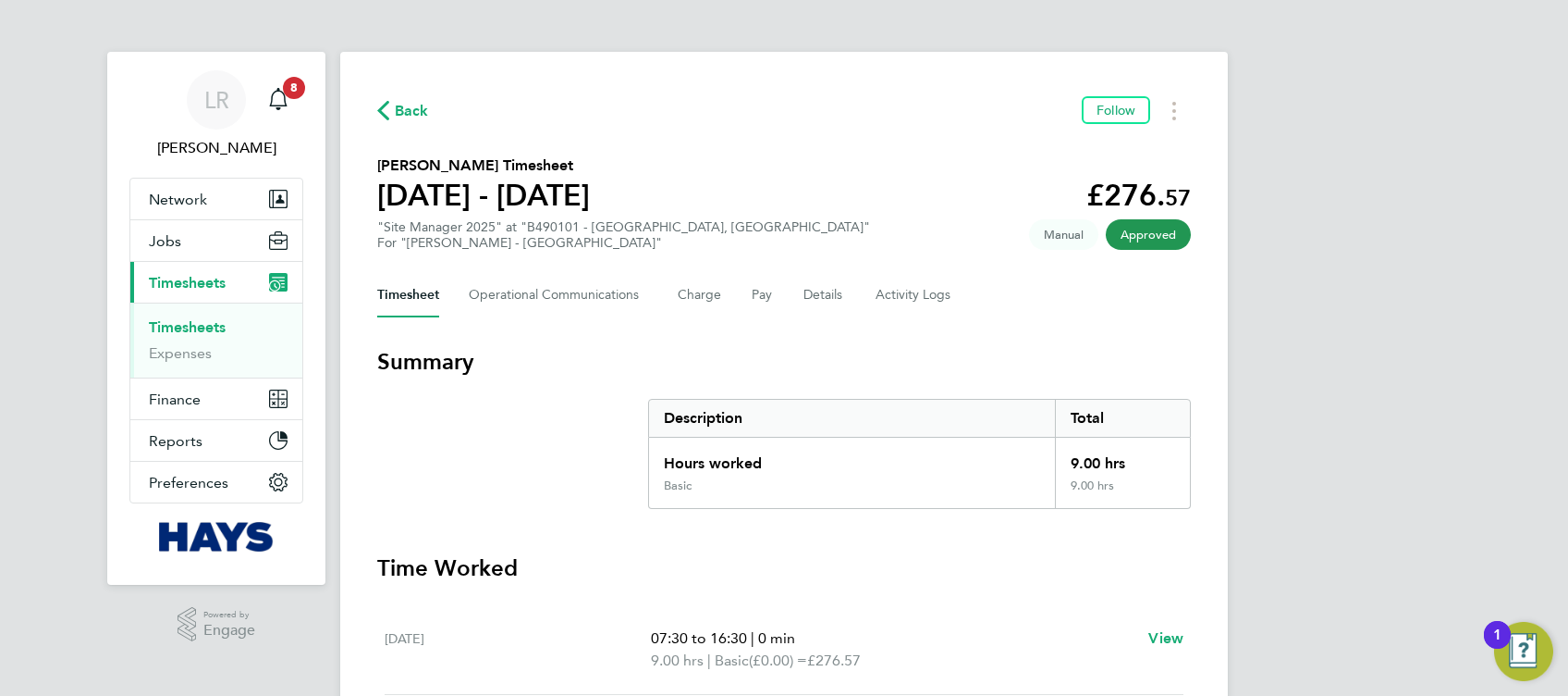
click at [400, 109] on span "Back" at bounding box center [412, 111] width 34 height 22
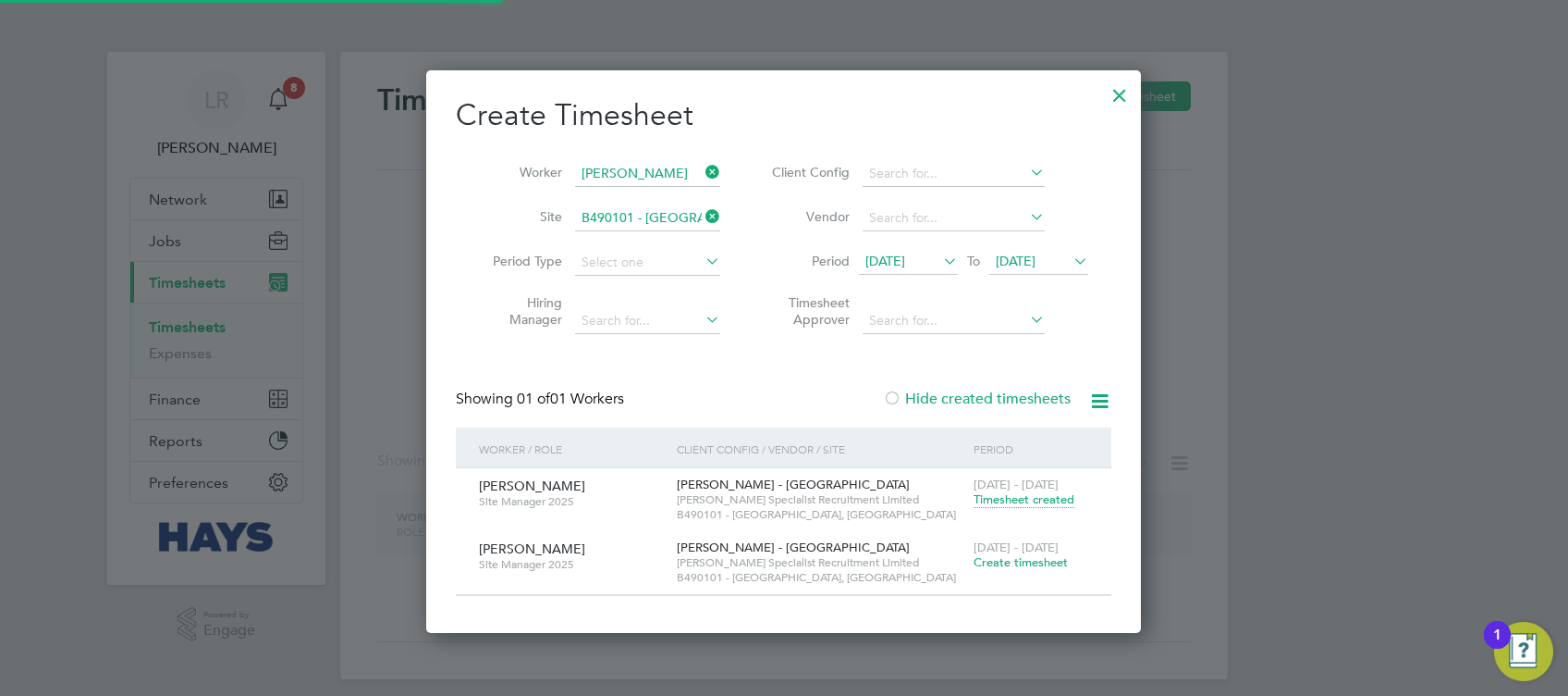
scroll to position [562, 717]
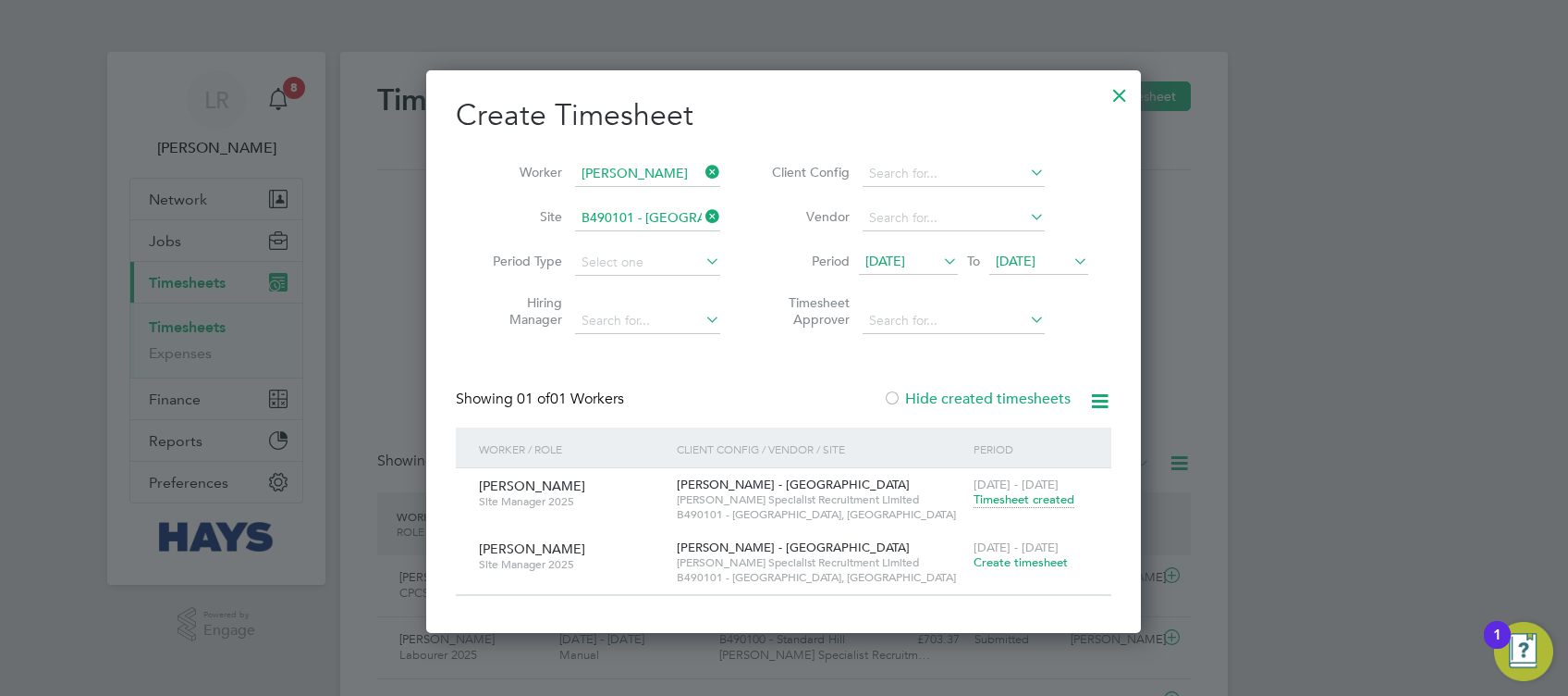
drag, startPoint x: 1113, startPoint y: 106, endPoint x: 728, endPoint y: 46, distance: 389.6
click at [1114, 104] on div at bounding box center [1120, 91] width 33 height 33
